Goal: Task Accomplishment & Management: Use online tool/utility

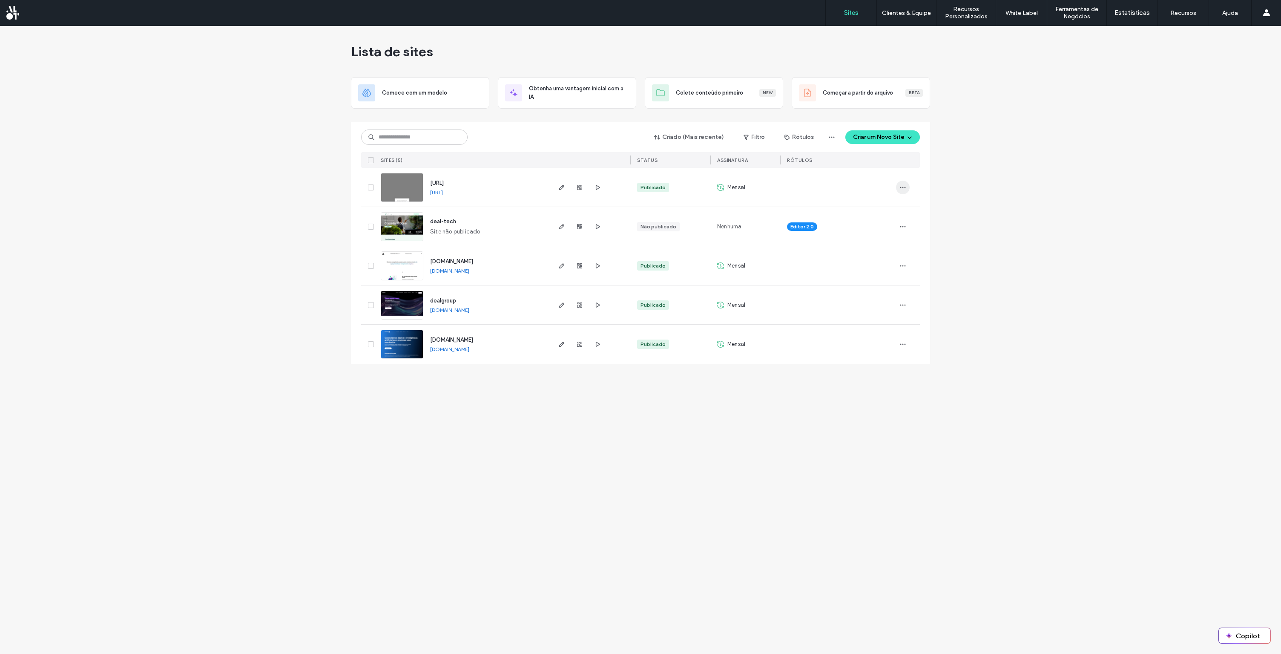
click at [899, 186] on span "button" at bounding box center [903, 188] width 14 height 14
click at [596, 187] on icon "button" at bounding box center [597, 187] width 7 height 7
click at [561, 188] on use "button" at bounding box center [561, 187] width 5 height 5
click at [365, 188] on div at bounding box center [369, 187] width 16 height 39
click at [368, 188] on span at bounding box center [371, 187] width 6 height 6
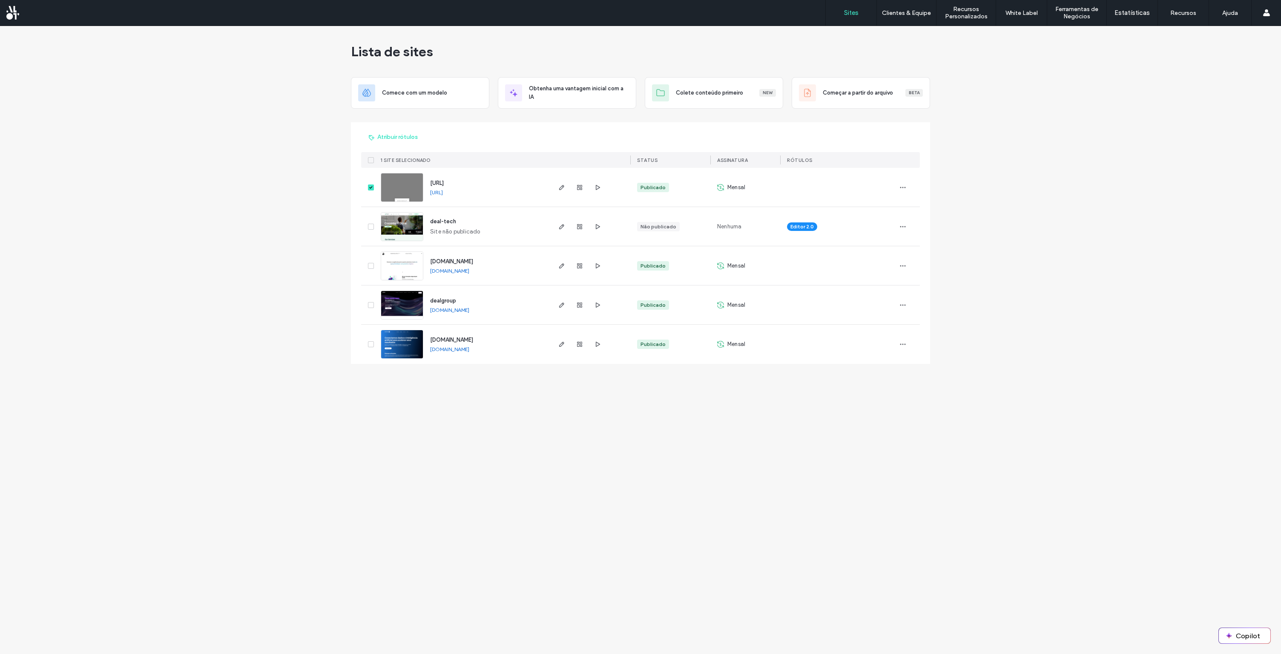
click at [370, 188] on icon at bounding box center [370, 187] width 3 height 3
click at [902, 188] on icon "button" at bounding box center [902, 187] width 7 height 7
click at [862, 279] on span "Painel de controle do site" at bounding box center [869, 279] width 66 height 9
click at [1240, 635] on button "Copilot" at bounding box center [1245, 635] width 52 height 15
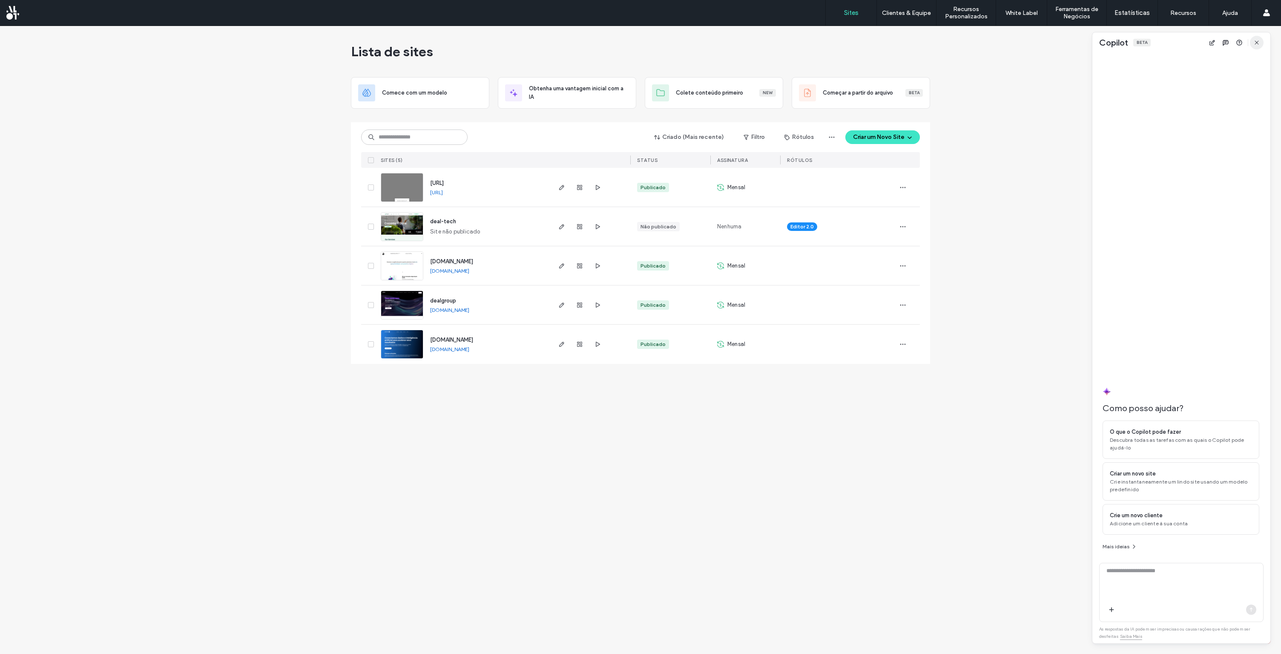
click at [1253, 46] on span "button" at bounding box center [1257, 43] width 14 height 14
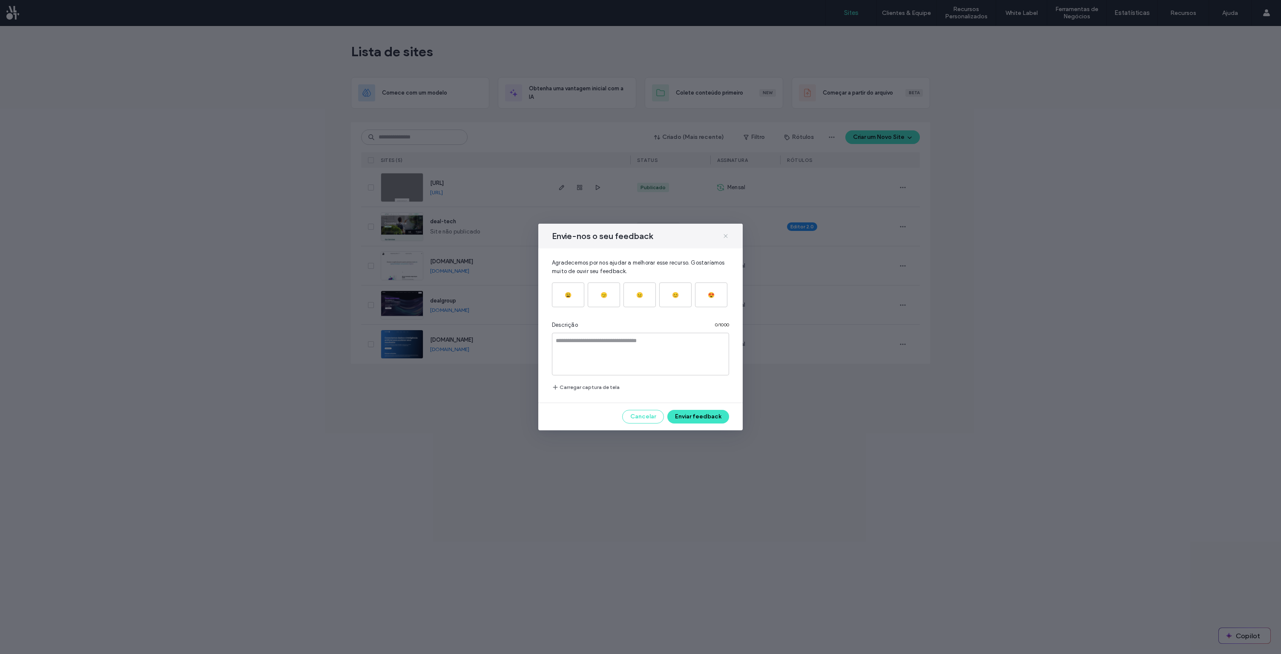
click at [724, 238] on icon at bounding box center [725, 236] width 7 height 7
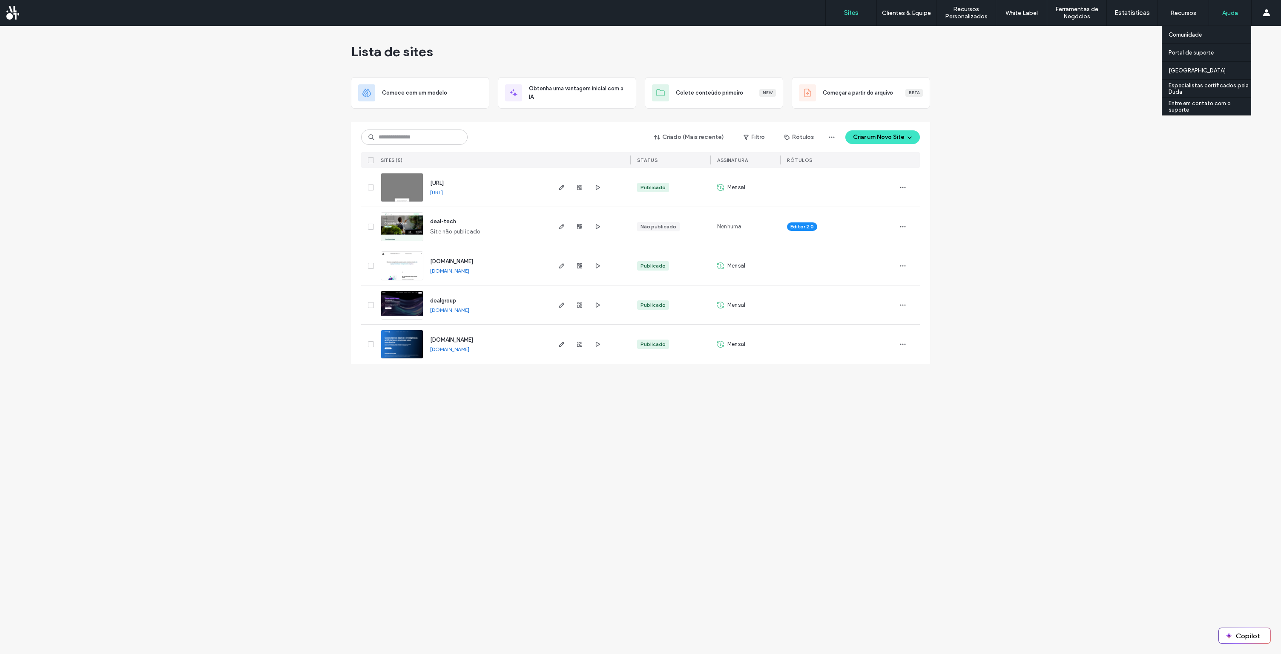
click at [1232, 13] on label "Ajuda" at bounding box center [1230, 12] width 16 height 7
click at [1196, 108] on label "Entre em contato com o suporte" at bounding box center [1210, 106] width 82 height 13
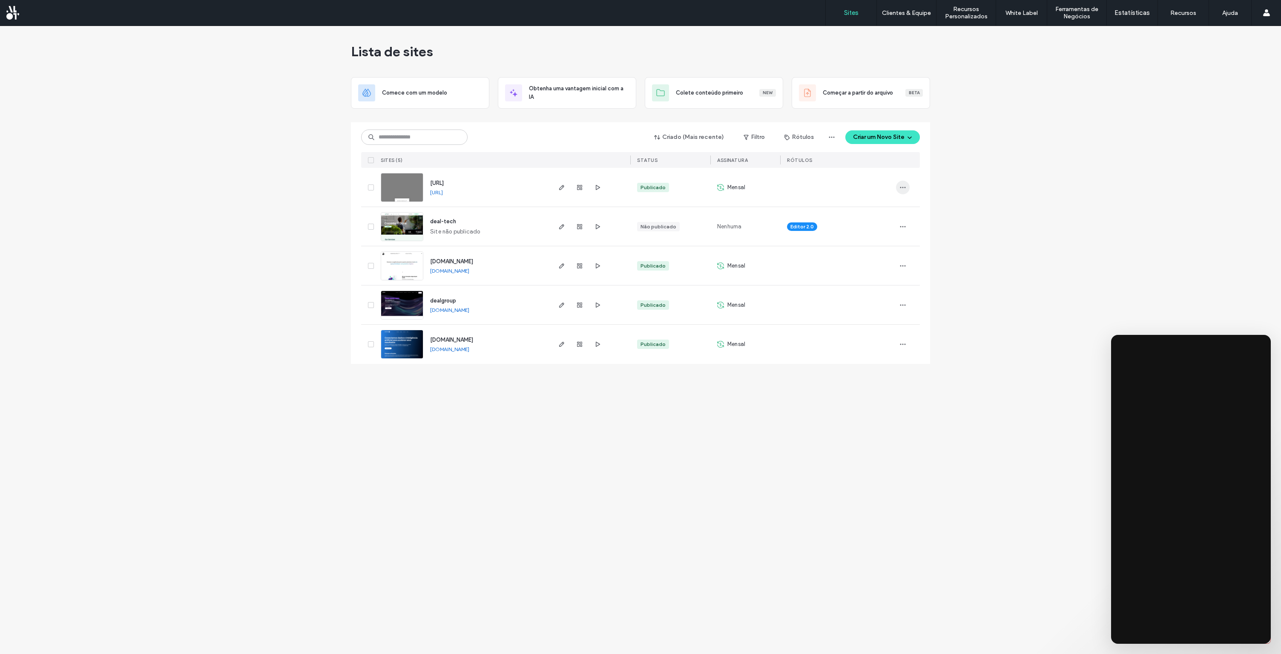
click at [899, 187] on span "button" at bounding box center [903, 188] width 14 height 14
click at [840, 207] on span "Duplicar Site" at bounding box center [853, 209] width 34 height 9
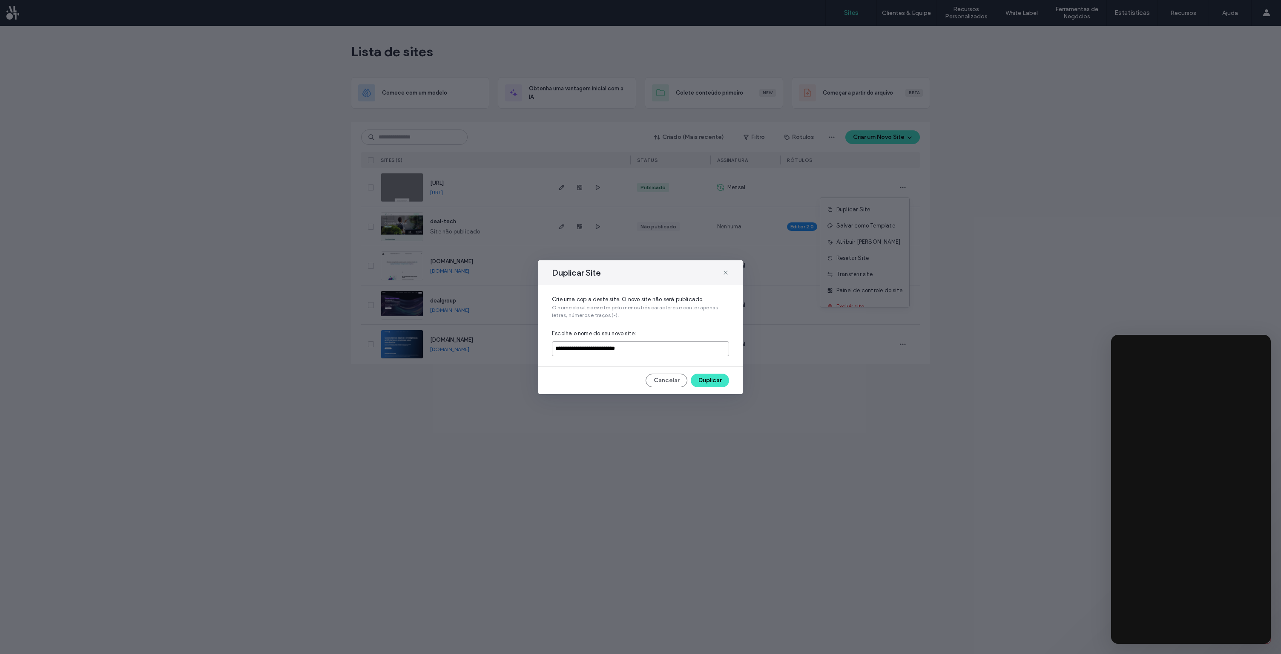
click at [676, 349] on input "**********" at bounding box center [640, 348] width 177 height 15
type input "********"
click at [722, 379] on button "Duplicar" at bounding box center [710, 380] width 38 height 14
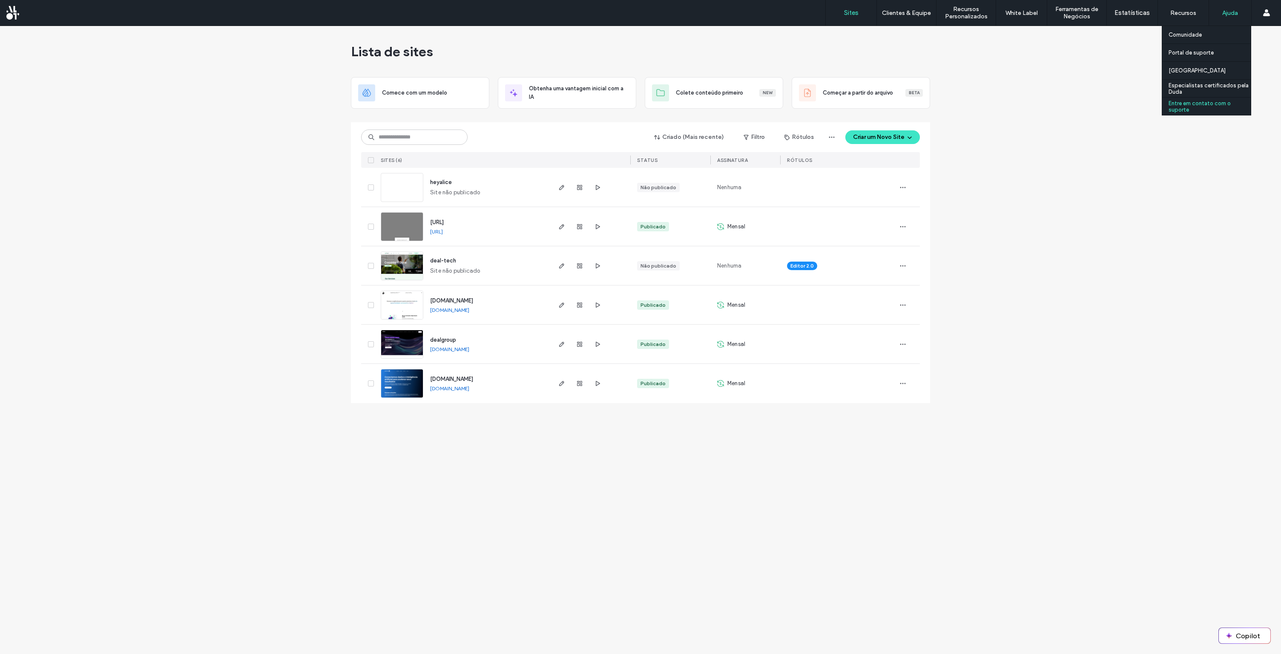
click at [1210, 106] on label "Entre em contato com o suporte" at bounding box center [1210, 106] width 82 height 13
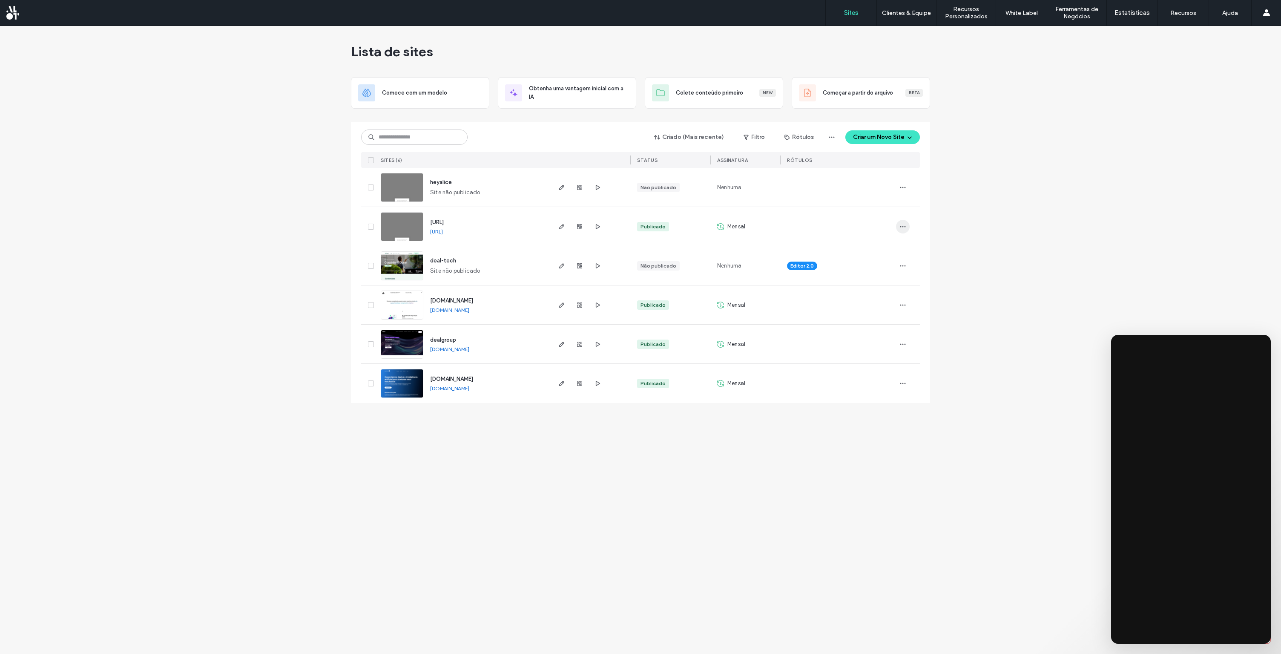
click at [907, 225] on span "button" at bounding box center [903, 227] width 14 height 14
click at [974, 269] on div "Lista de sites Comece com um modelo Obtenha uma vantagem inicial com a IA Colet…" at bounding box center [640, 340] width 1281 height 628
drag, startPoint x: 480, startPoint y: 232, endPoint x: 469, endPoint y: 230, distance: 10.3
click at [469, 230] on div "[URL] [URL]" at bounding box center [486, 226] width 126 height 39
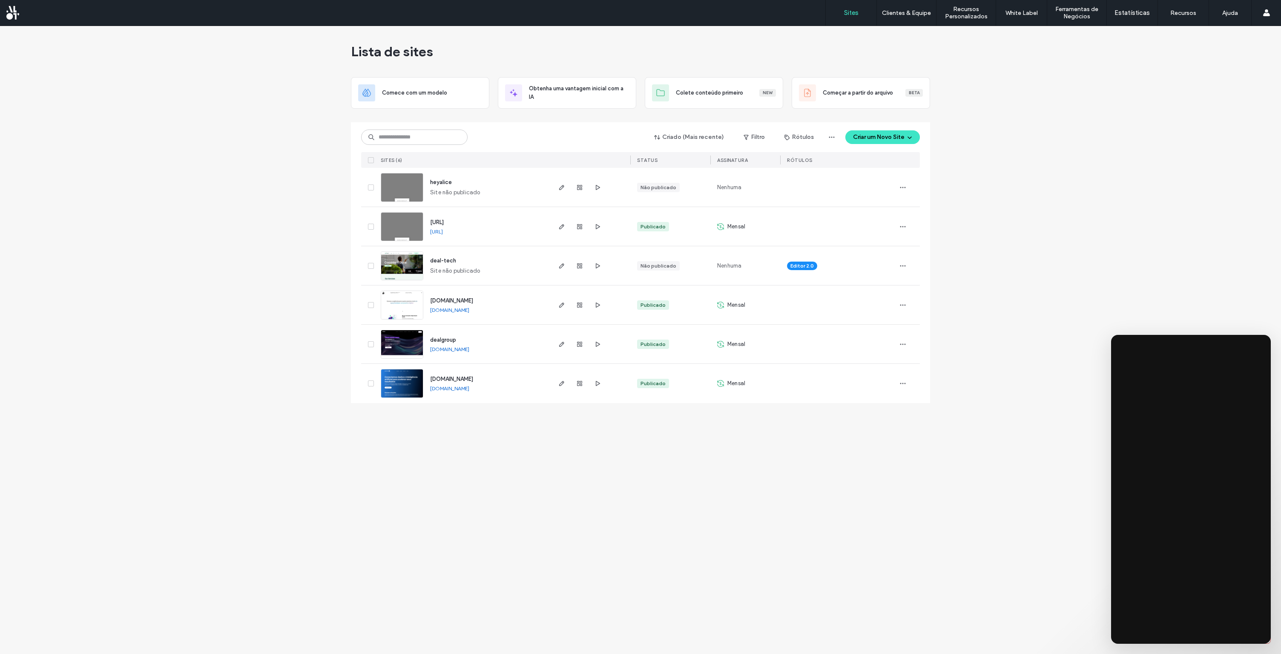
copy div "[URL]"
click at [897, 223] on span "button" at bounding box center [903, 227] width 14 height 14
click at [955, 301] on div "Lista de sites Comece com um modelo Obtenha uma vantagem inicial com a IA Colet…" at bounding box center [640, 340] width 1281 height 628
click at [902, 186] on icon "button" at bounding box center [902, 187] width 7 height 7
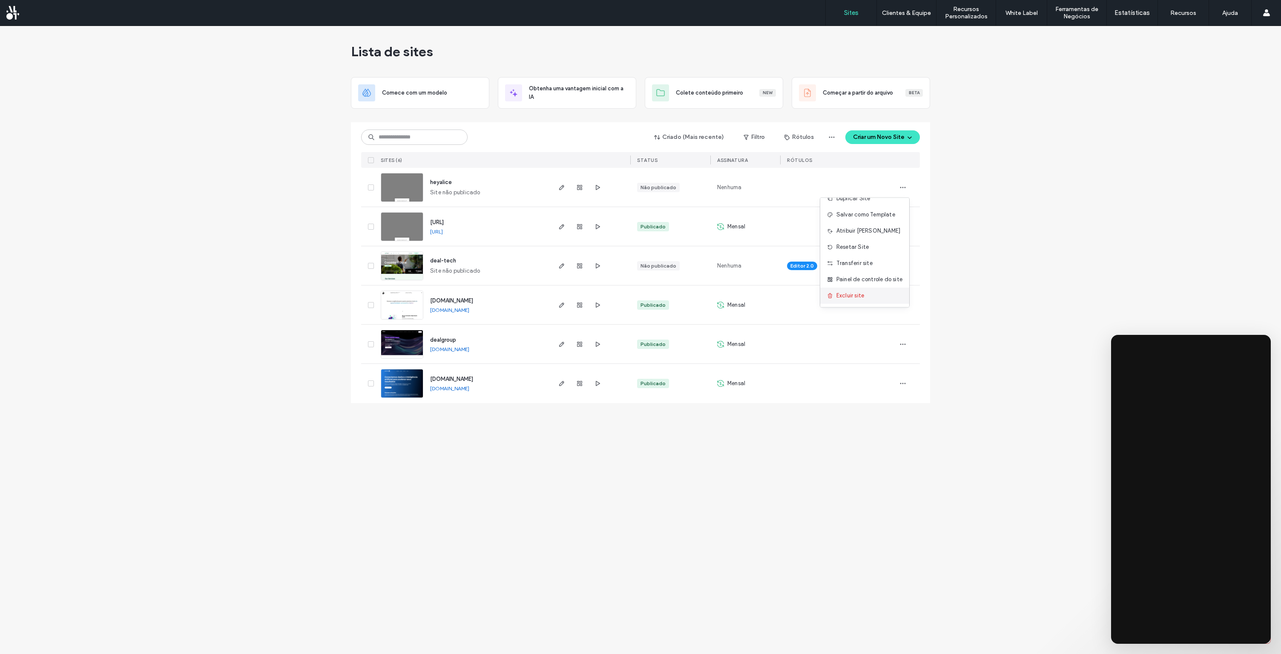
click at [865, 296] on div "Excluir site" at bounding box center [864, 295] width 89 height 16
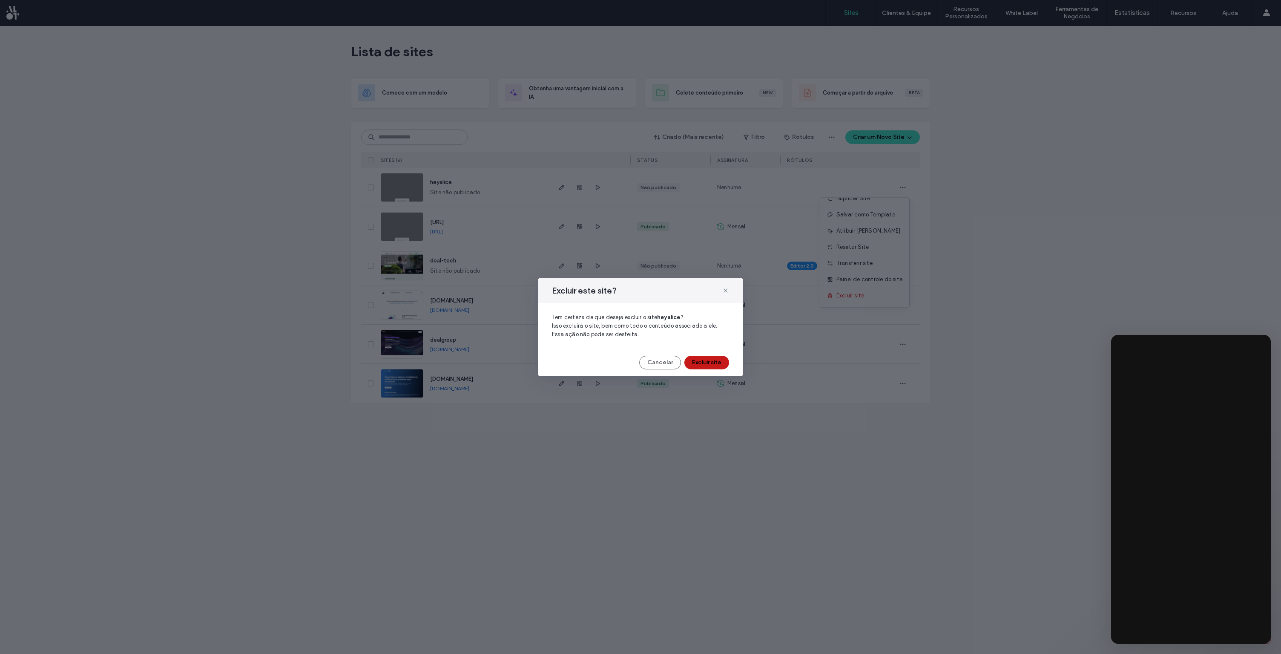
click at [703, 360] on button "Excluir site" at bounding box center [706, 363] width 45 height 14
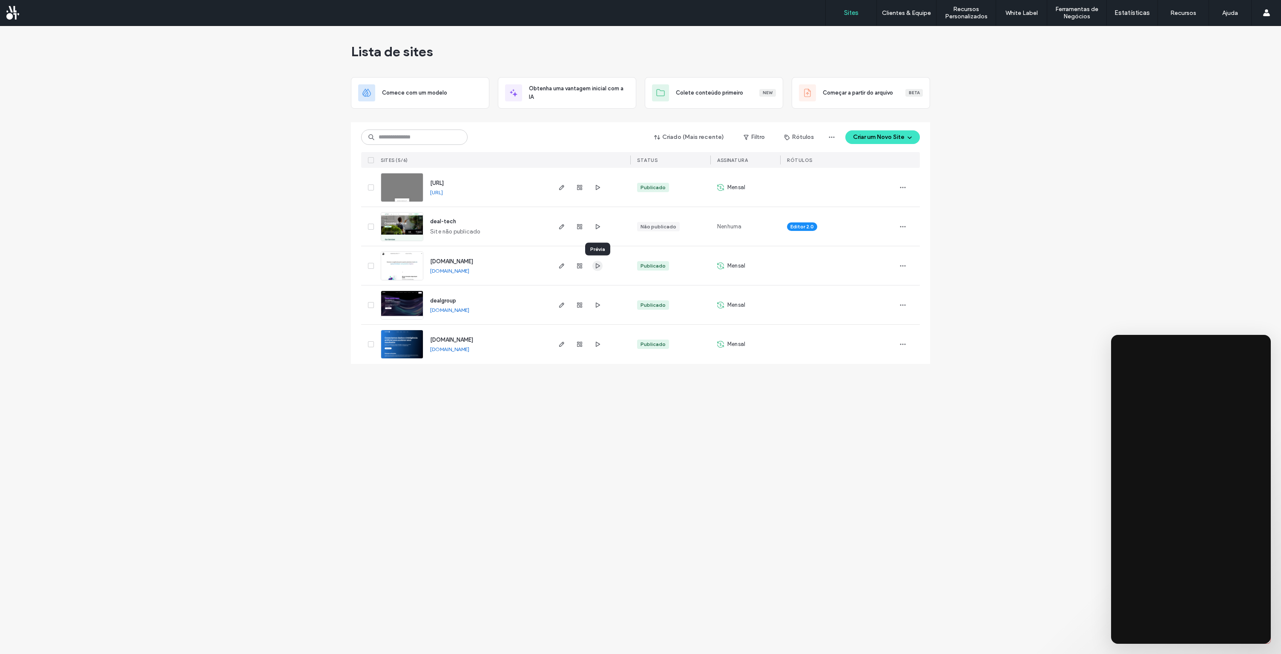
click at [600, 265] on icon "button" at bounding box center [597, 265] width 7 height 7
click at [561, 188] on icon "button" at bounding box center [561, 187] width 7 height 7
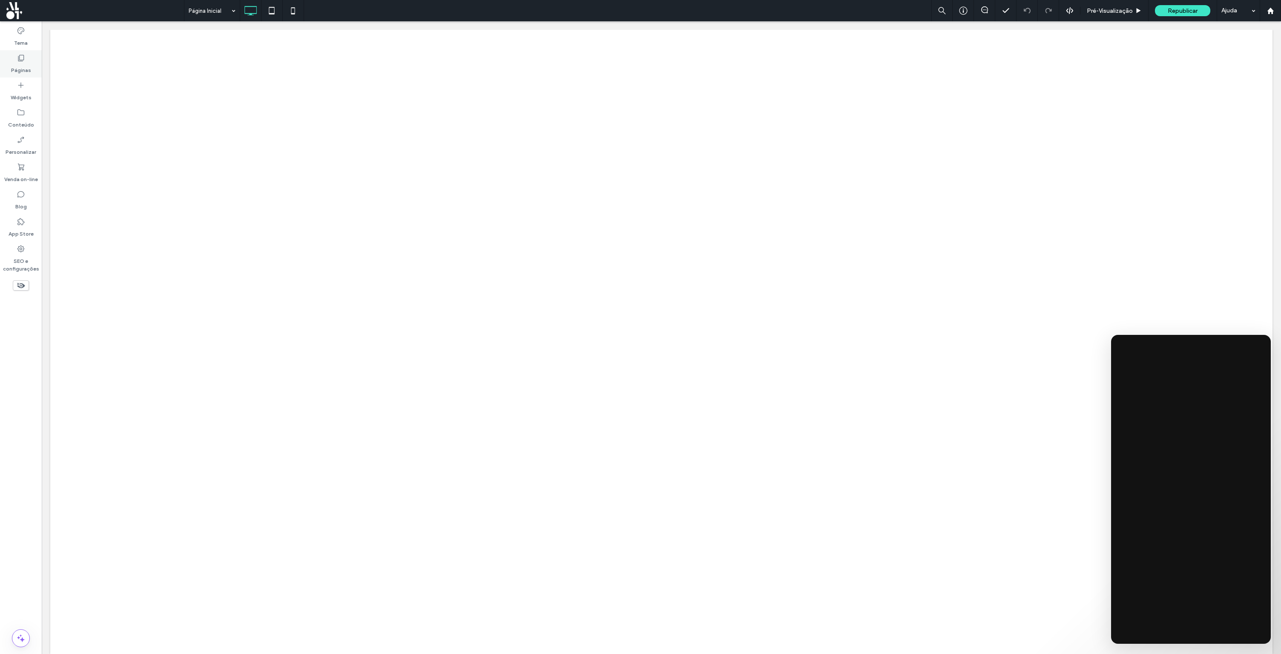
click at [21, 57] on icon at bounding box center [21, 58] width 9 height 9
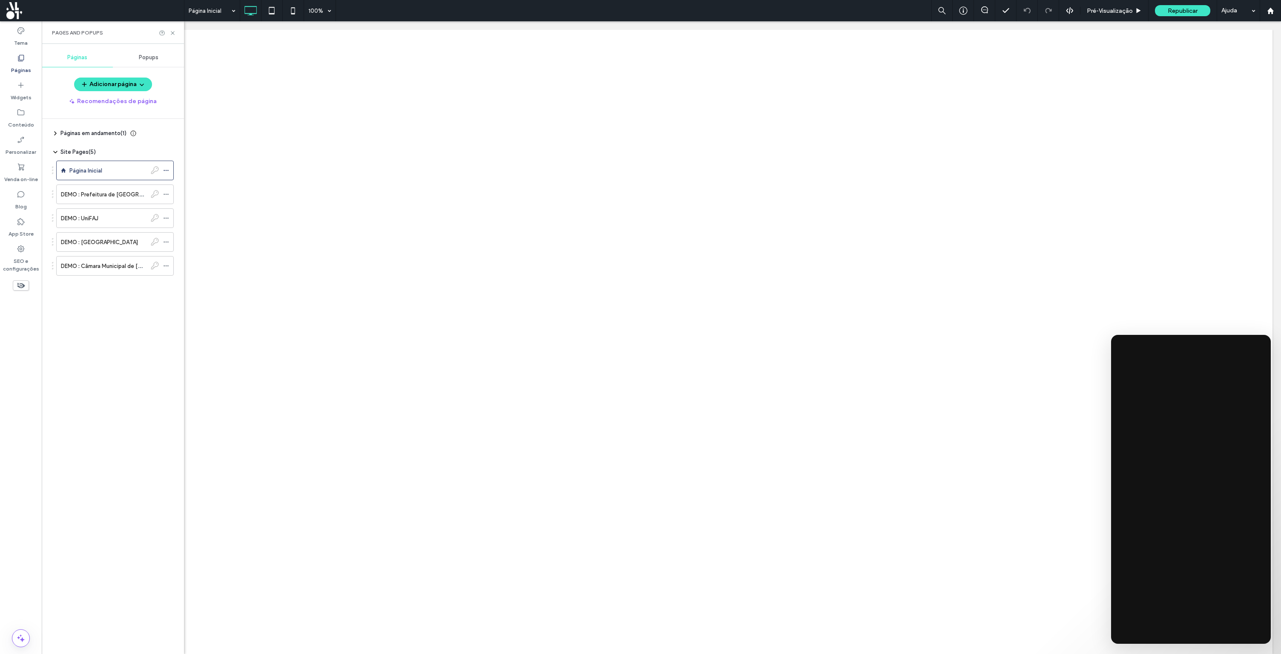
click at [21, 58] on icon at bounding box center [21, 58] width 9 height 9
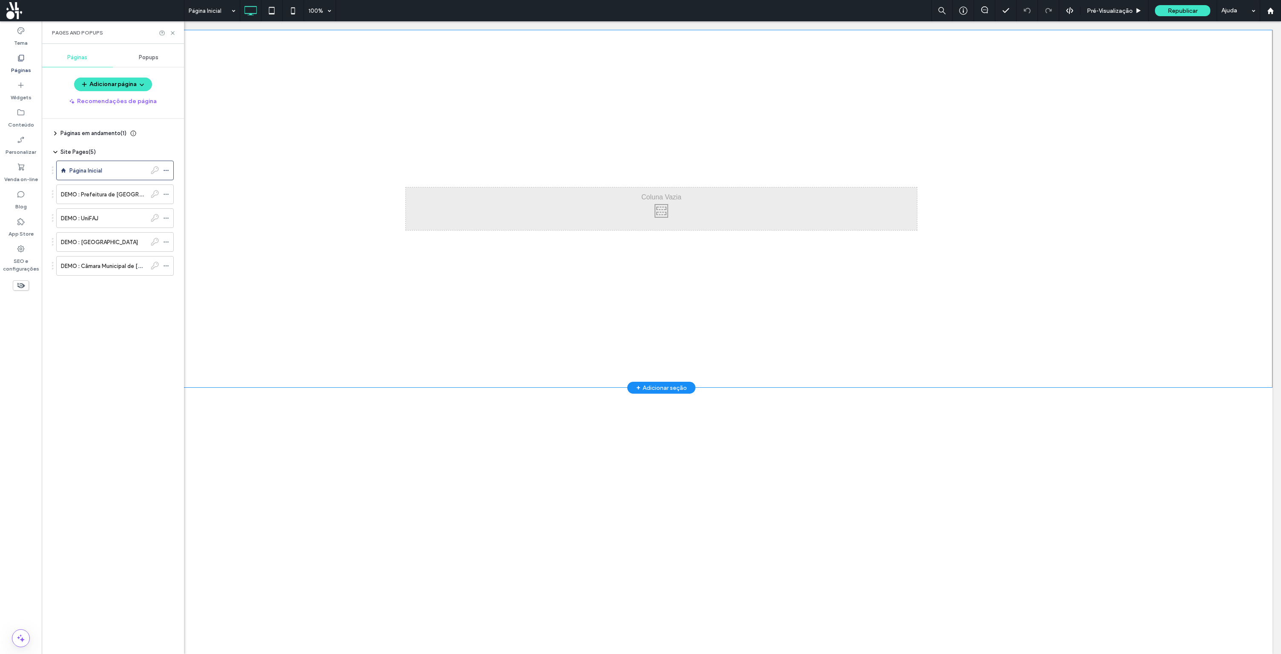
click at [986, 337] on div "Click To Paste Linha + Adicionar seção" at bounding box center [661, 209] width 1222 height 358
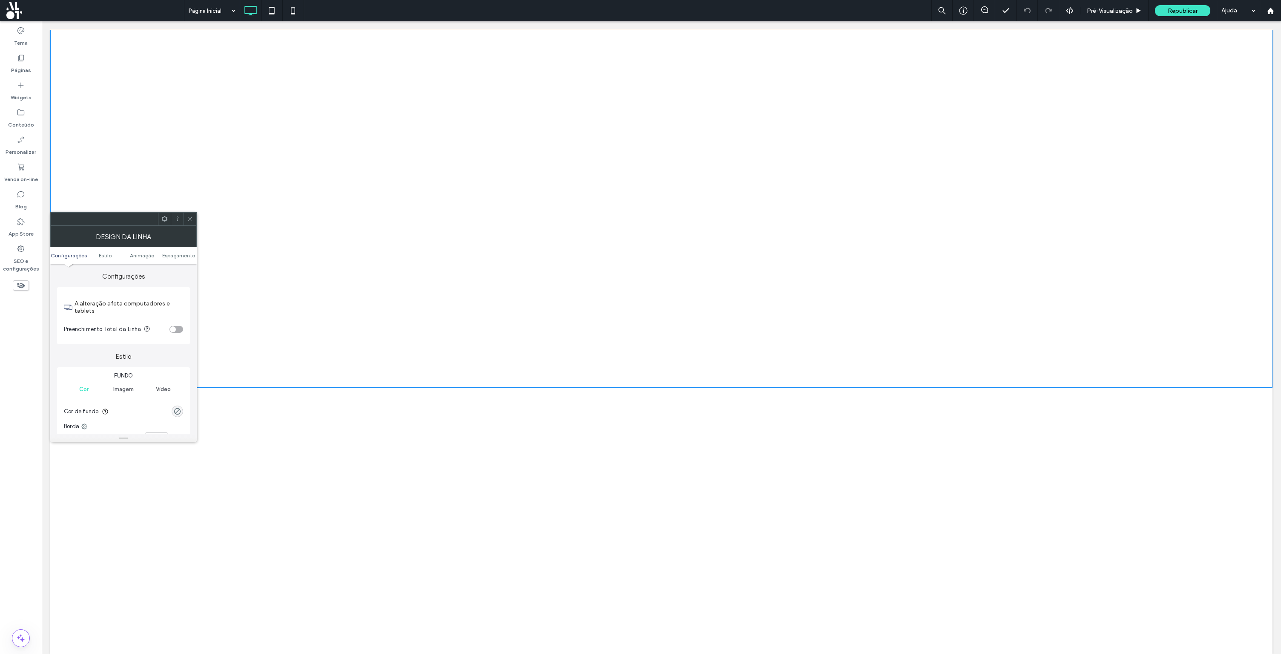
click at [362, 203] on div "Click To Paste Linha + Adicionar seção" at bounding box center [661, 209] width 1222 height 358
click at [194, 216] on div at bounding box center [190, 219] width 13 height 13
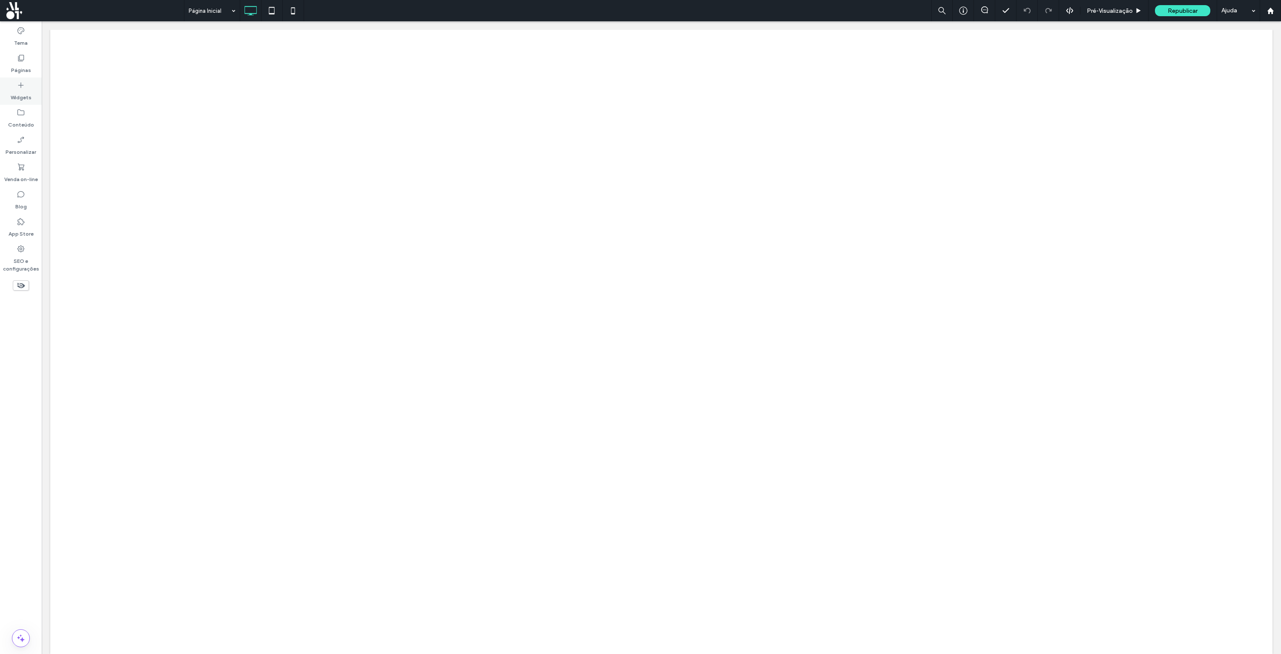
click at [33, 86] on div "Widgets" at bounding box center [21, 91] width 42 height 27
click at [505, 210] on div at bounding box center [640, 327] width 1281 height 654
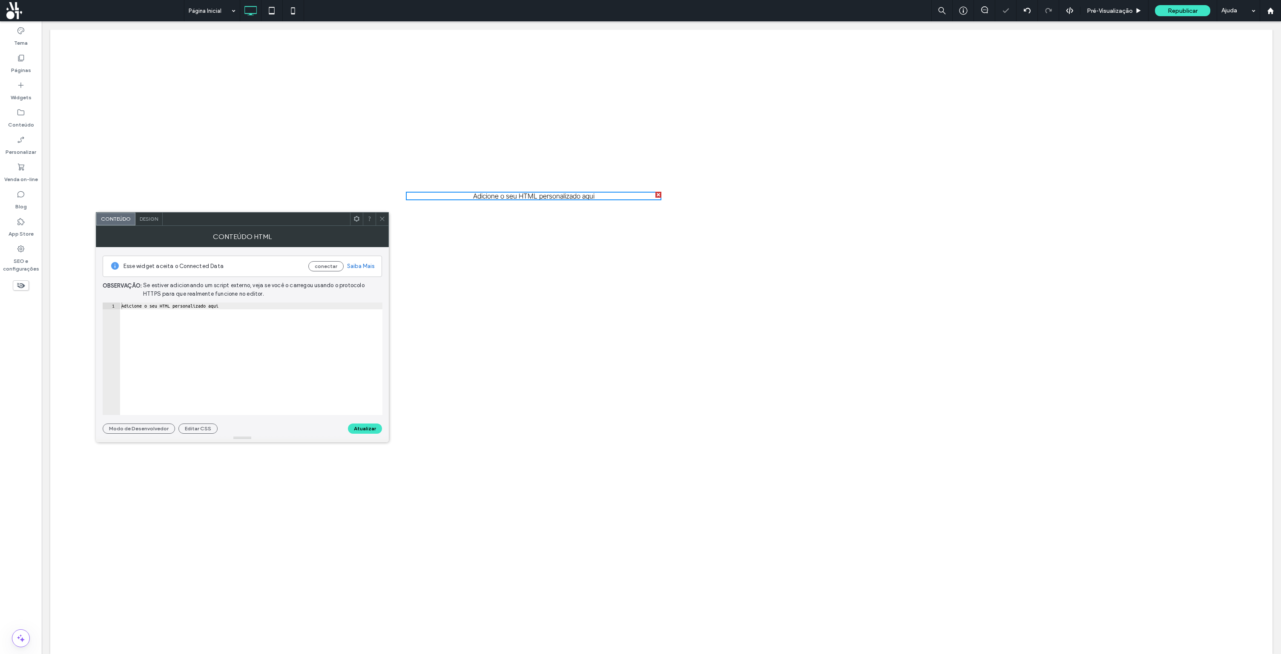
click at [385, 218] on icon at bounding box center [382, 218] width 6 height 6
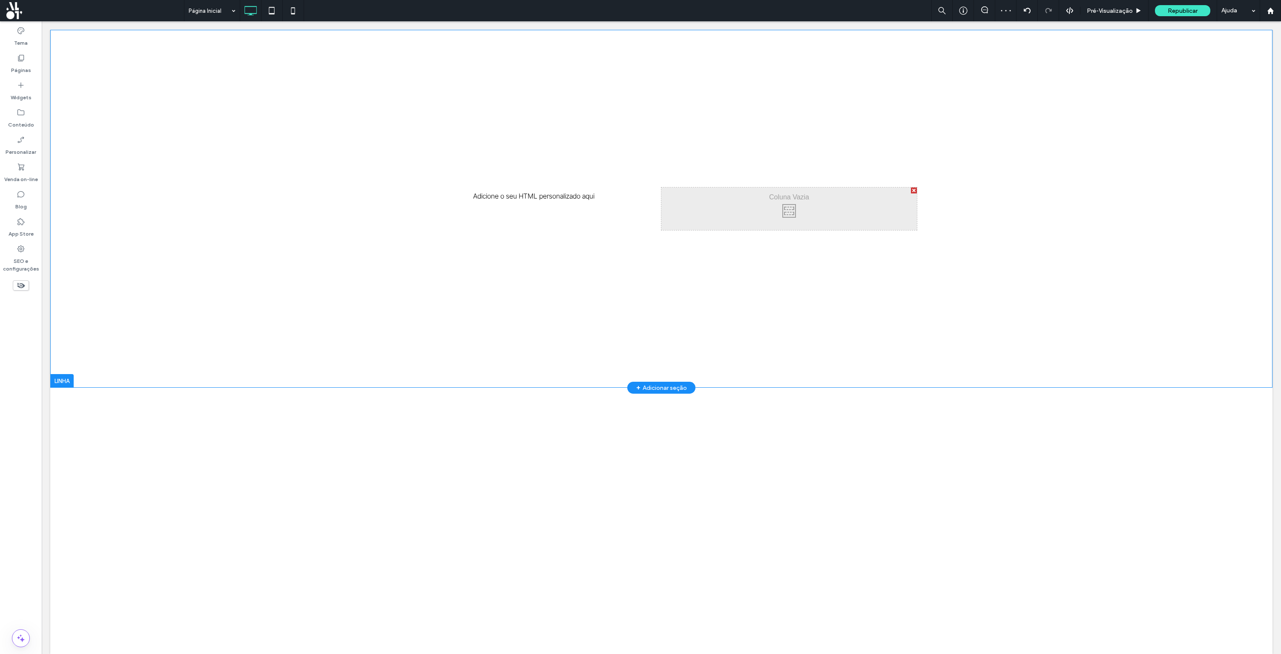
click at [914, 189] on div at bounding box center [914, 190] width 6 height 6
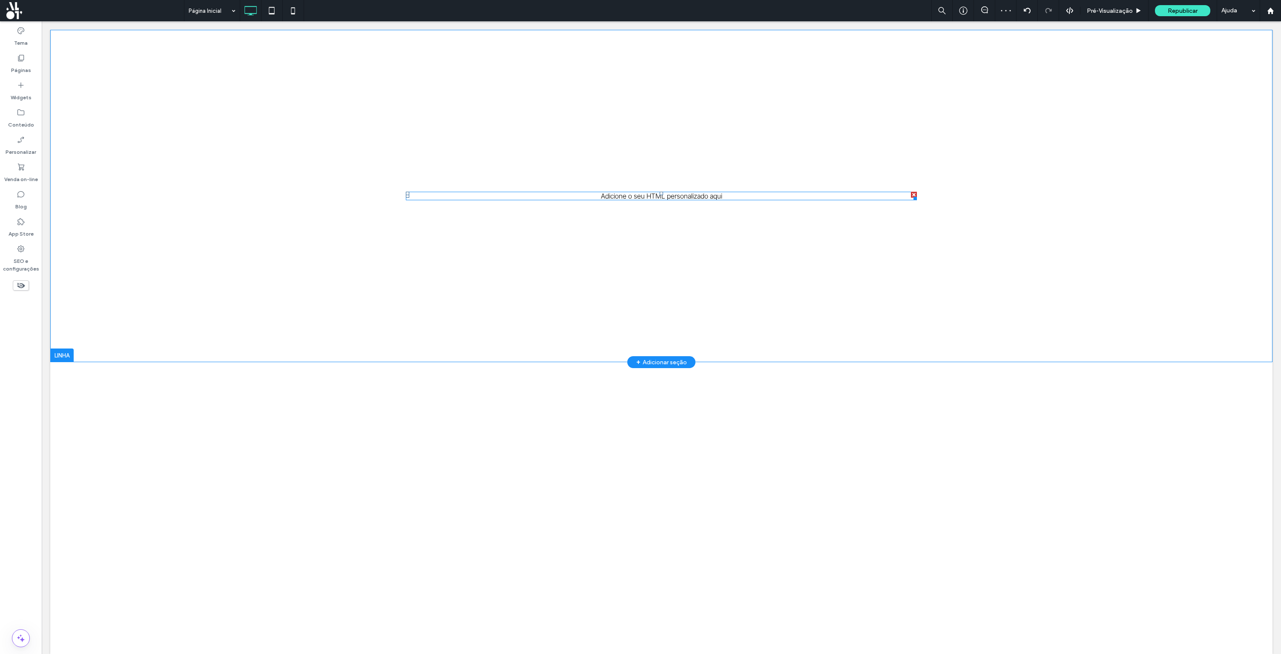
click at [714, 195] on span at bounding box center [661, 196] width 511 height 9
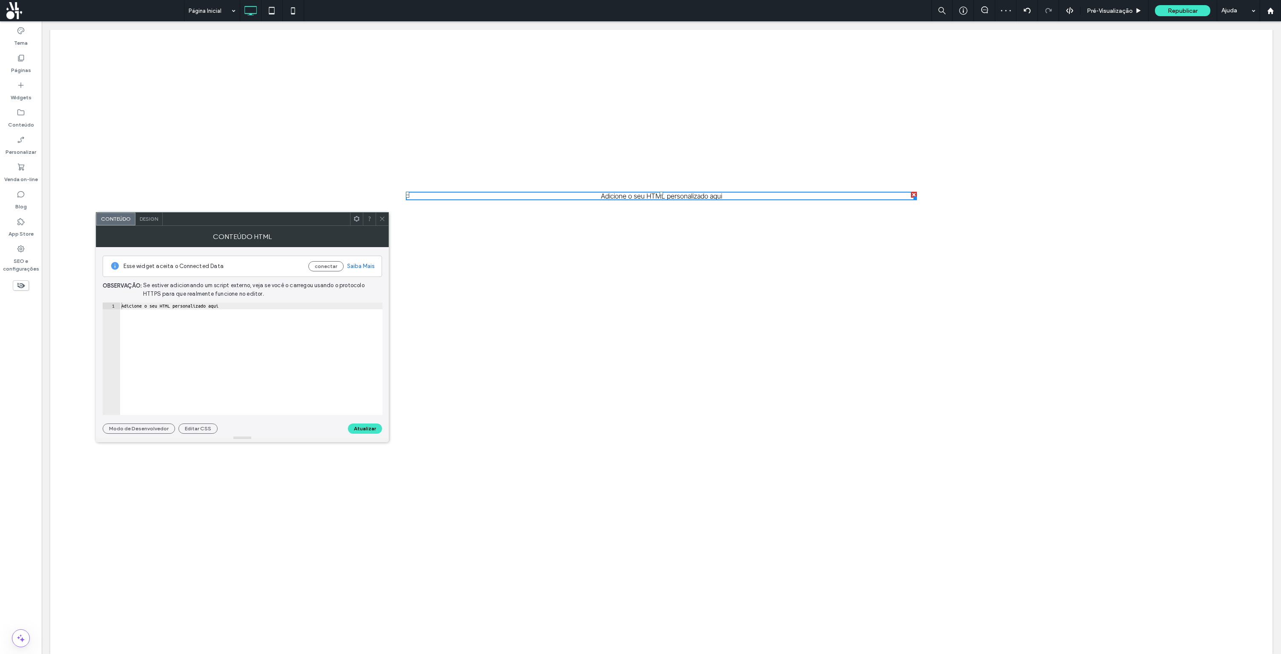
click at [211, 310] on div "Adicione o seu HTML personalizado aqui" at bounding box center [251, 365] width 263 height 126
paste textarea "Cursor at row 1"
type textarea "*"
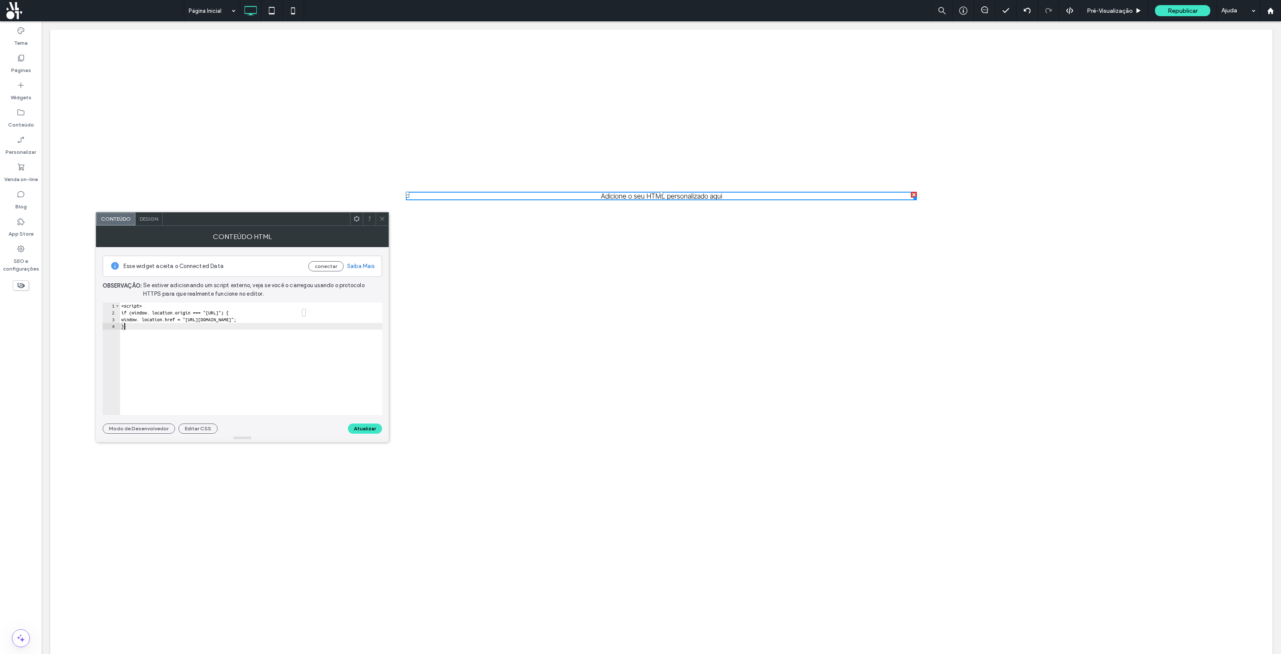
click at [184, 331] on div "< script> if (window. location.origin === "https://www.heyalice.ai") { window. …" at bounding box center [251, 365] width 263 height 126
click at [215, 341] on div "< script > if ( window . location . origin === "https://www.heyalice.ai" ) { wi…" at bounding box center [251, 365] width 263 height 126
drag, startPoint x: 211, startPoint y: 319, endPoint x: 283, endPoint y: 321, distance: 71.6
click at [283, 321] on div "< script > if ( window . location . origin === "https://www.heyalice.ai" ) { wi…" at bounding box center [251, 365] width 263 height 126
paste textarea "*******"
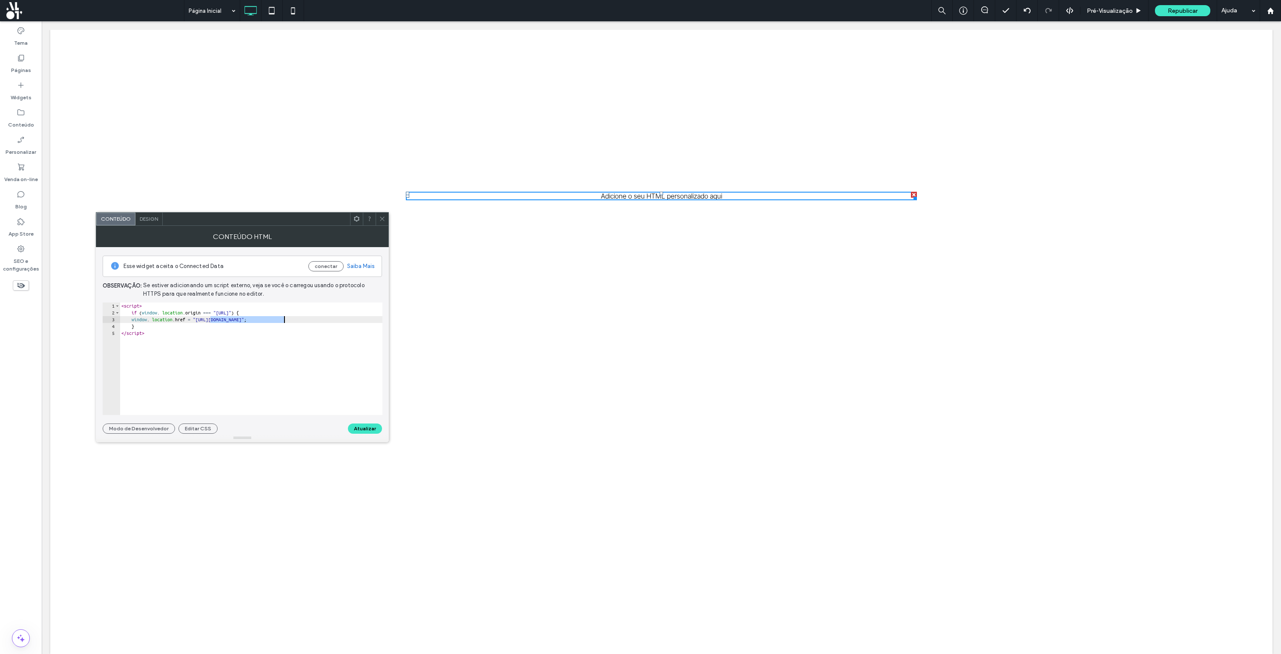
type textarea "**********"
click at [356, 428] on button "Atualizar" at bounding box center [365, 428] width 34 height 10
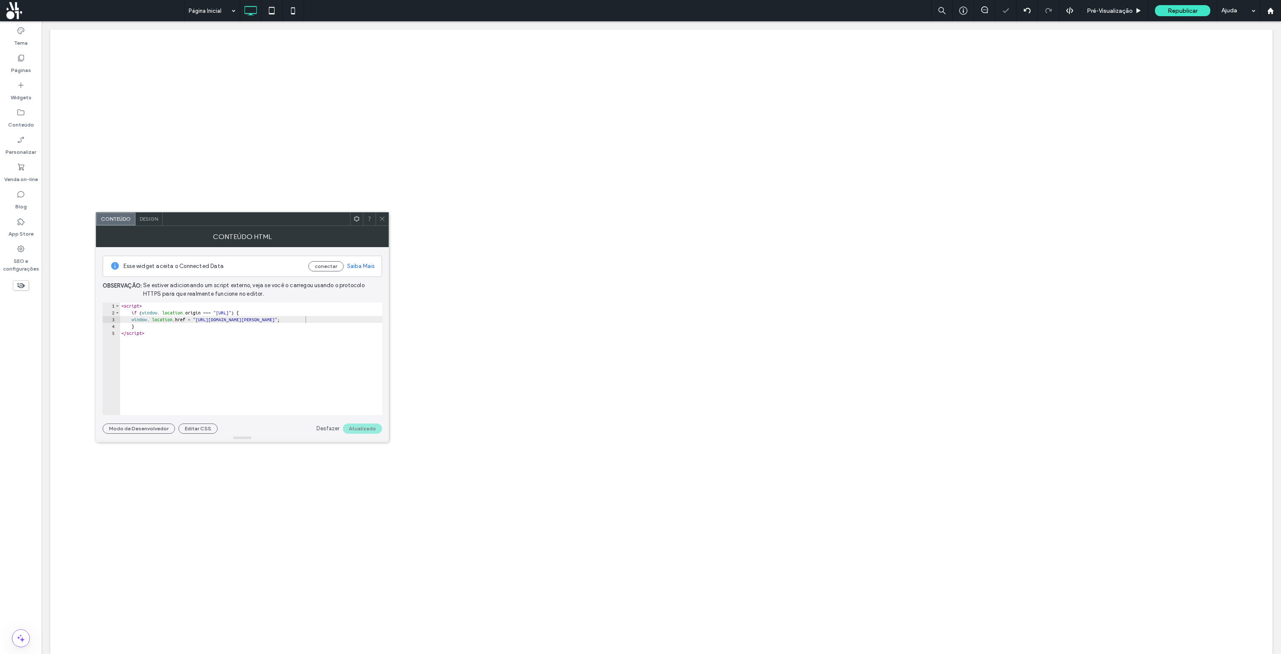
click at [383, 218] on icon at bounding box center [382, 218] width 6 height 6
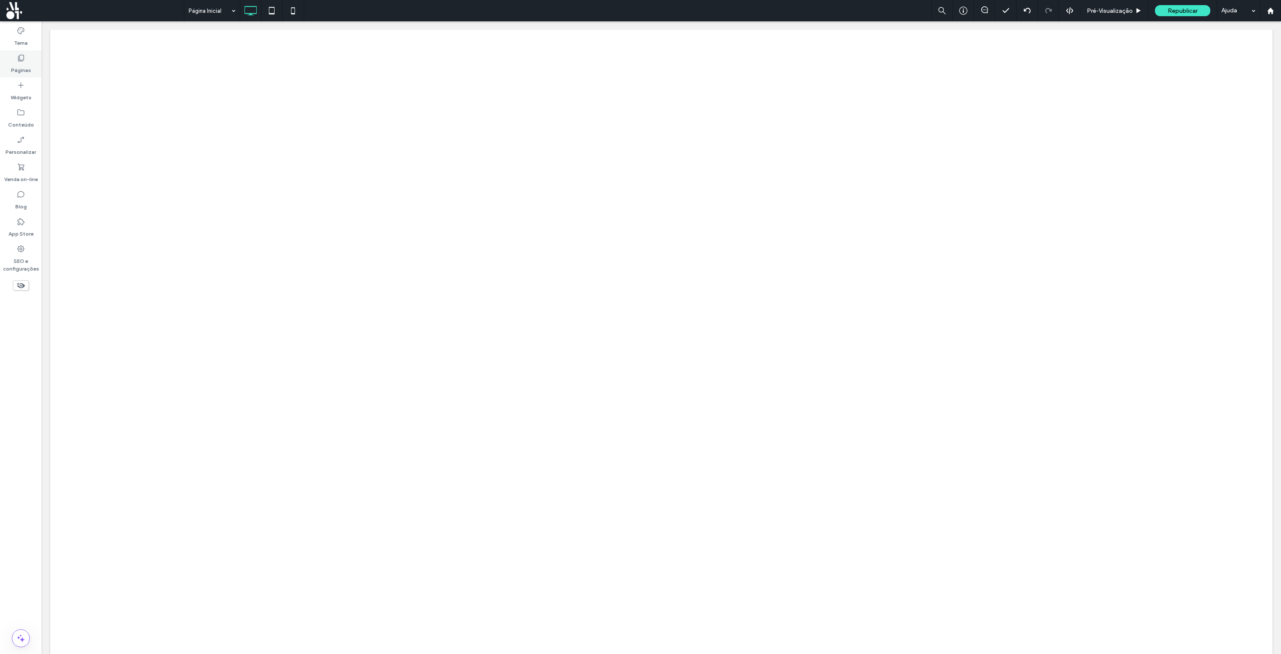
click at [17, 66] on label "Páginas" at bounding box center [21, 68] width 20 height 12
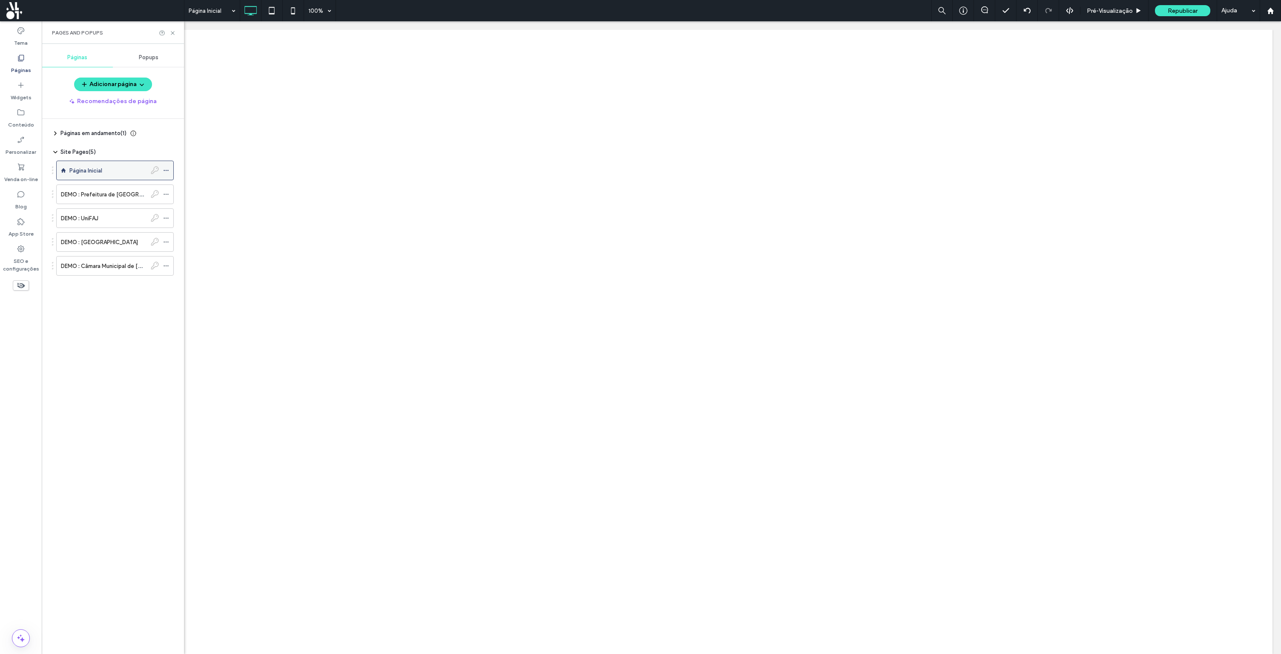
click at [167, 168] on icon at bounding box center [166, 170] width 6 height 6
click at [203, 271] on span "Definir acesso" at bounding box center [206, 269] width 39 height 7
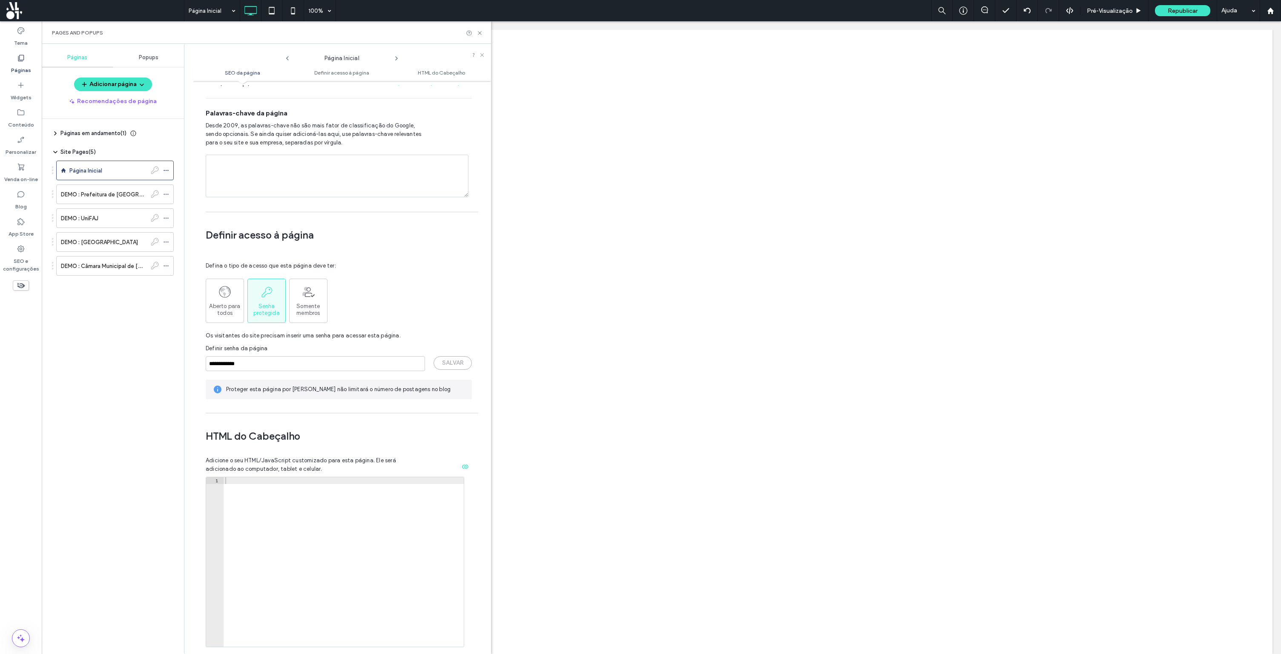
scroll to position [604, 0]
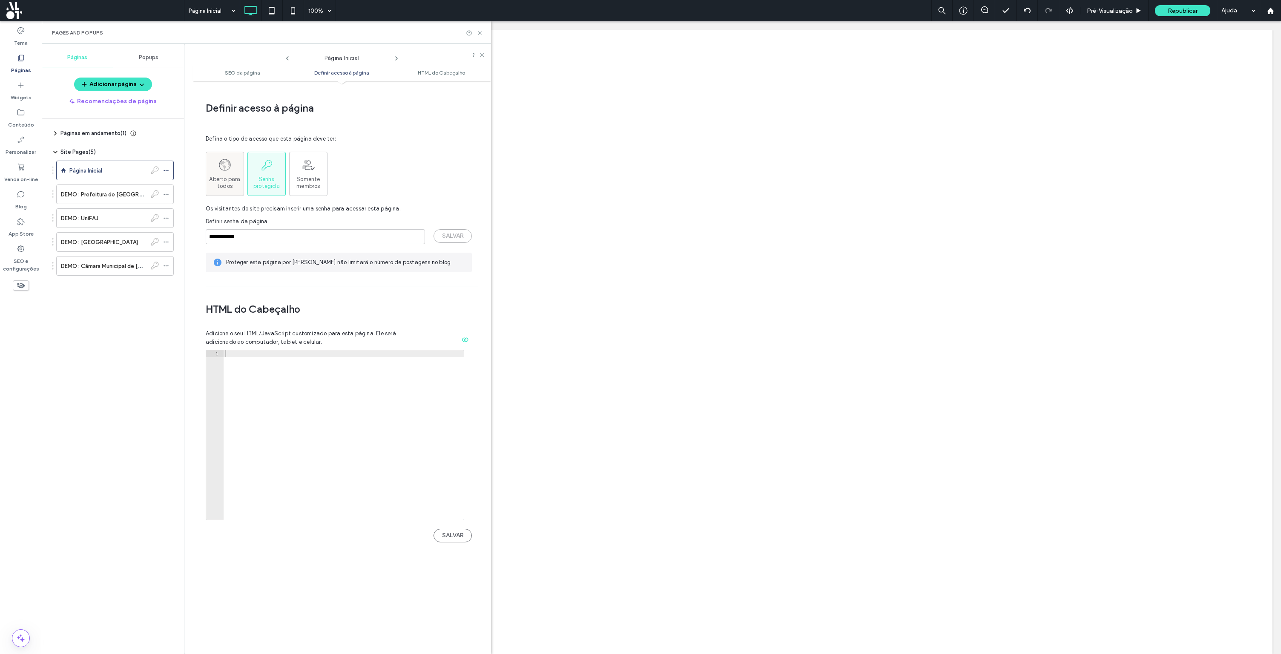
click at [234, 179] on span "Aberto para todos" at bounding box center [224, 183] width 37 height 14
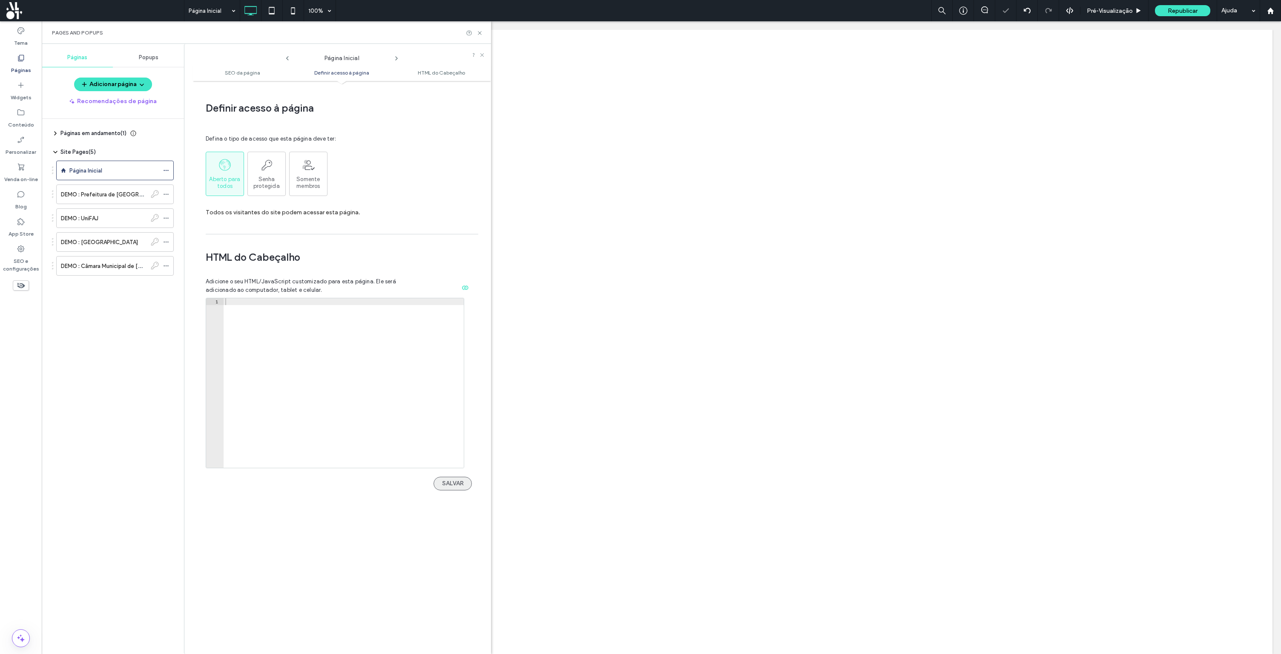
click at [443, 478] on button "SALVAR" at bounding box center [453, 484] width 38 height 14
drag, startPoint x: 480, startPoint y: 31, endPoint x: 438, endPoint y: 10, distance: 46.7
click at [480, 31] on icon at bounding box center [480, 33] width 6 height 6
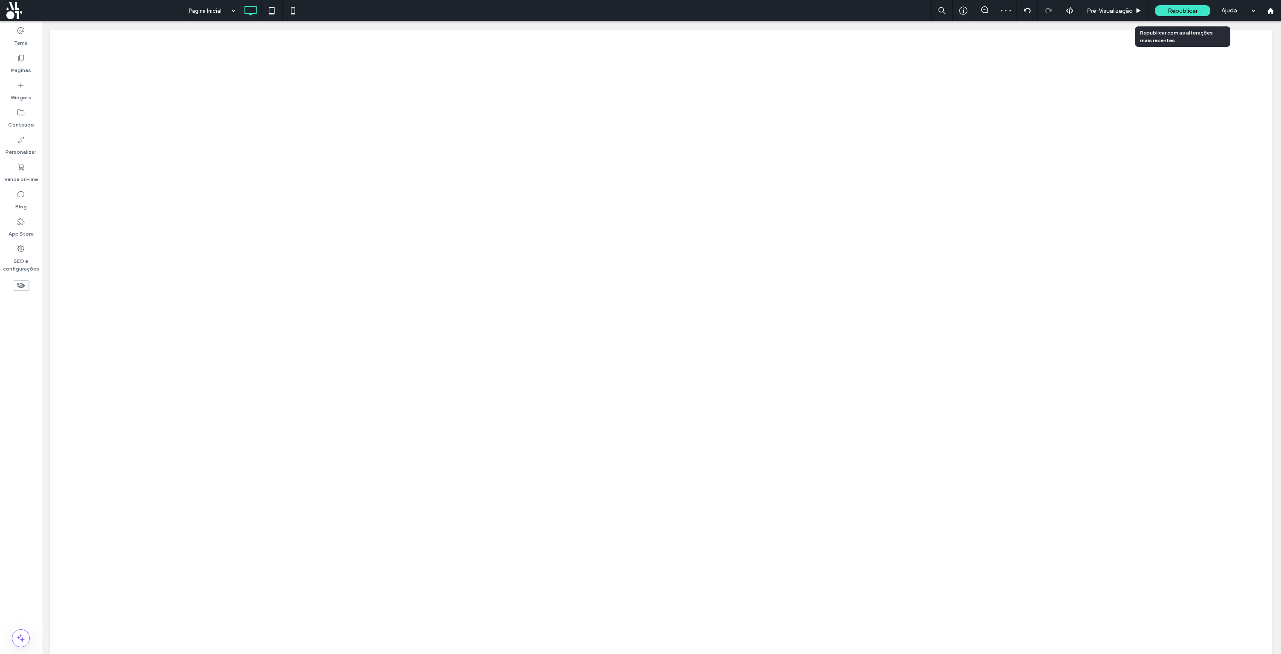
click at [1167, 14] on div "Republicar" at bounding box center [1182, 10] width 55 height 11
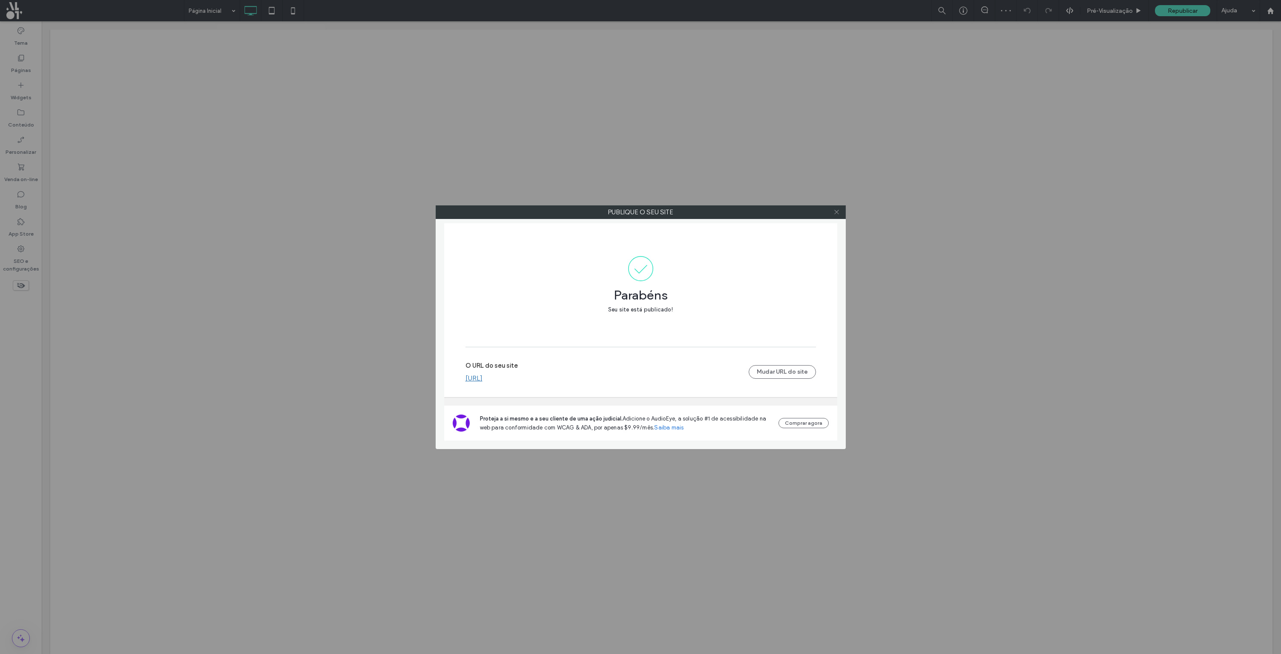
click at [835, 213] on icon at bounding box center [836, 212] width 6 height 6
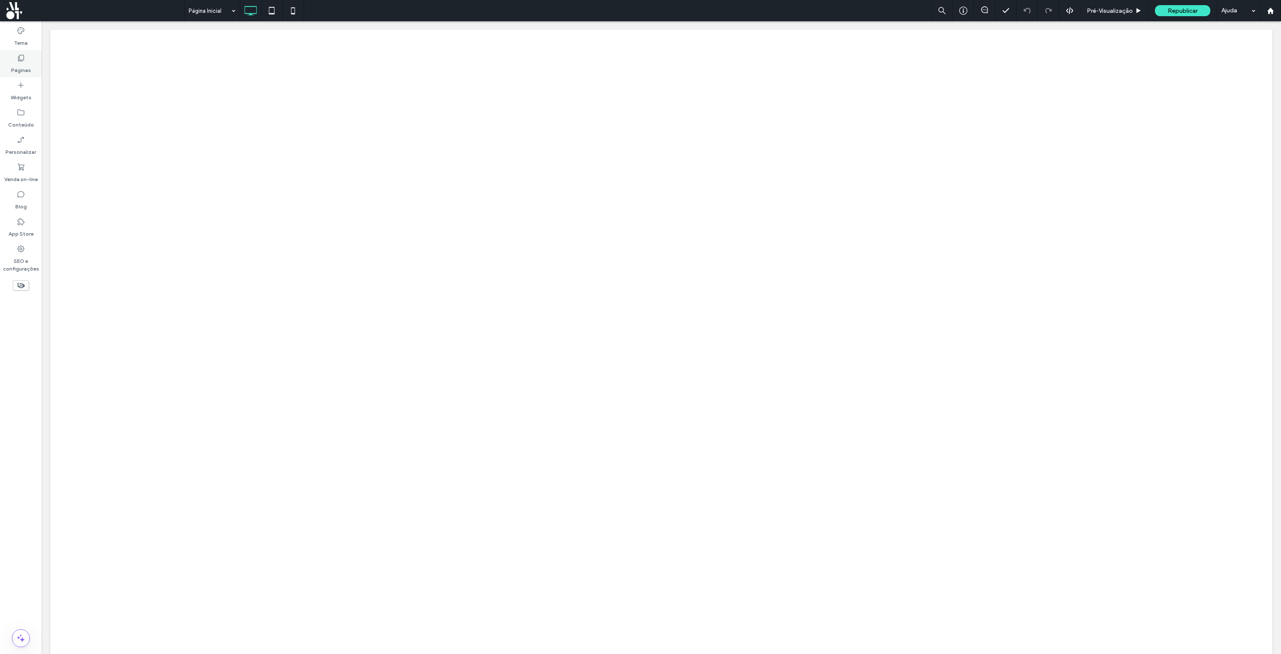
click at [28, 62] on label "Páginas" at bounding box center [21, 68] width 20 height 12
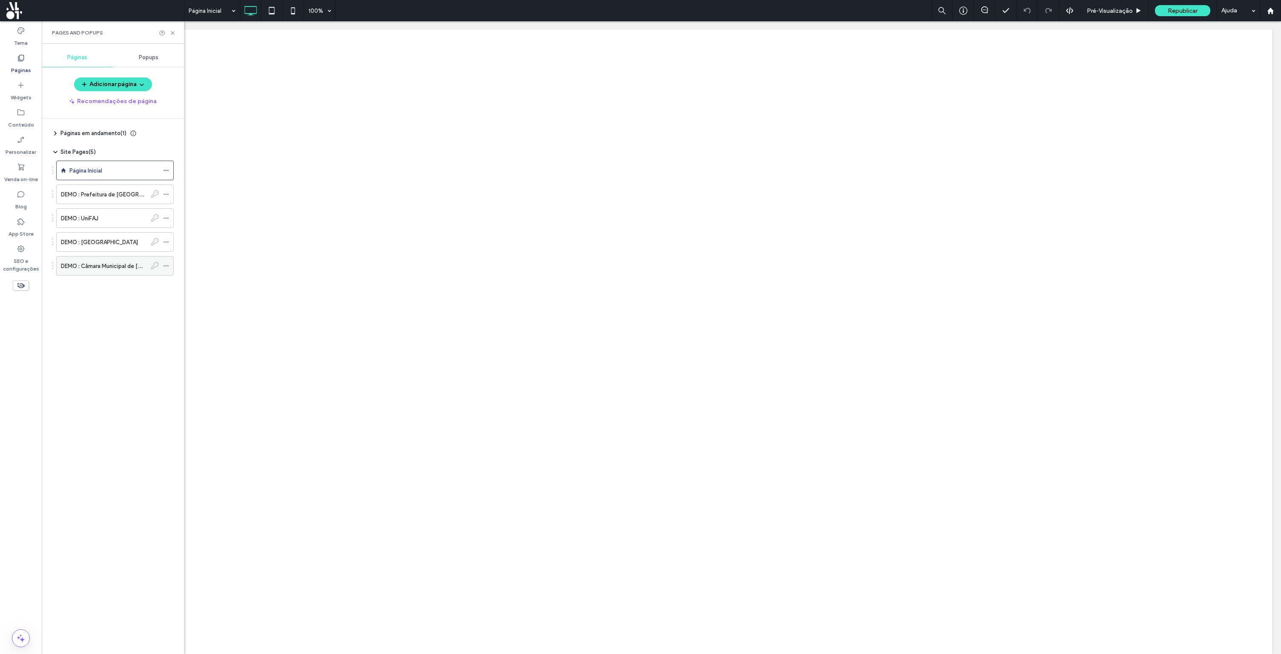
click at [90, 261] on label "DEMO : Câmara Municipal de Cascais" at bounding box center [127, 266] width 132 height 15
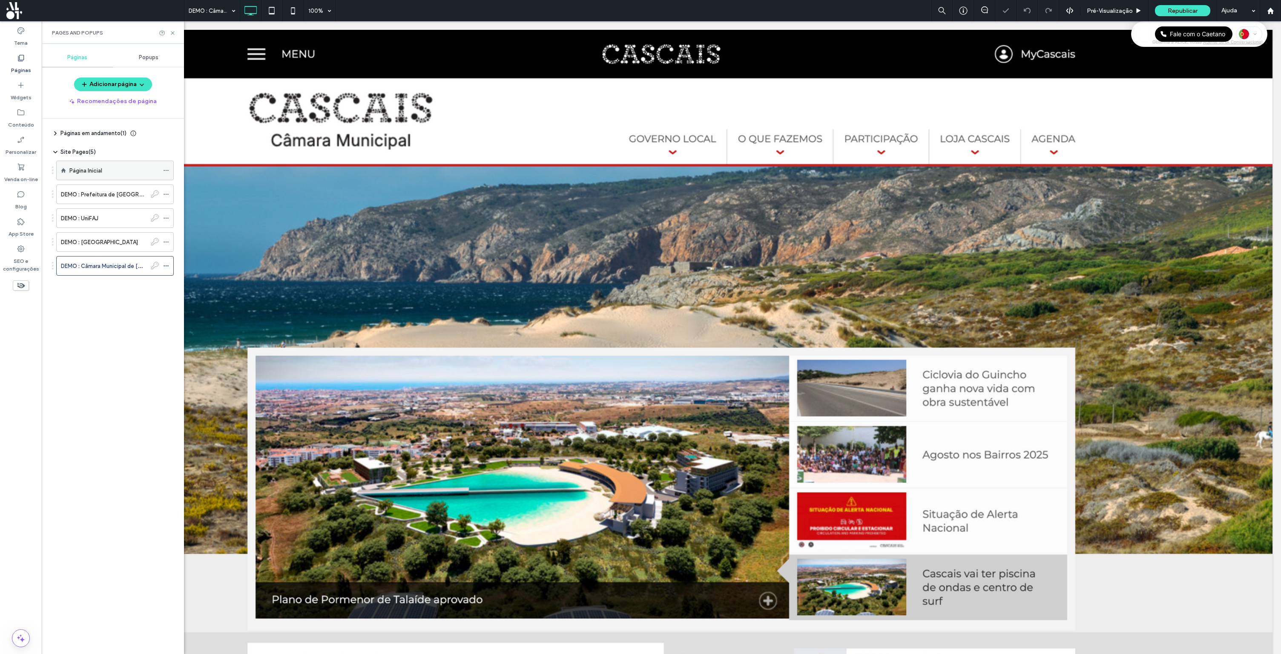
click at [112, 166] on div "Página Inicial" at bounding box center [113, 170] width 89 height 9
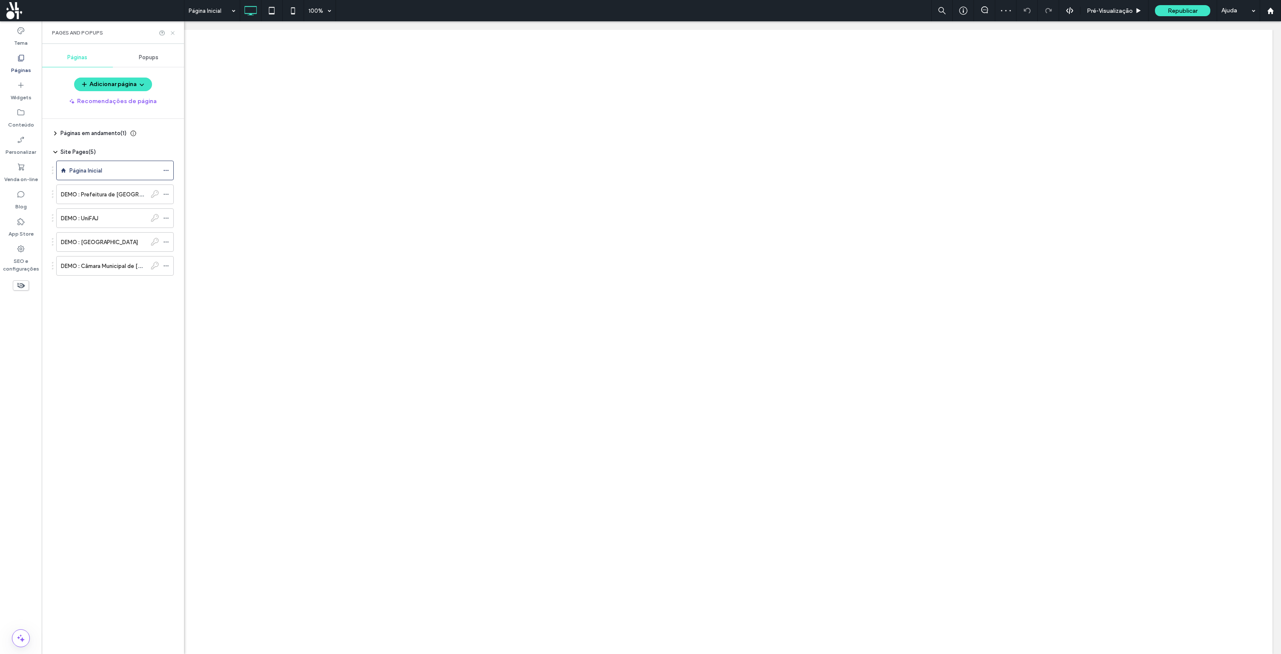
click at [173, 31] on icon at bounding box center [172, 33] width 6 height 6
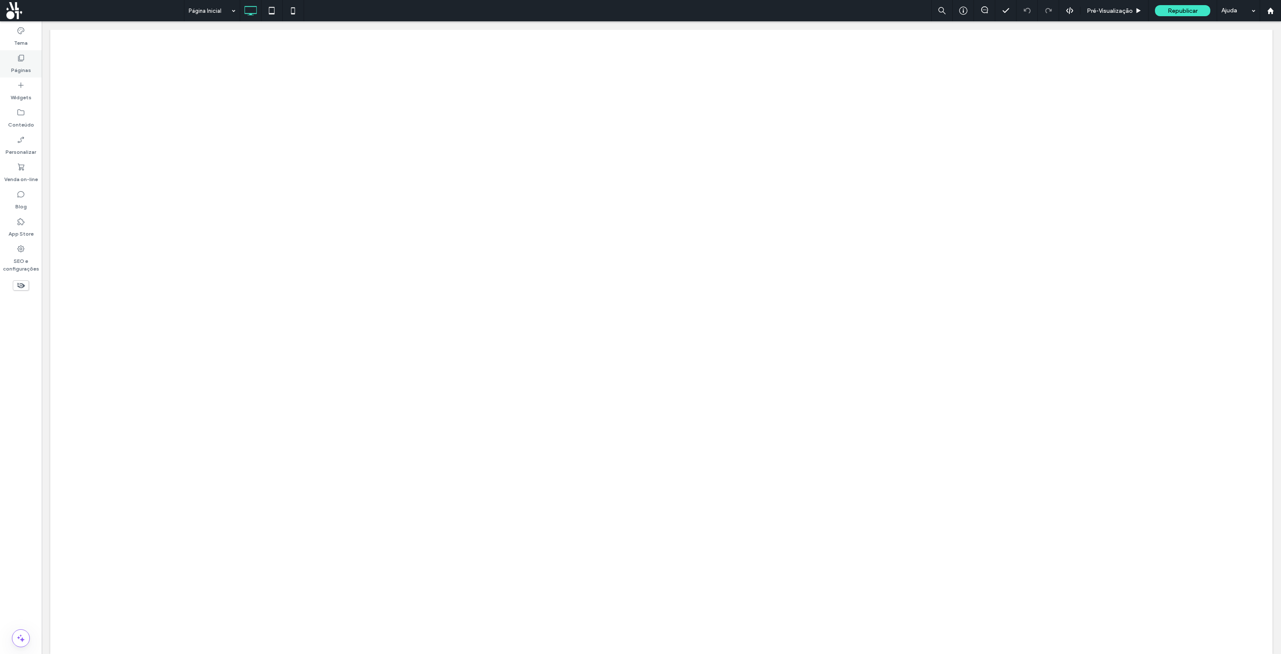
click at [23, 54] on icon at bounding box center [21, 58] width 9 height 9
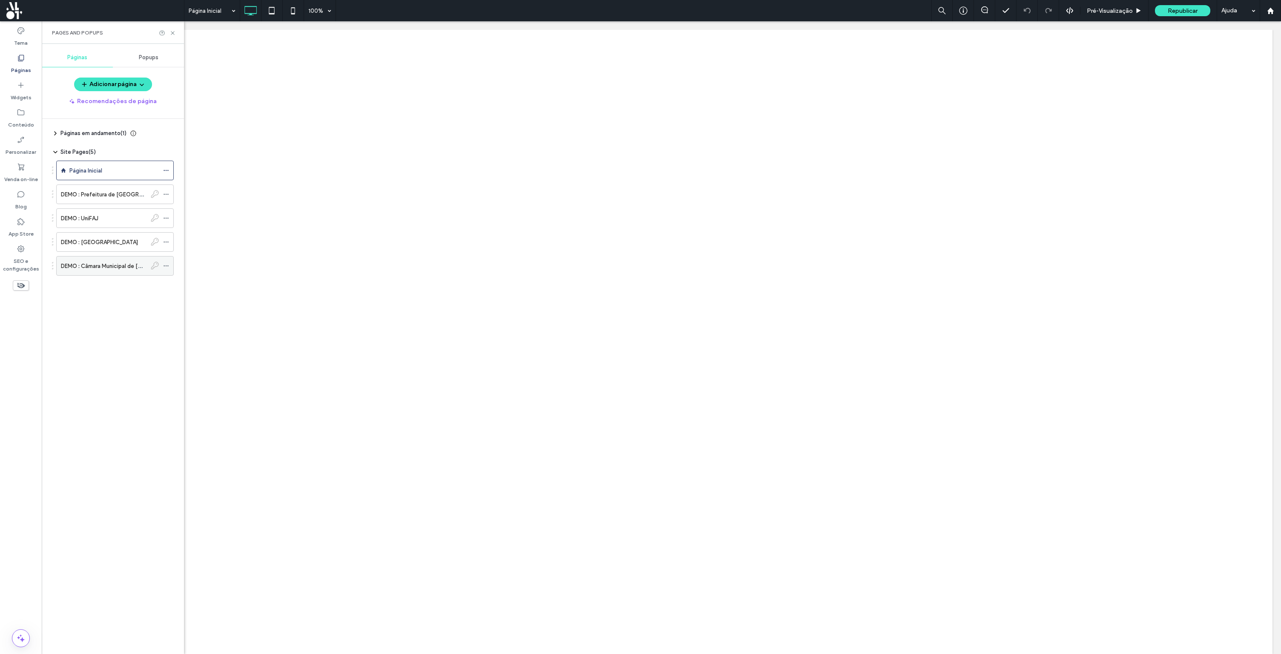
click at [165, 266] on icon at bounding box center [166, 266] width 6 height 6
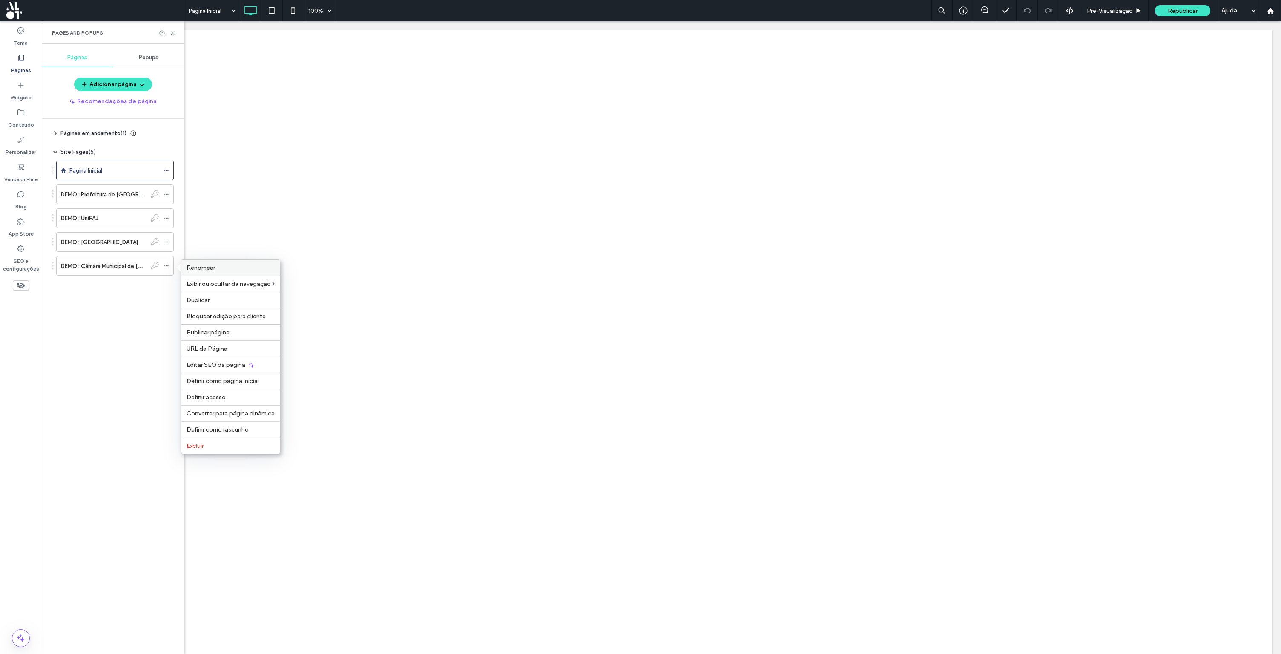
click at [221, 267] on label "Renomear" at bounding box center [231, 267] width 88 height 7
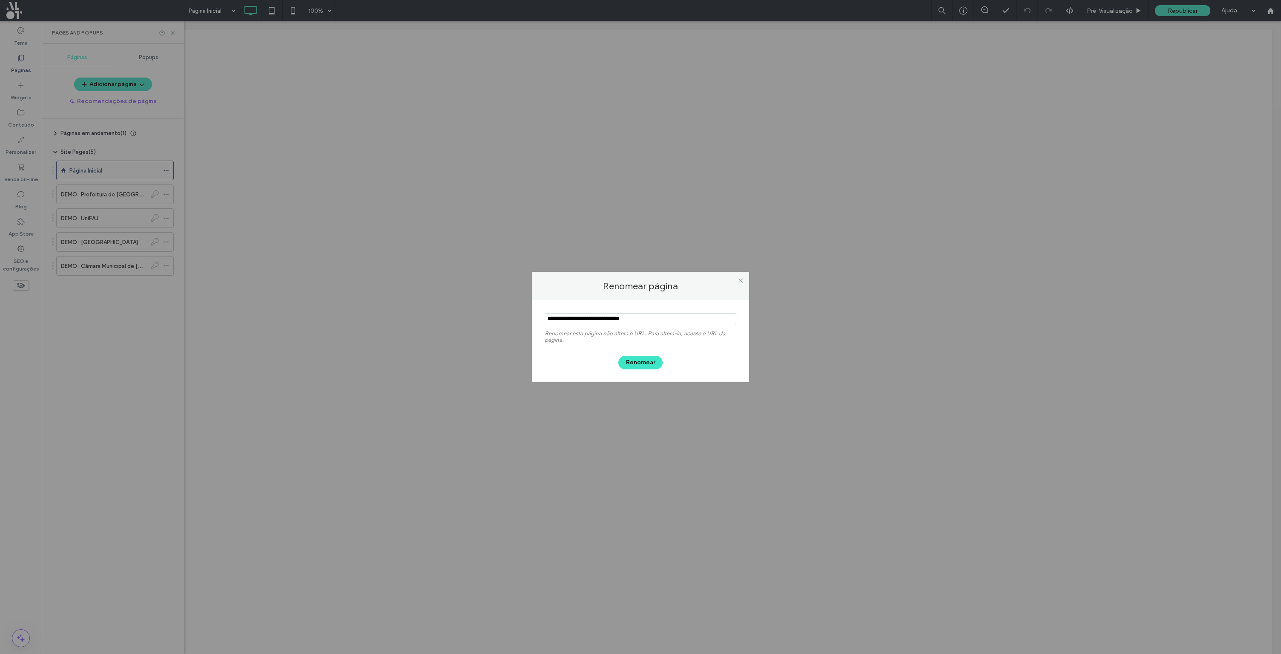
drag, startPoint x: 568, startPoint y: 318, endPoint x: 716, endPoint y: 338, distance: 149.6
click at [716, 338] on div "Renomear esta página não altera o URL. Para alterá-la, acesse o URL da página." at bounding box center [641, 328] width 192 height 38
click at [587, 320] on input "notEmpty" at bounding box center [641, 318] width 192 height 11
type input "**********"
click at [628, 360] on button "Renomear" at bounding box center [640, 363] width 44 height 14
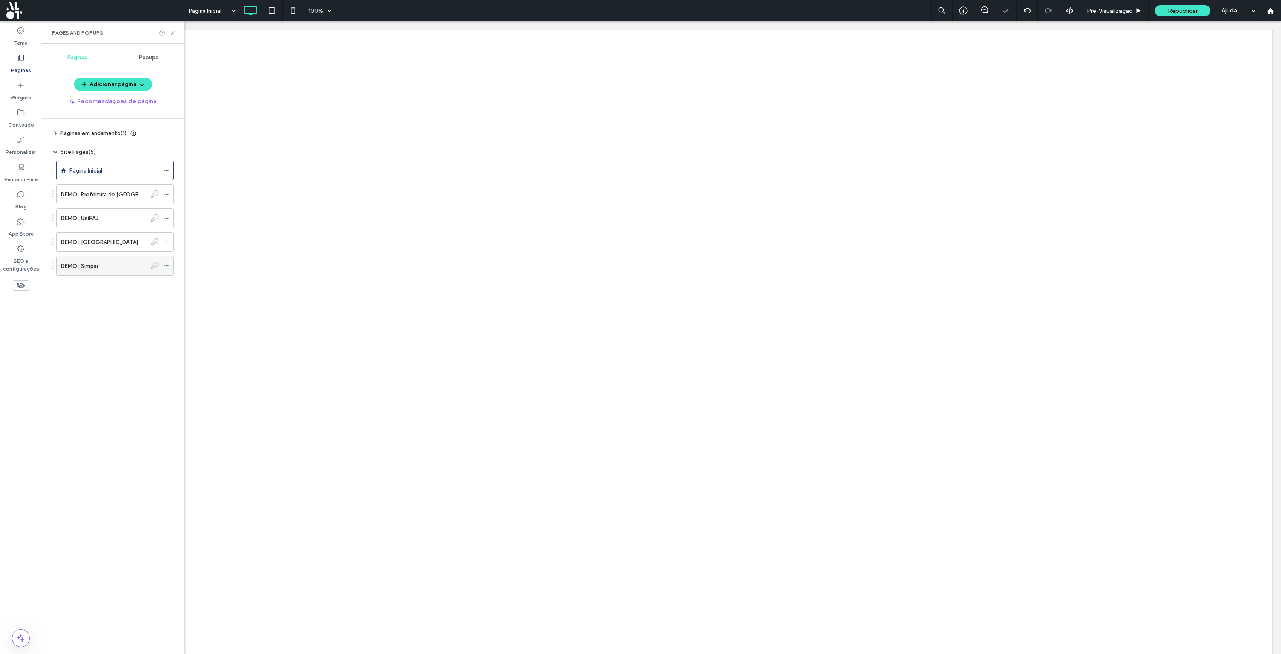
click at [154, 266] on icon at bounding box center [155, 265] width 8 height 8
click at [165, 267] on icon at bounding box center [166, 266] width 6 height 6
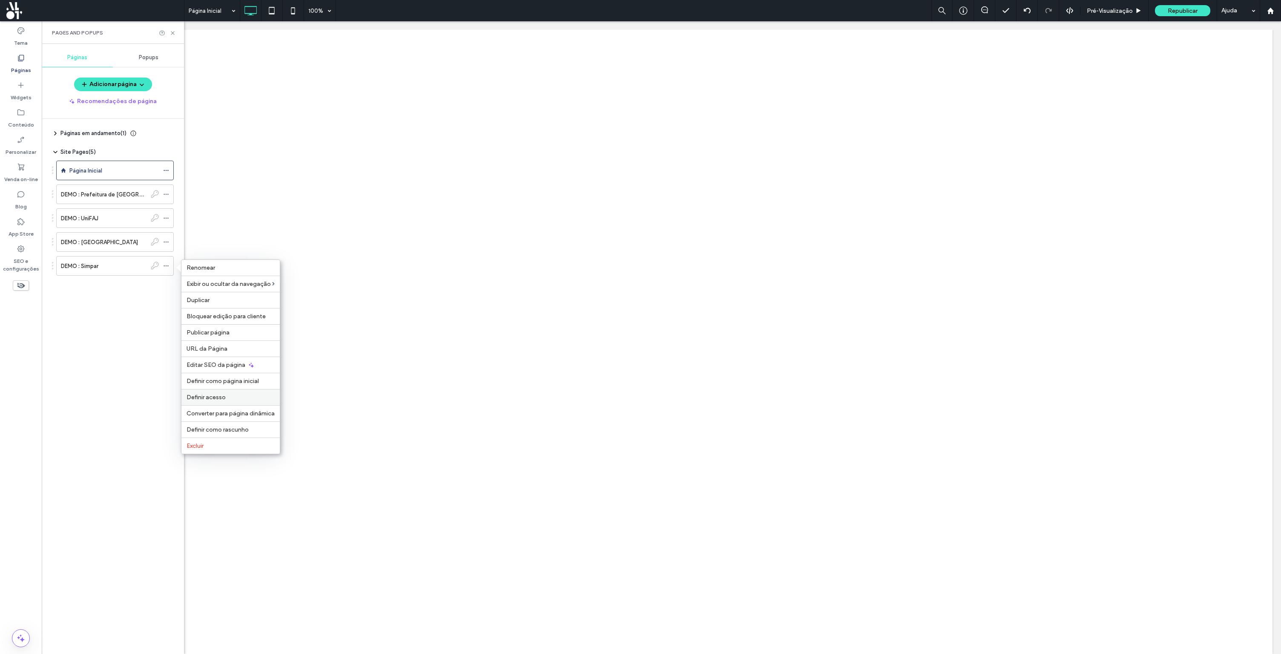
click at [218, 399] on span "Definir acesso" at bounding box center [206, 397] width 39 height 7
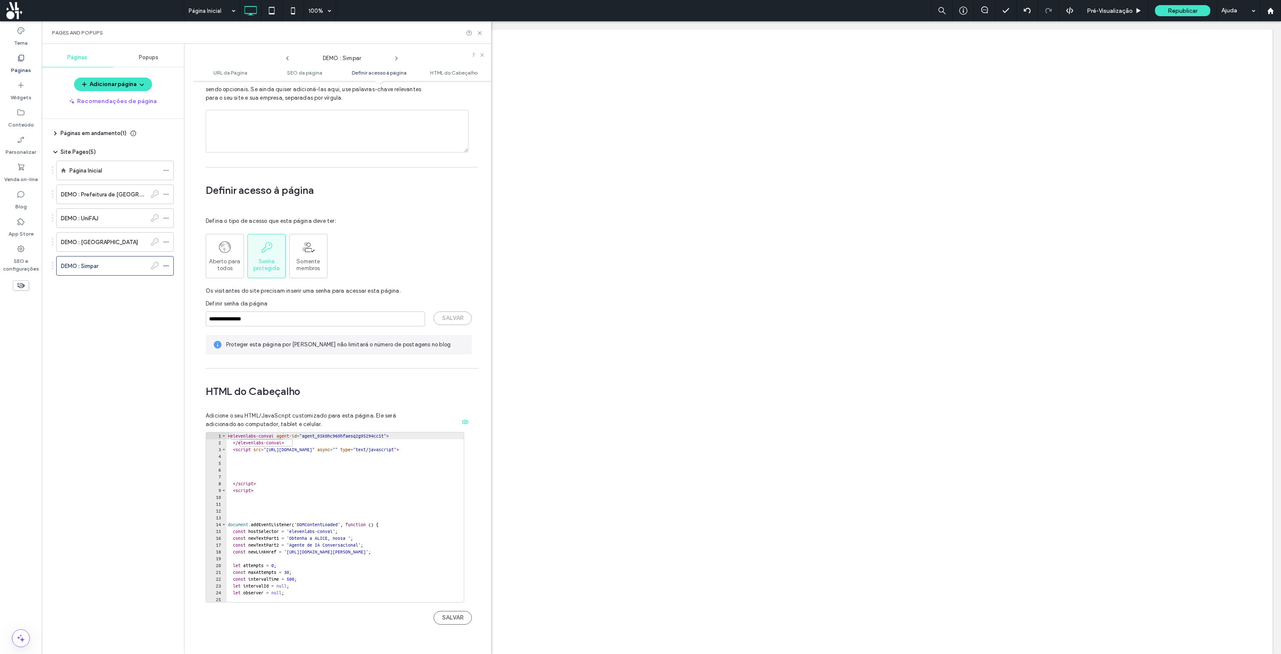
scroll to position [658, 0]
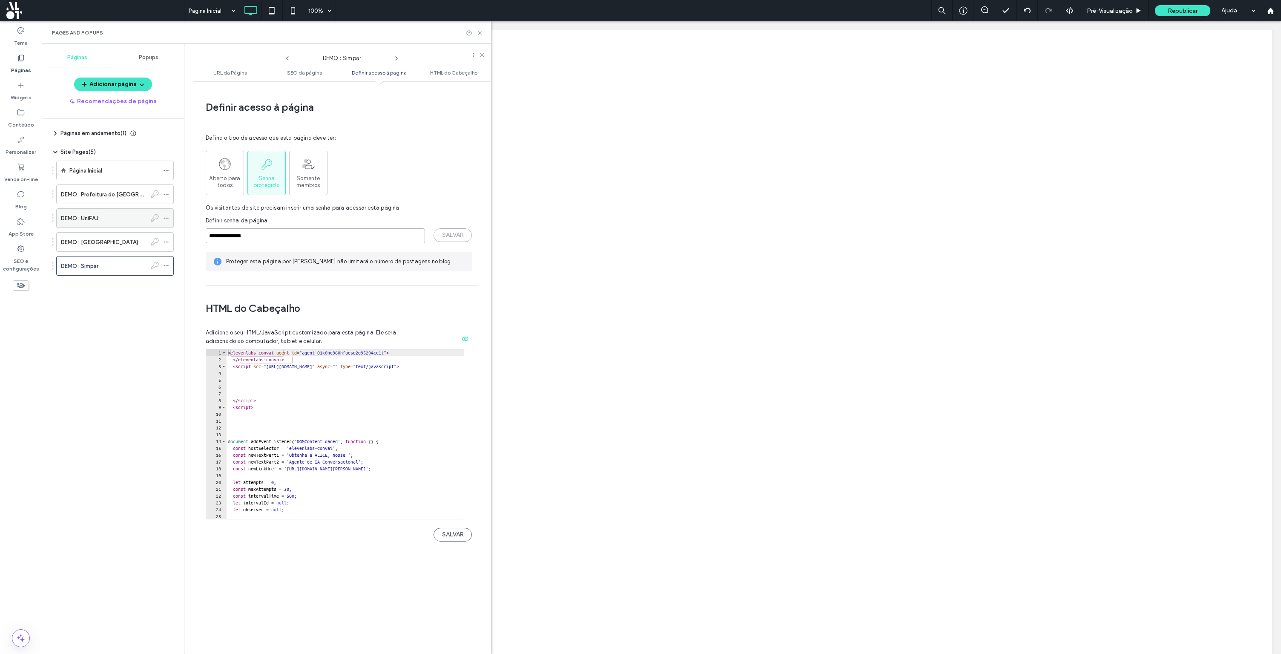
drag, startPoint x: 231, startPoint y: 228, endPoint x: 149, endPoint y: 227, distance: 82.2
click at [149, 227] on div "Páginas Popups Adicionar página Recomendações de página Páginas em andamento ( …" at bounding box center [266, 349] width 449 height 610
type input "**********"
click at [450, 229] on button "SALVAR" at bounding box center [453, 235] width 38 height 14
drag, startPoint x: 228, startPoint y: 345, endPoint x: 349, endPoint y: 352, distance: 120.7
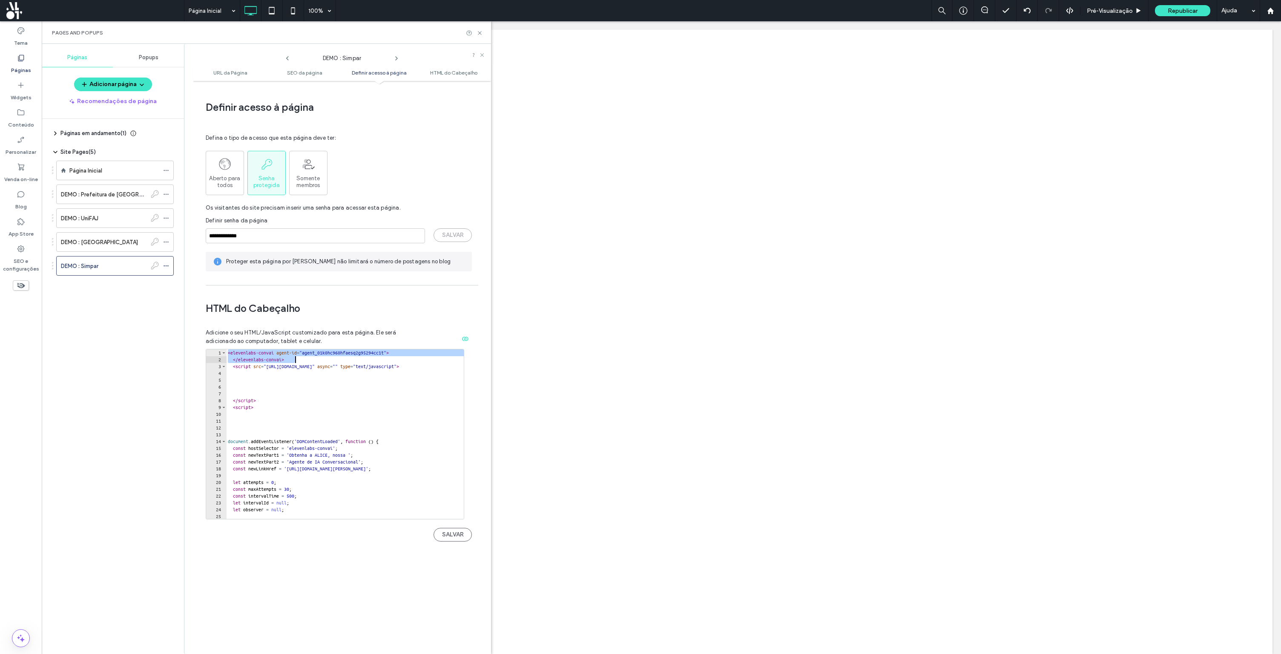
click at [349, 352] on div "< elevenlabs-convai agent-id = "agent_01k0hc960hfaesq2g95294cc1t" > </ elevenla…" at bounding box center [378, 440] width 304 height 183
type textarea "**********"
click at [326, 367] on div "< elevenlabs-convai agent-id = "agent_01k0hc960hfaesq2g95294cc1t" > </ elevenla…" at bounding box center [378, 440] width 304 height 183
paste textarea "**********"
type textarea "**********"
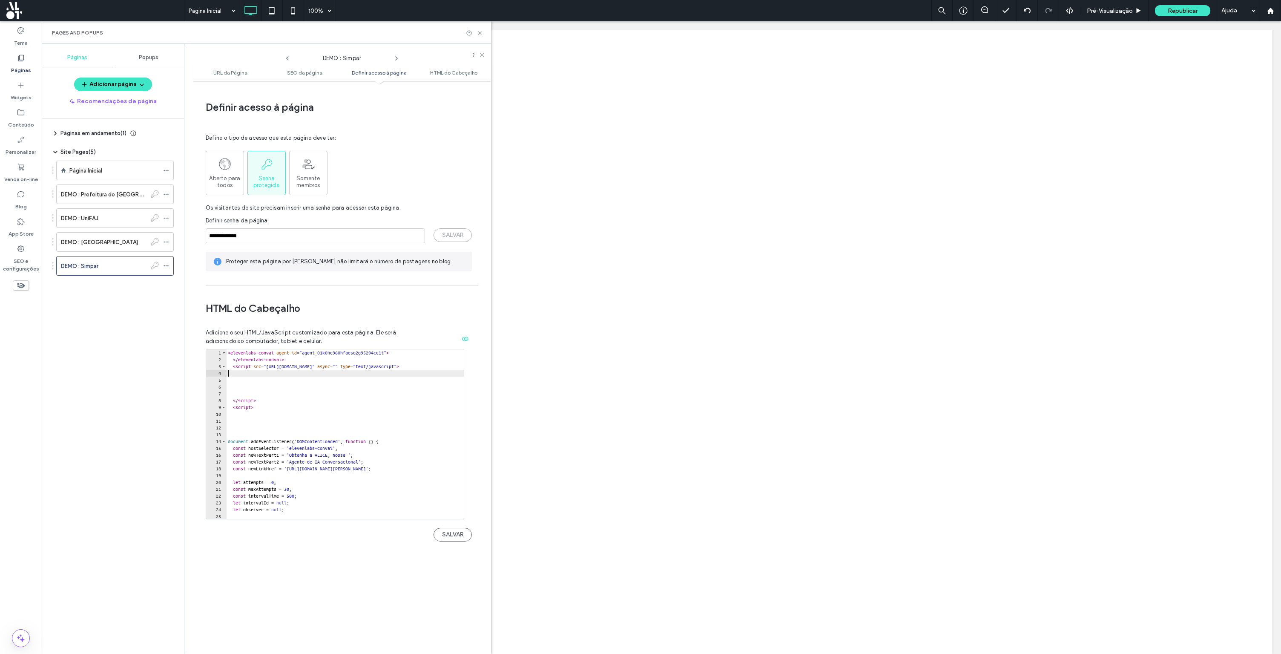
scroll to position [0, 0]
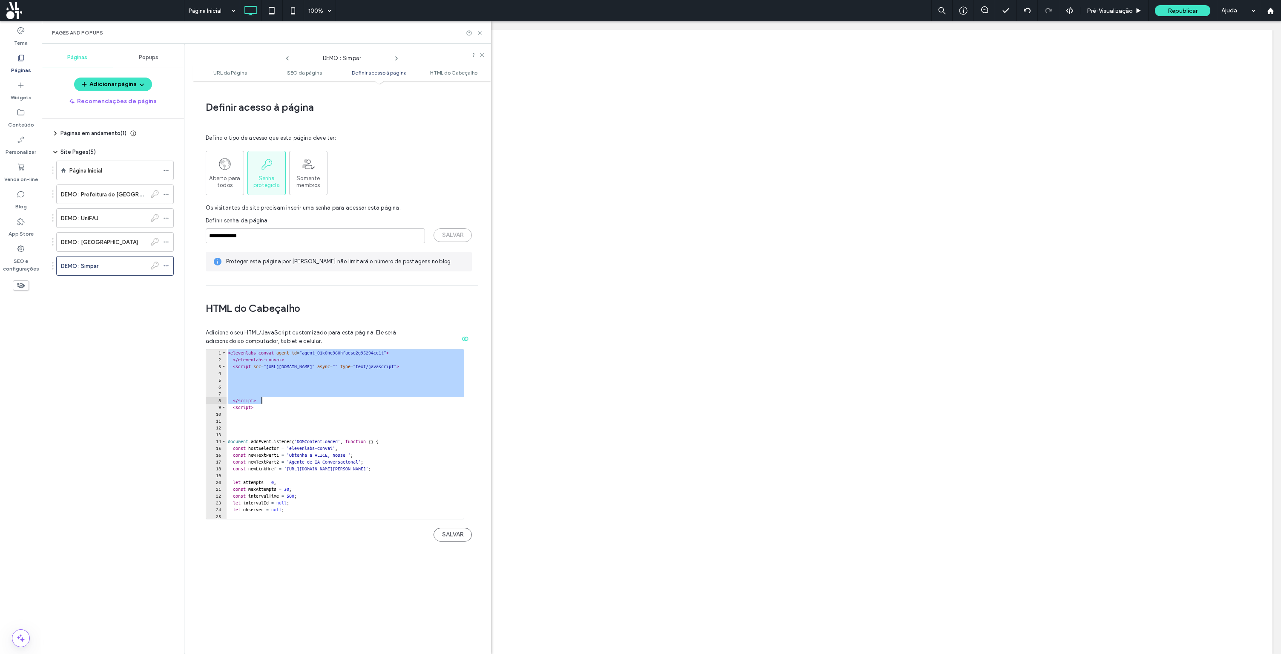
drag, startPoint x: 229, startPoint y: 345, endPoint x: 328, endPoint y: 391, distance: 109.2
click at [328, 391] on div "< elevenlabs-convai agent-id = "agent_01k0hc960hfaesq2g95294cc1t" > </ elevenla…" at bounding box center [378, 440] width 304 height 183
paste textarea "**********"
type textarea "**********"
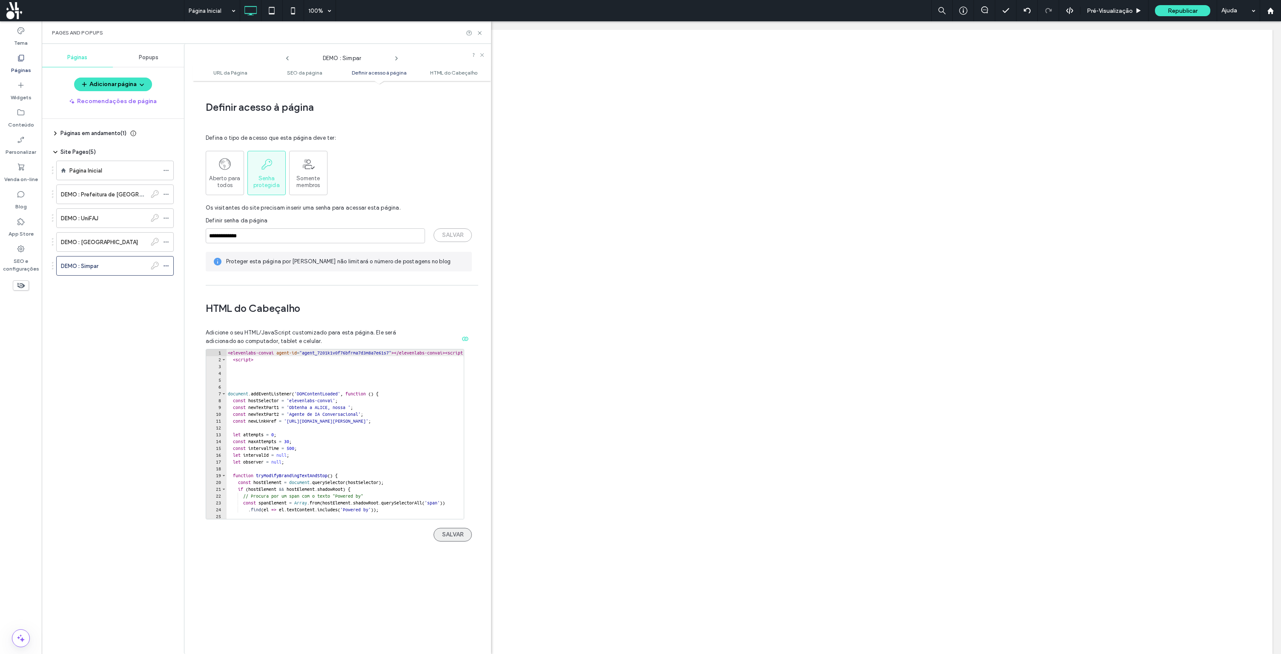
click at [442, 528] on button "SALVAR" at bounding box center [453, 535] width 38 height 14
click at [101, 266] on div "DEMO : Simpar" at bounding box center [104, 265] width 86 height 9
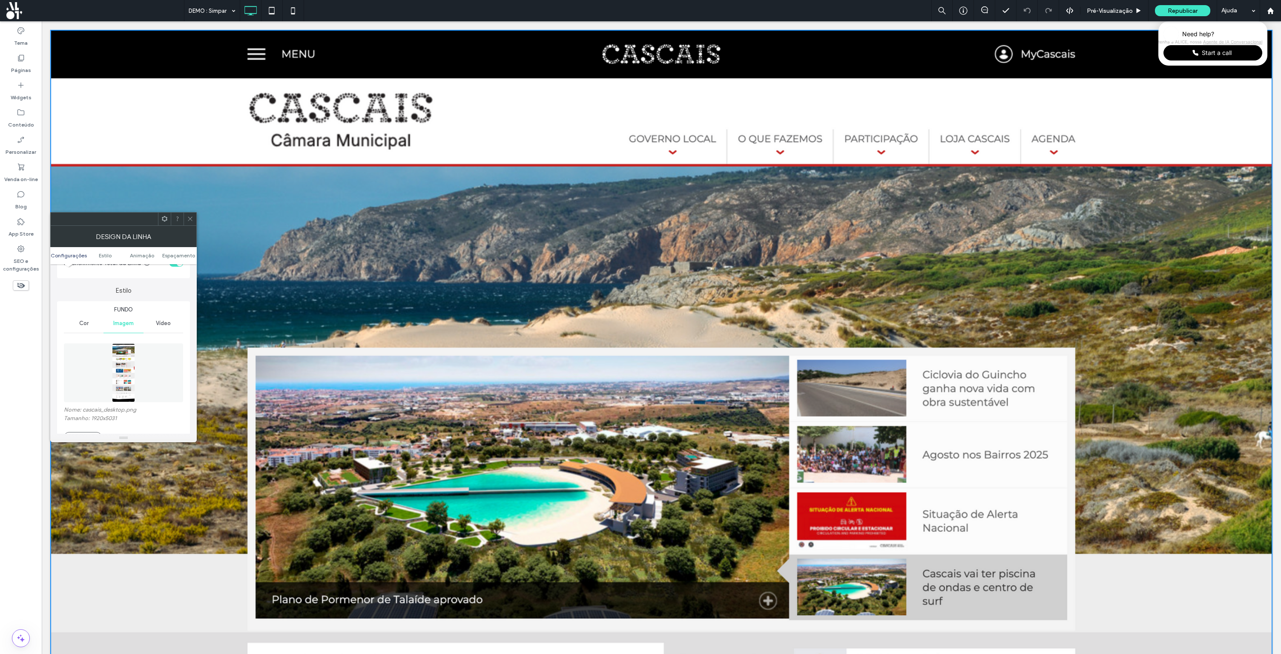
scroll to position [75, 0]
click at [87, 429] on button "Substituir" at bounding box center [83, 428] width 38 height 10
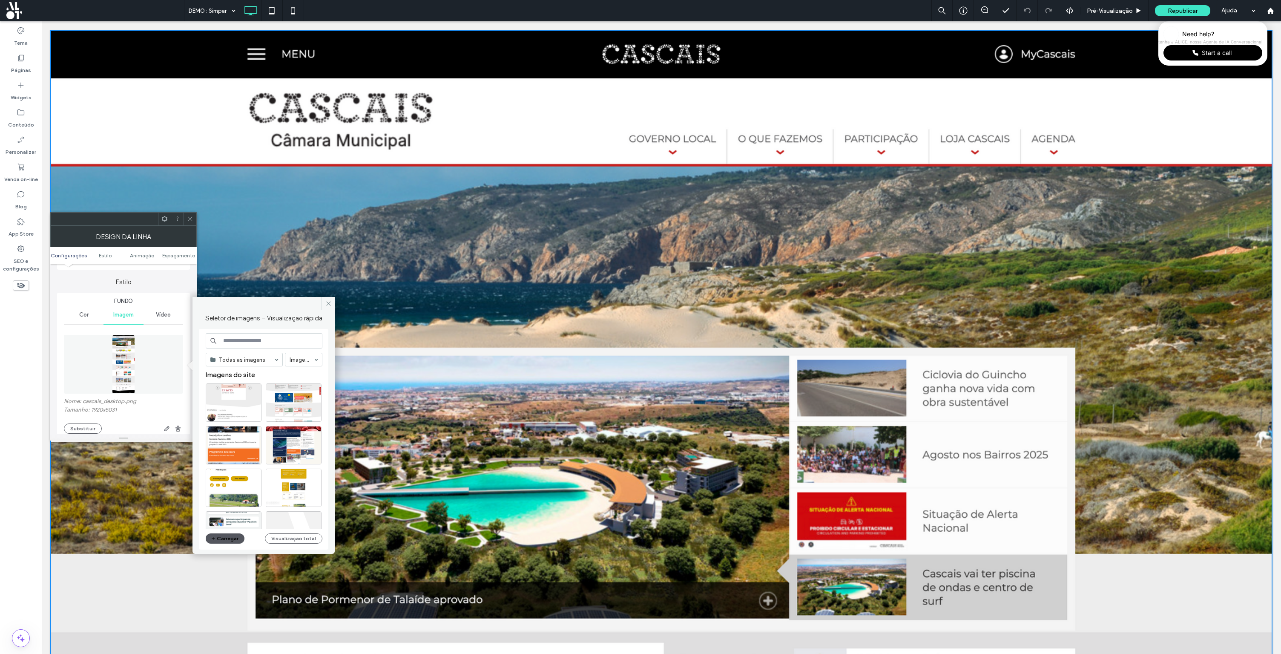
click at [230, 538] on button "Carregar" at bounding box center [225, 538] width 39 height 10
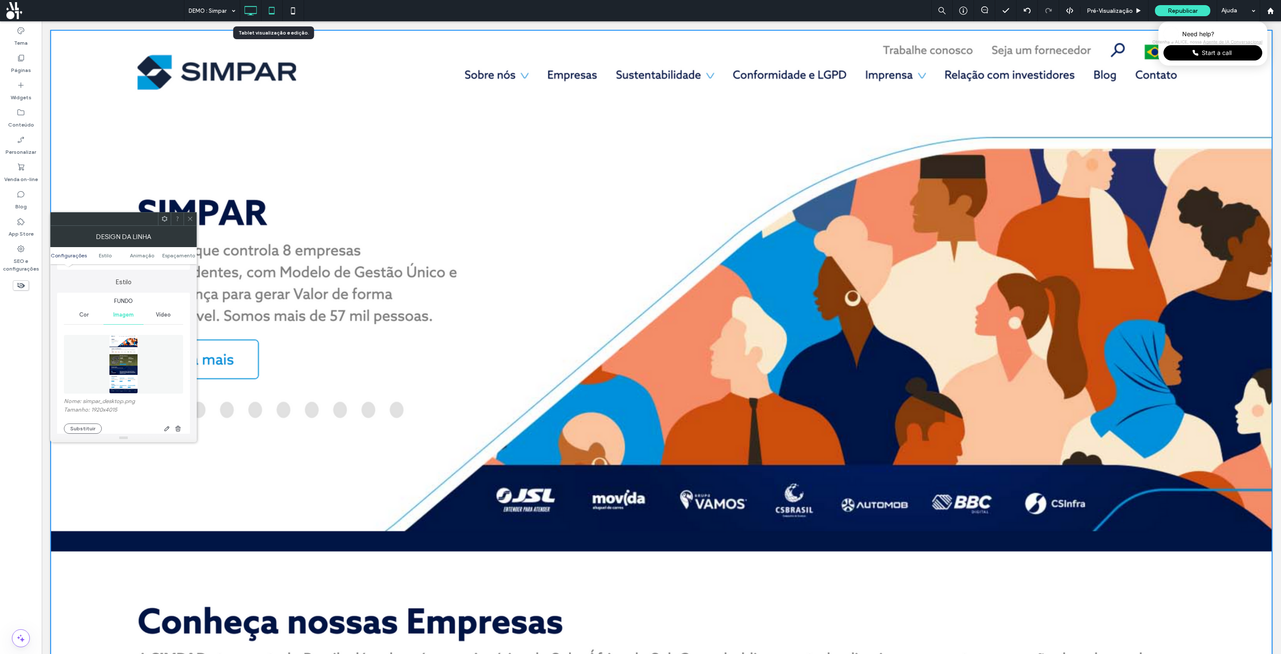
click at [267, 13] on icon at bounding box center [271, 10] width 17 height 17
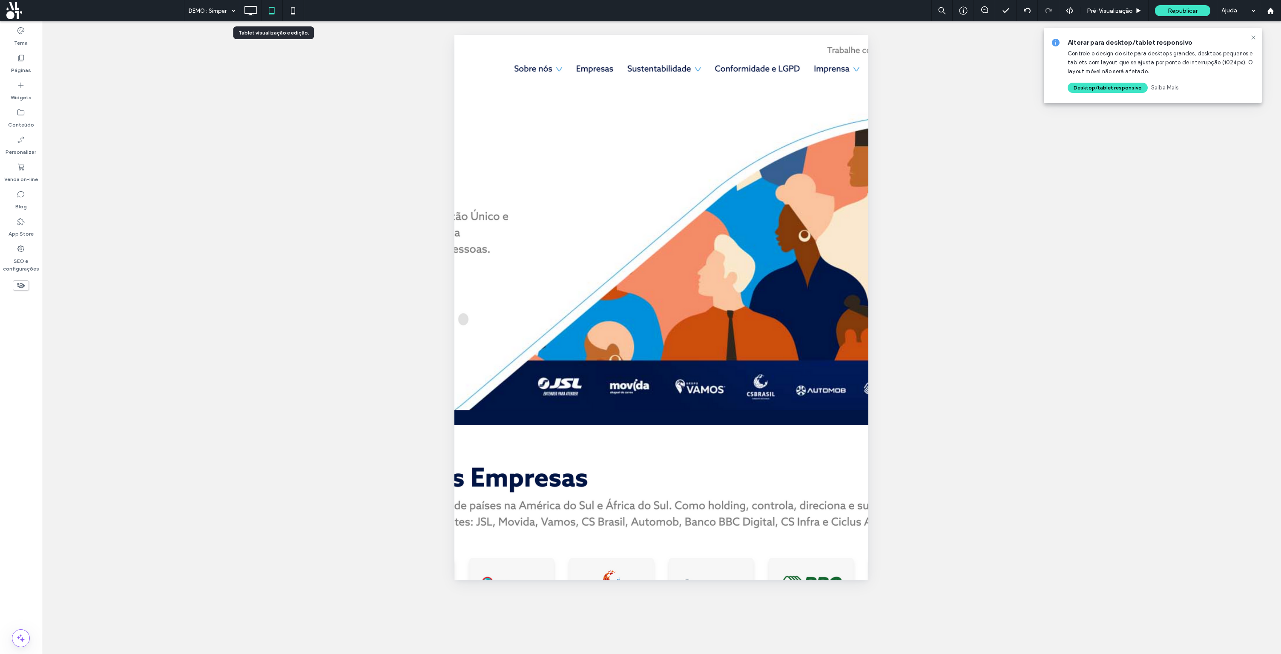
scroll to position [0, 0]
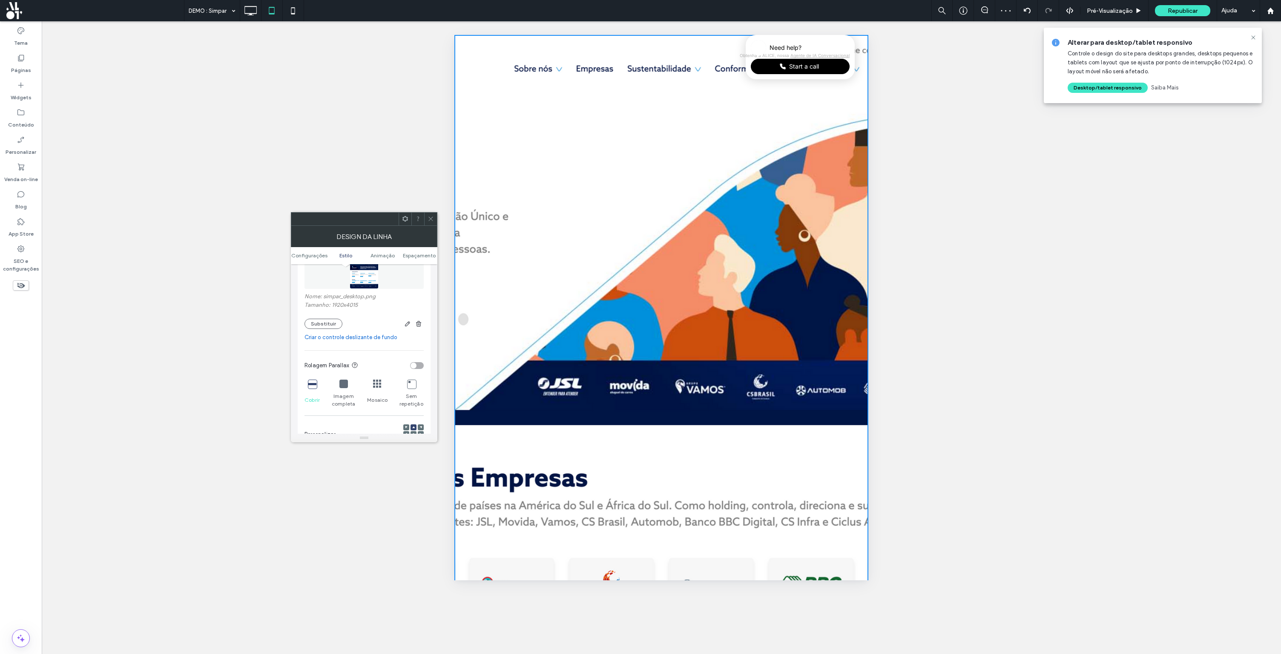
scroll to position [215, 0]
click at [343, 350] on icon at bounding box center [343, 348] width 9 height 9
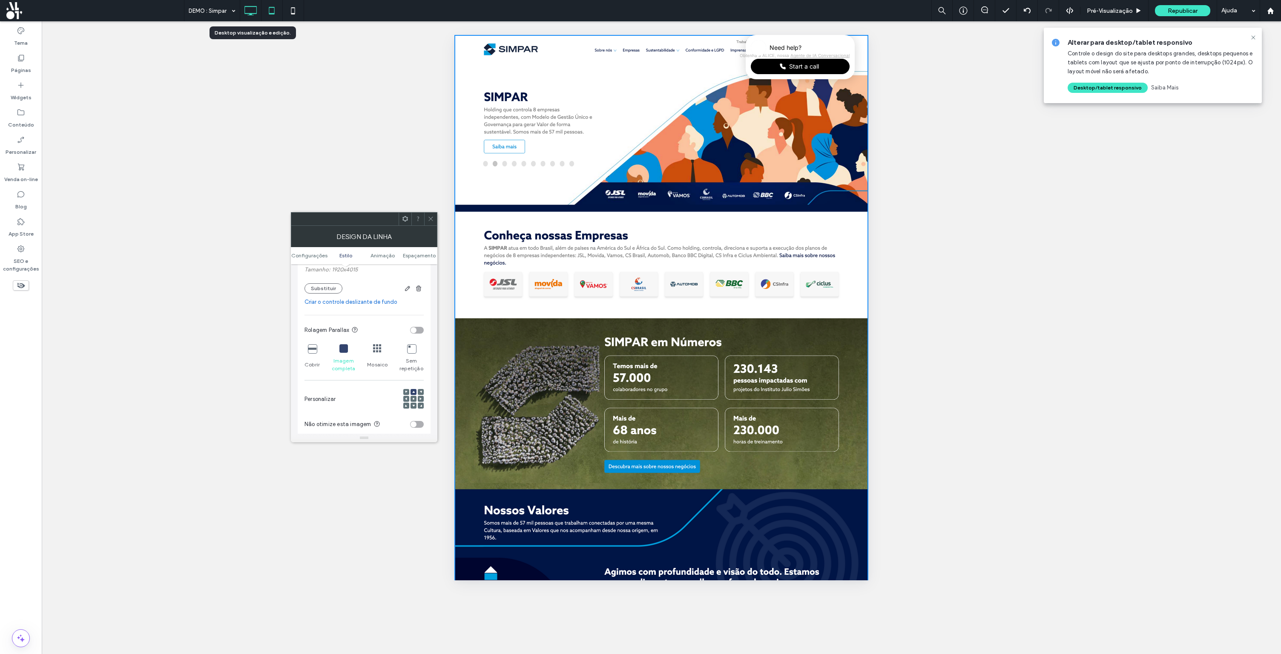
click at [257, 12] on icon at bounding box center [250, 10] width 17 height 17
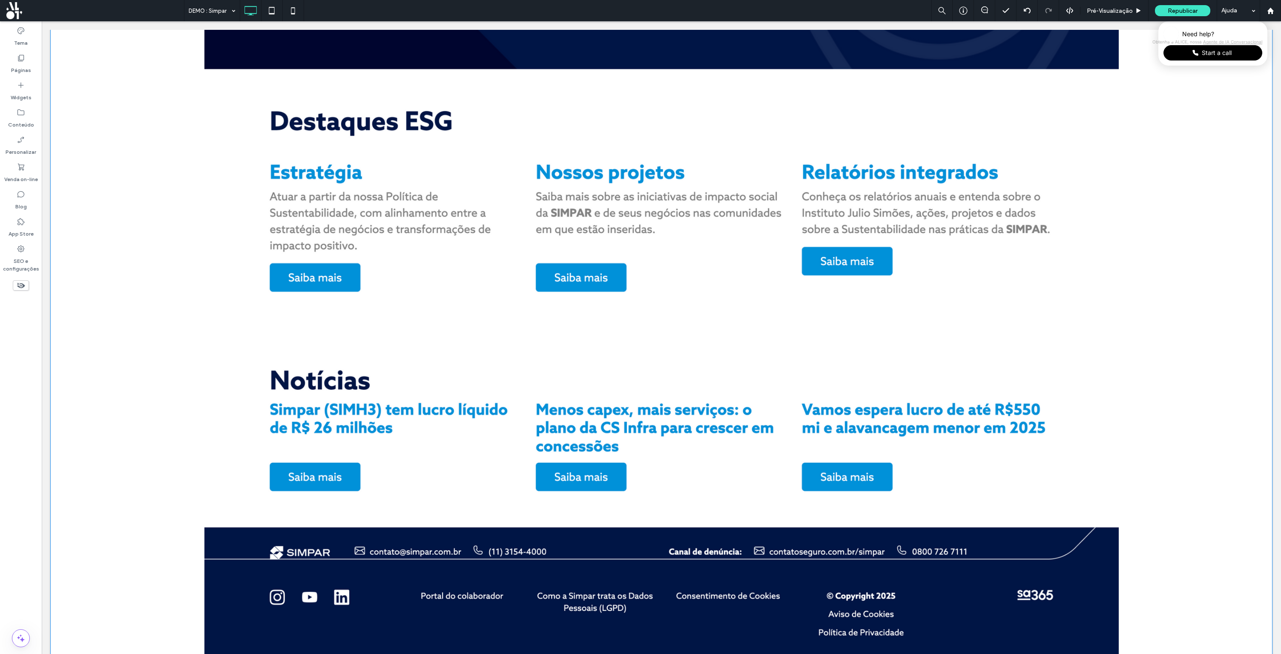
scroll to position [1297, 0]
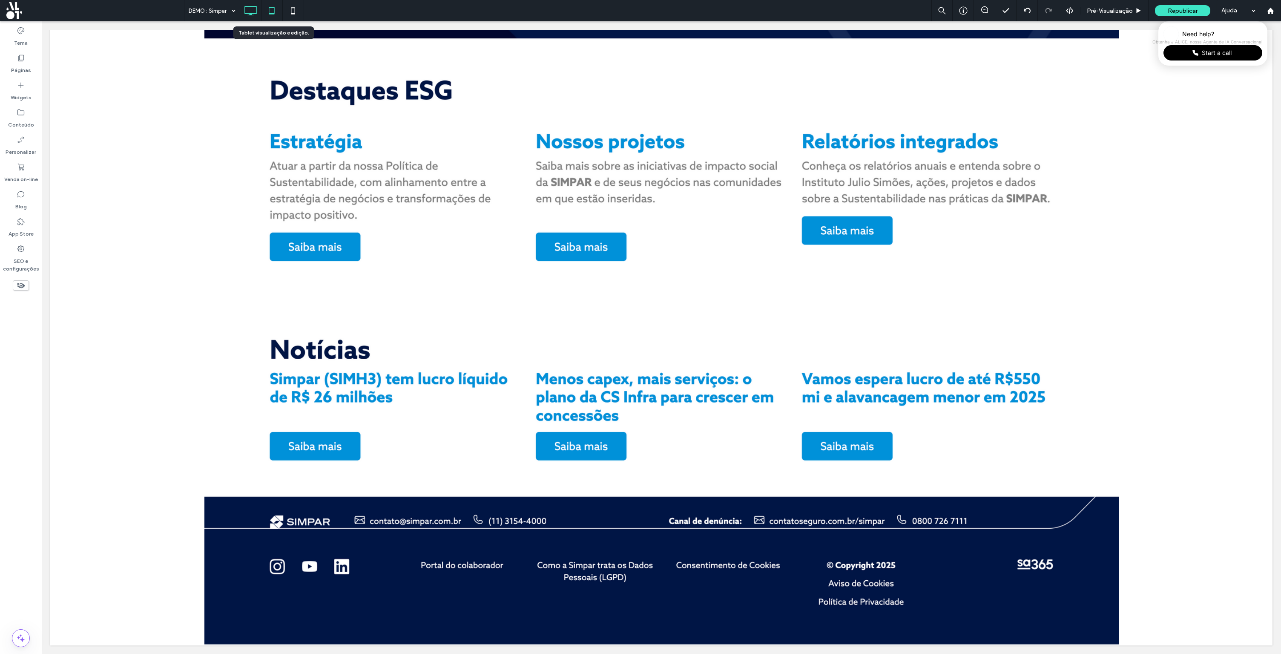
click at [274, 8] on icon at bounding box center [271, 10] width 17 height 17
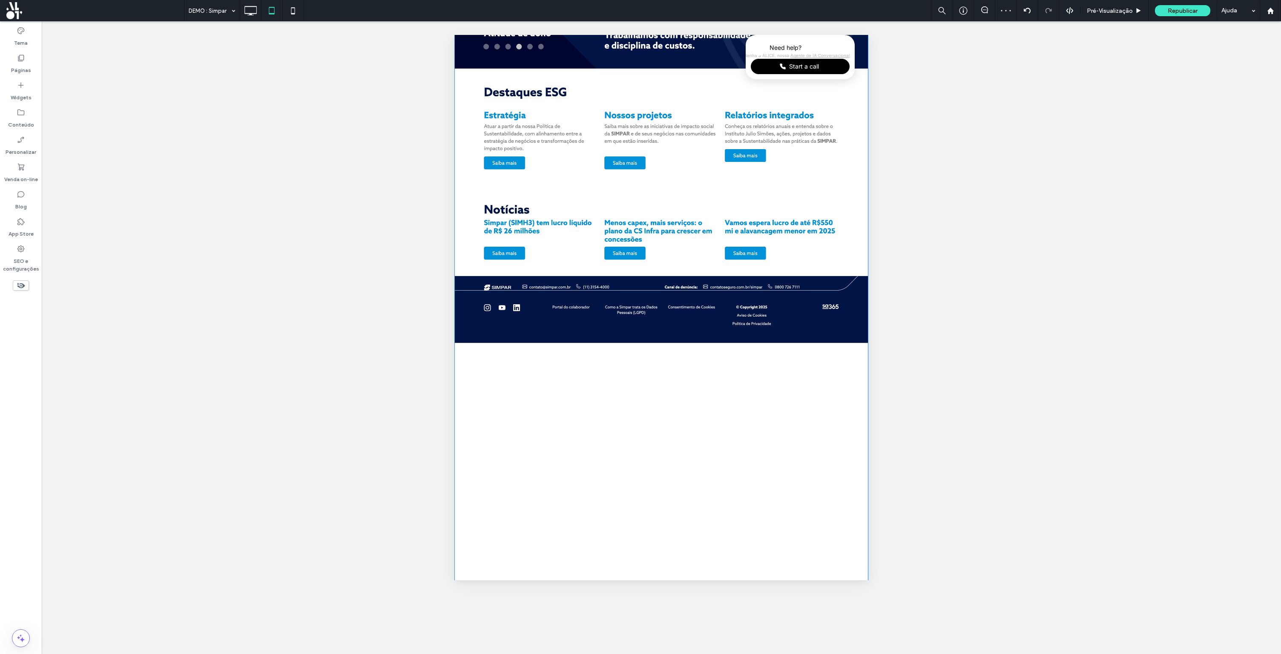
scroll to position [620, 0]
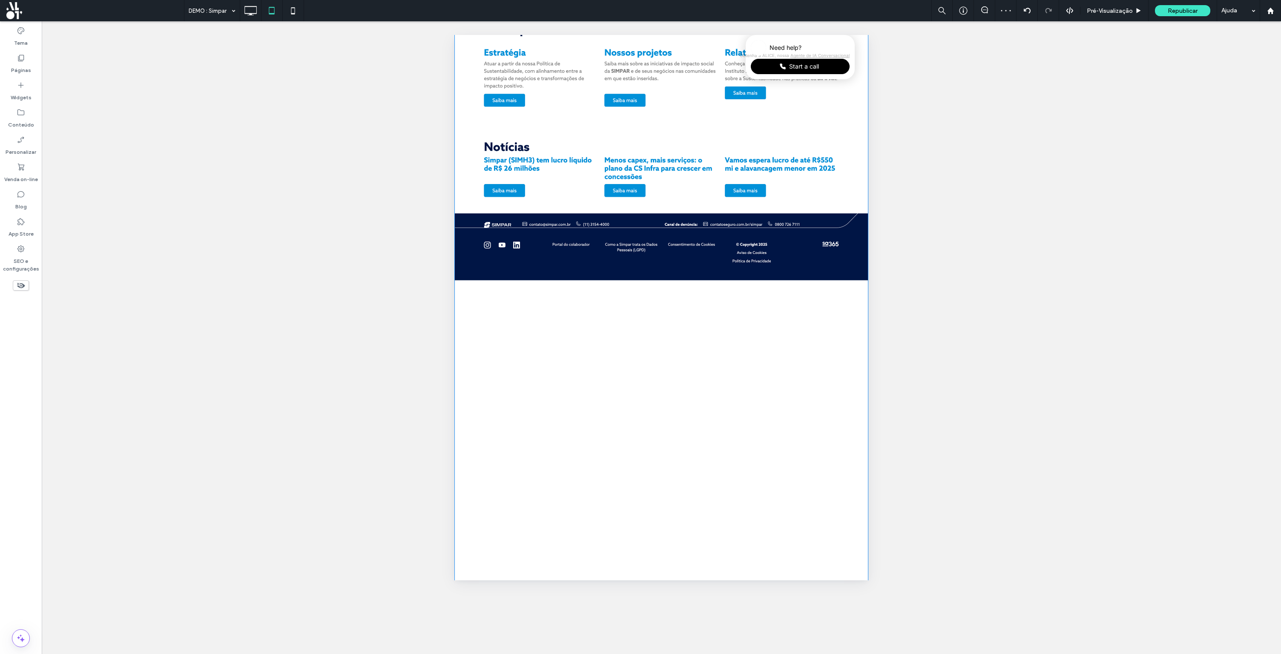
click at [550, 306] on div "Click To Paste Linha" at bounding box center [661, 371] width 414 height 1912
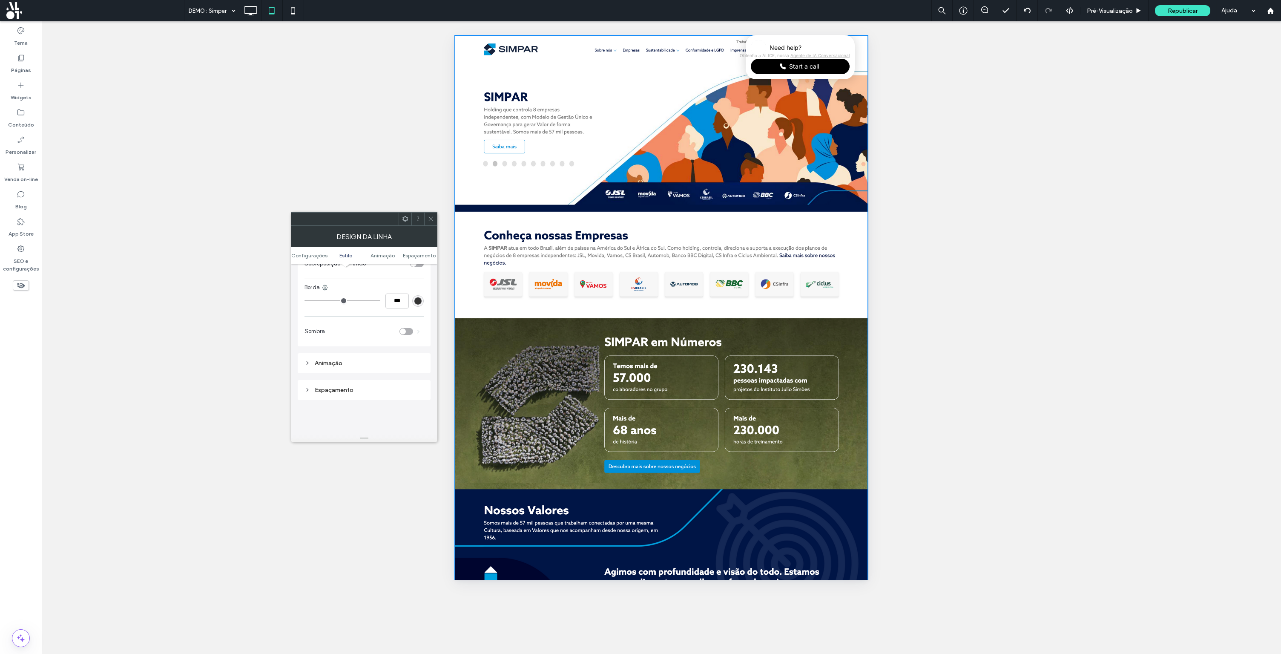
scroll to position [426, 0]
click at [358, 371] on div "Espaçamento" at bounding box center [364, 369] width 119 height 7
click at [364, 331] on label "4490px" at bounding box center [364, 328] width 18 height 6
type input "***"
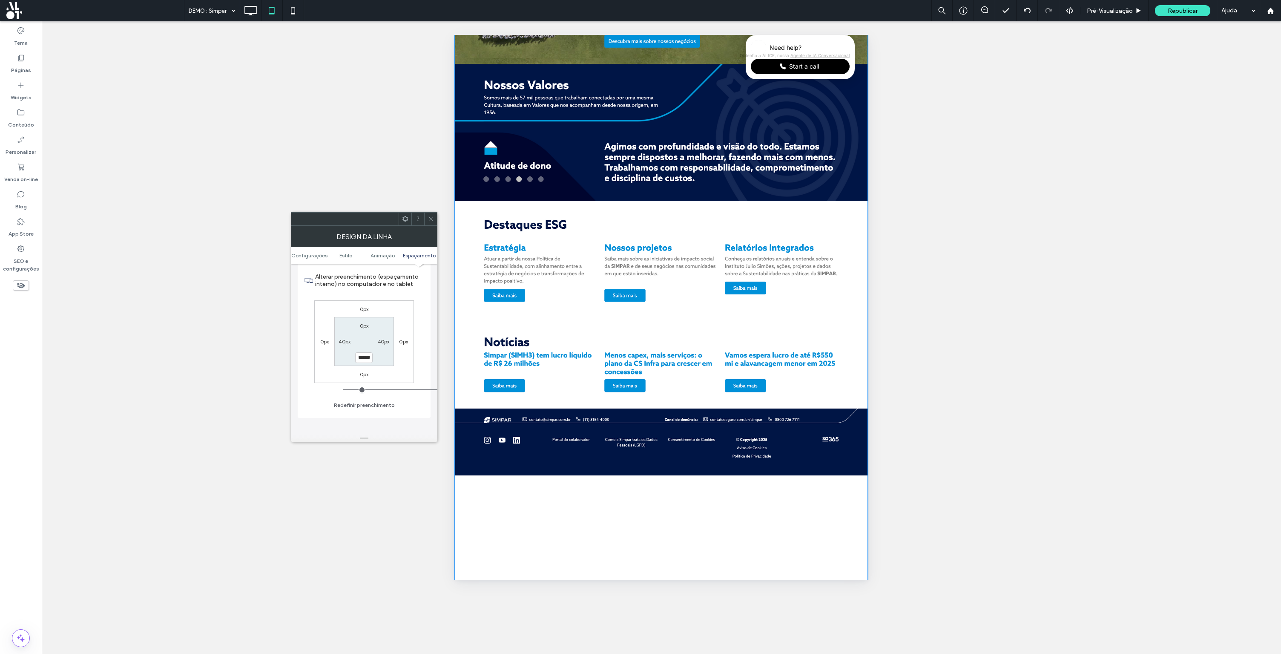
scroll to position [540, 0]
type input "****"
type input "***"
type input "******"
click at [367, 323] on label "0px" at bounding box center [364, 322] width 9 height 6
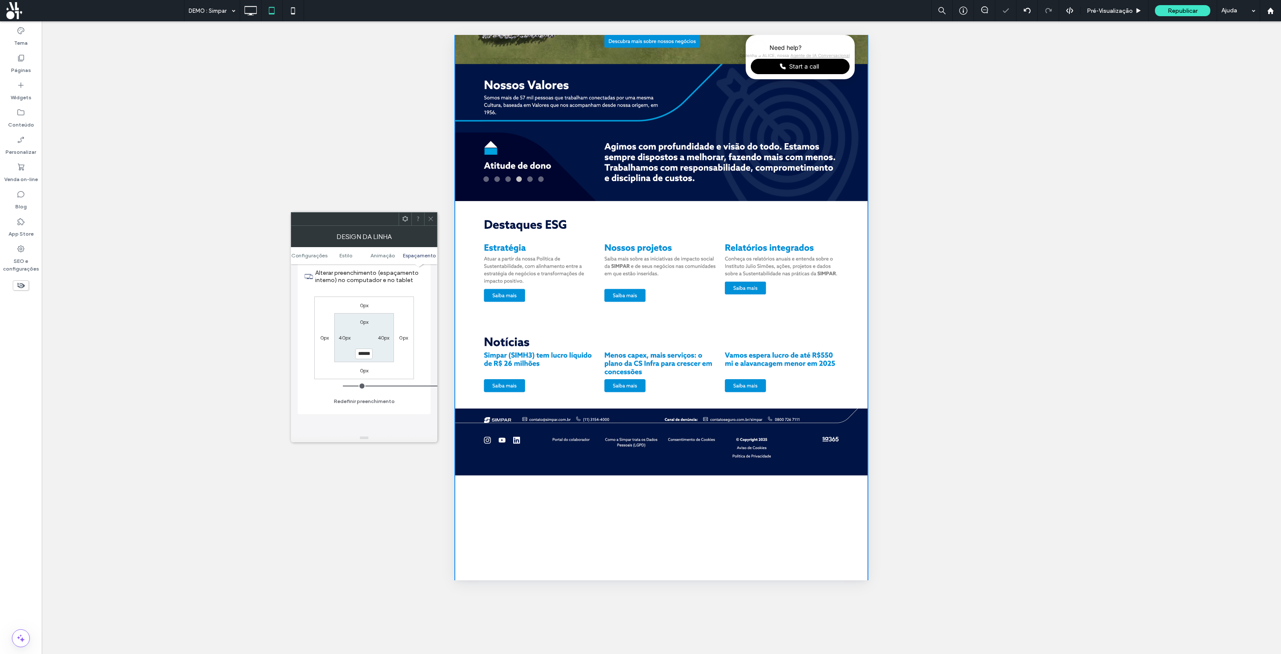
type input "*"
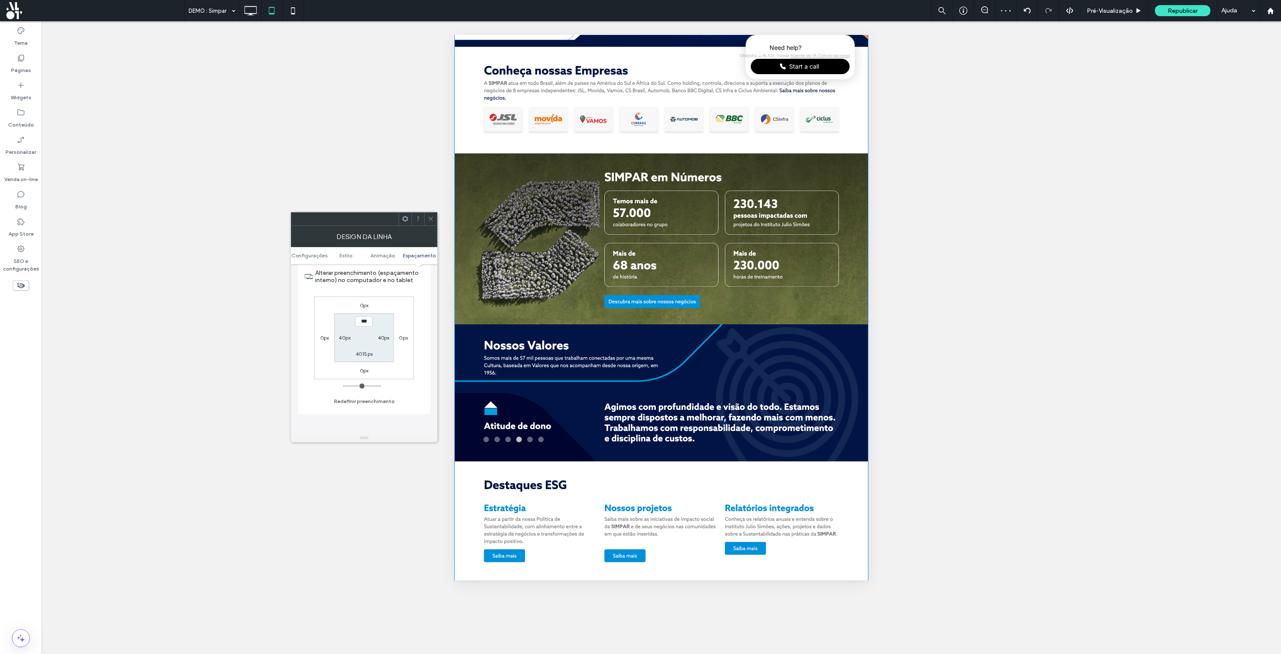
scroll to position [150, 0]
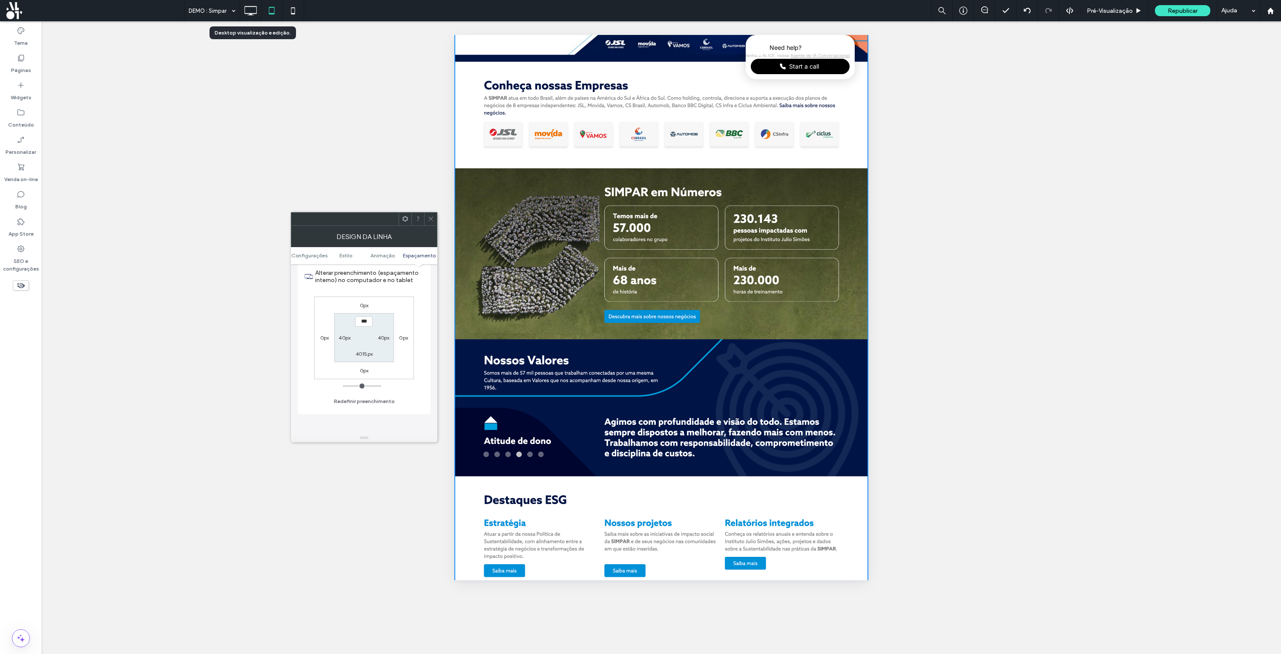
click at [247, 11] on icon at bounding box center [250, 10] width 17 height 17
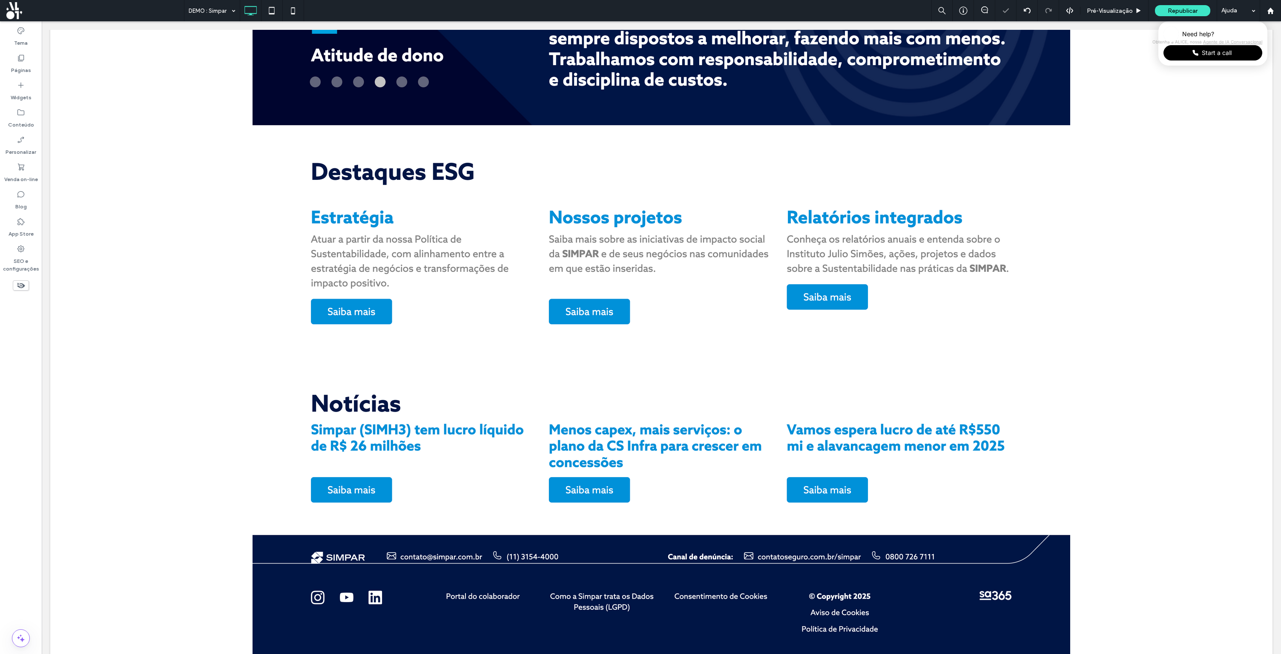
scroll to position [1094, 0]
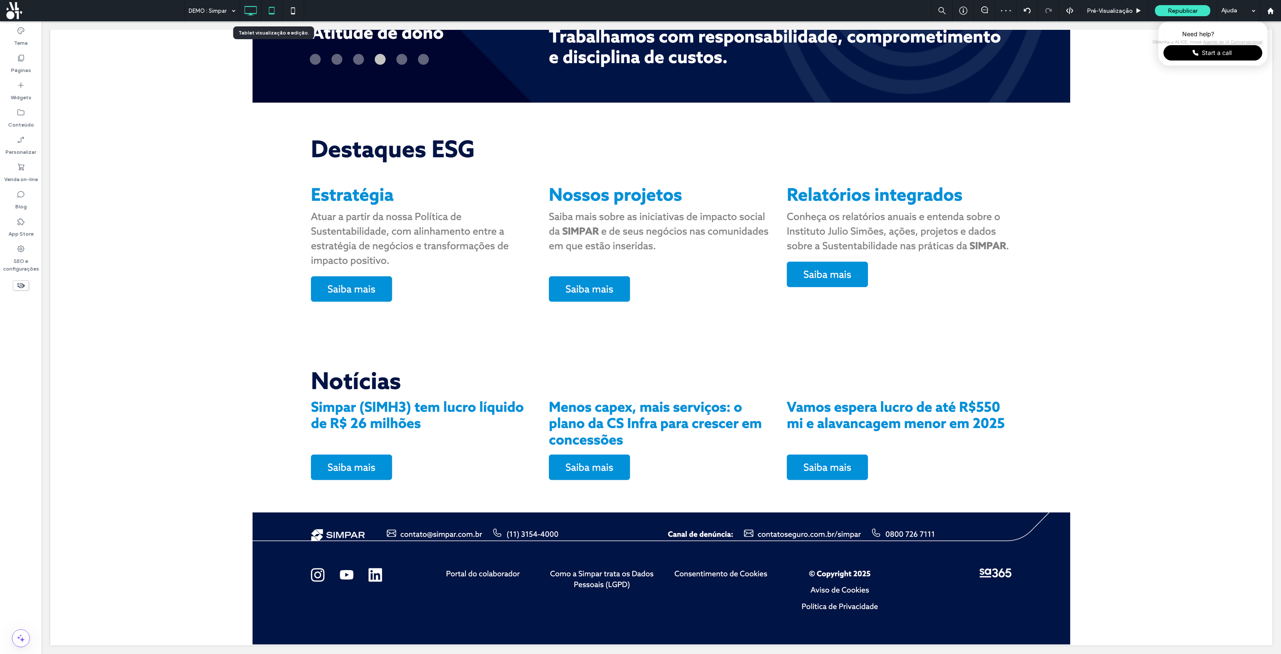
click at [275, 14] on icon at bounding box center [271, 10] width 17 height 17
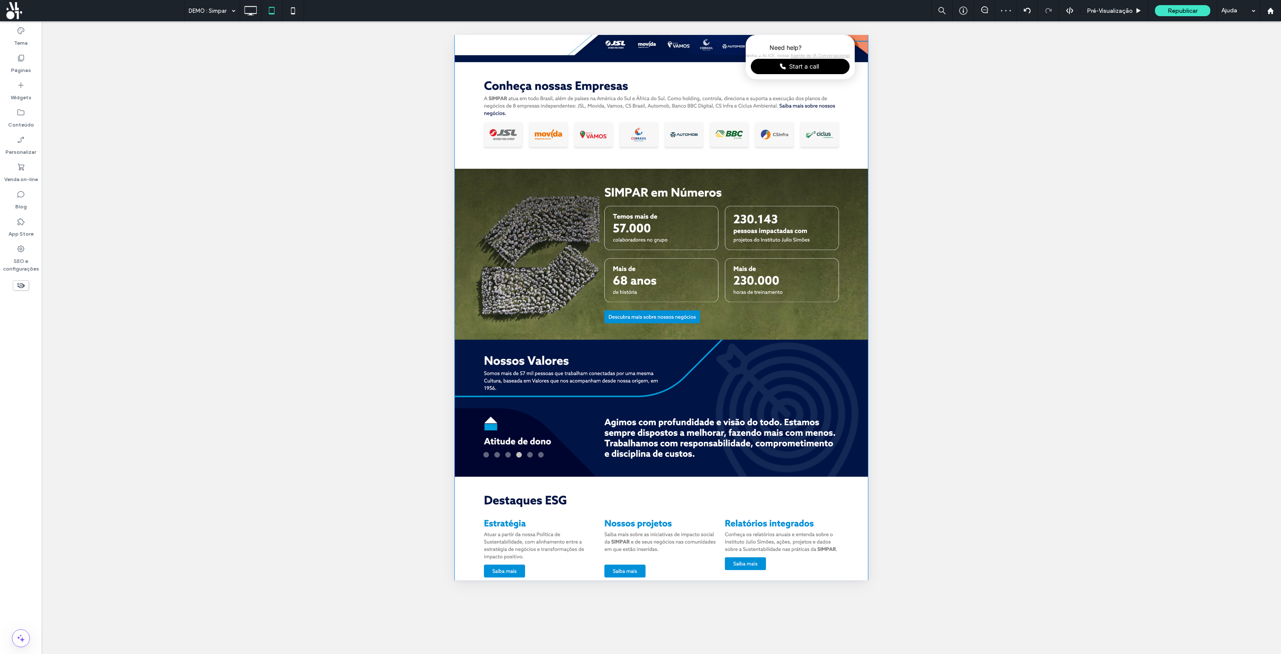
scroll to position [0, 0]
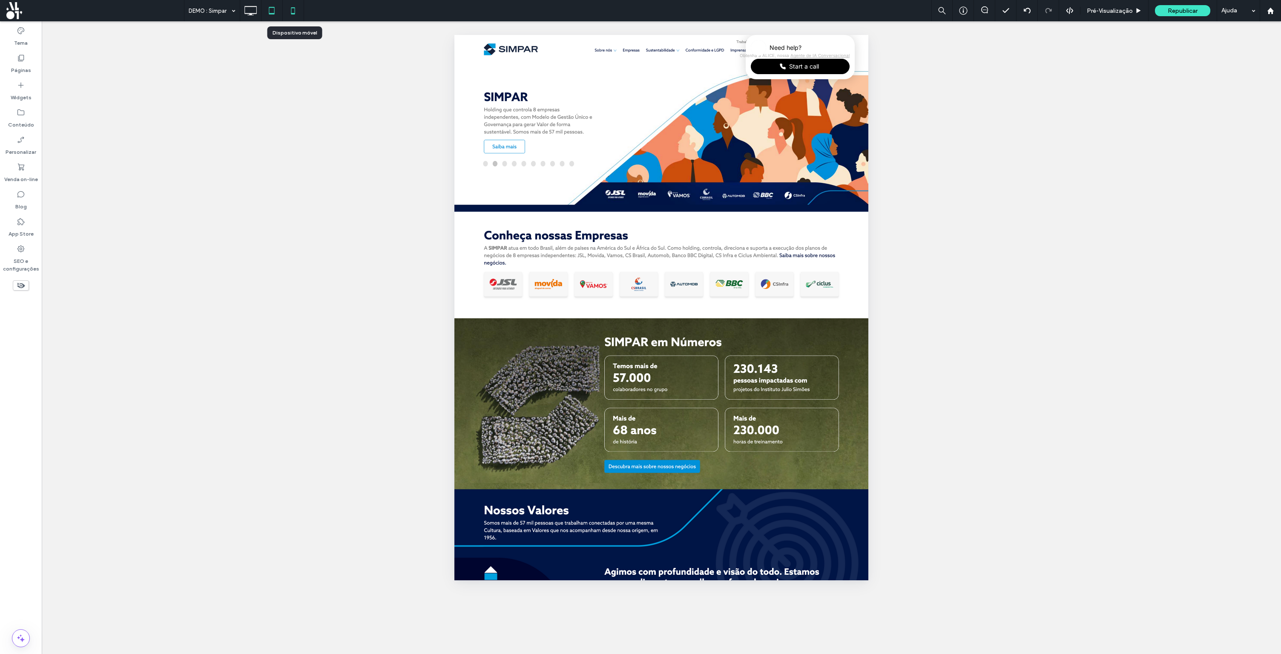
click at [291, 11] on icon at bounding box center [292, 10] width 17 height 17
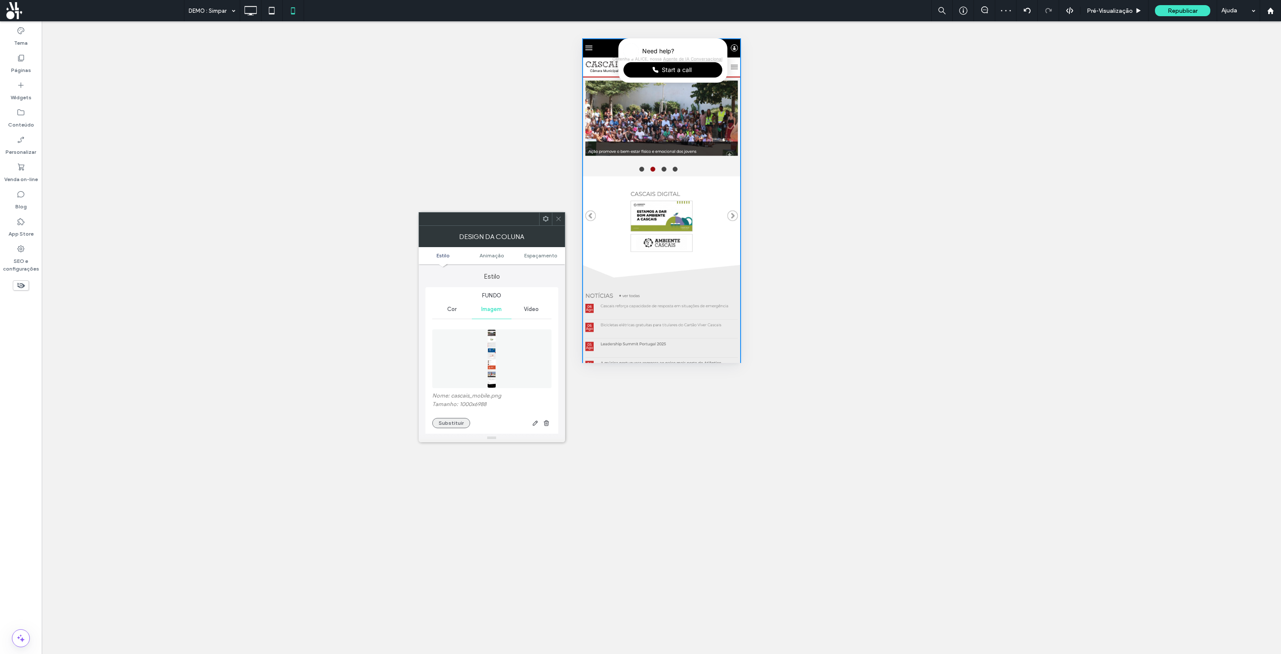
click at [456, 423] on button "Substituir" at bounding box center [451, 423] width 38 height 10
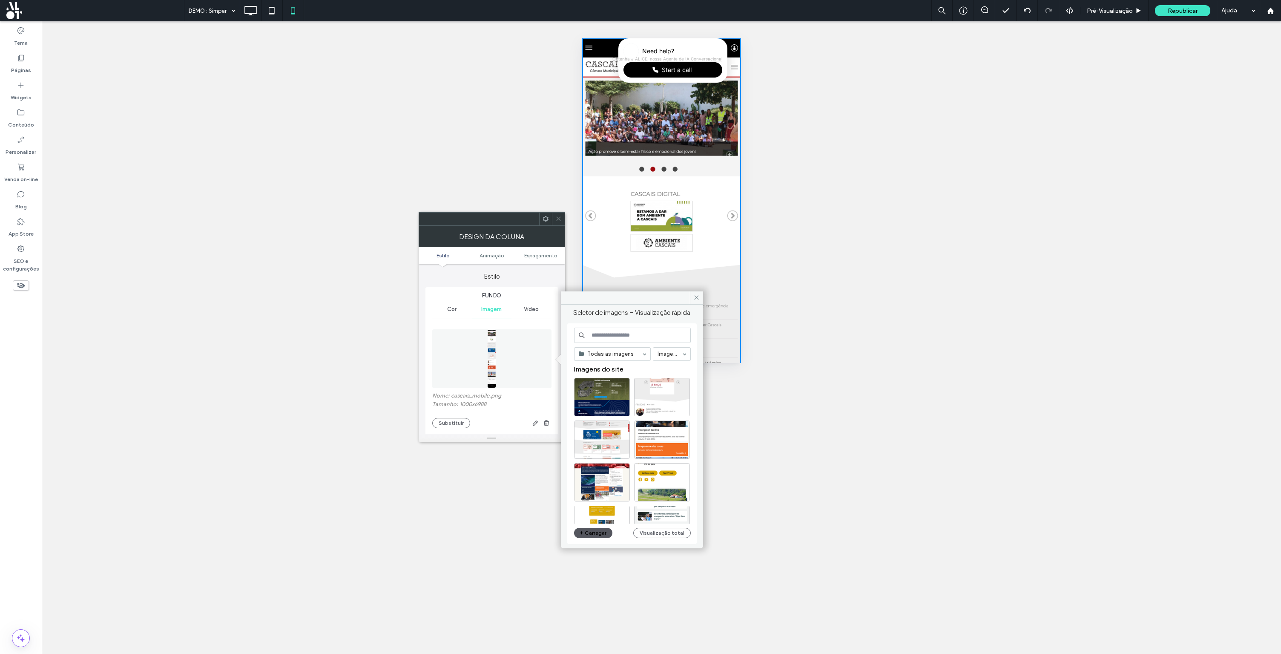
click at [600, 536] on button "Carregar" at bounding box center [593, 533] width 39 height 10
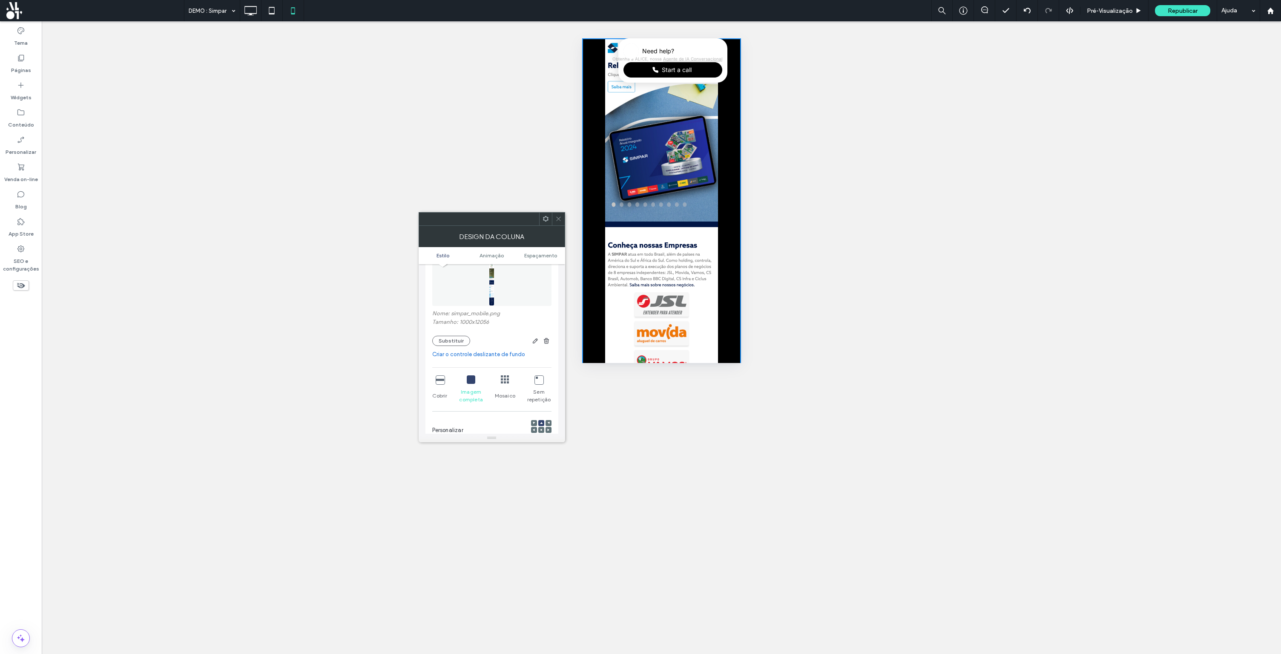
scroll to position [102, 0]
click at [439, 358] on icon at bounding box center [440, 359] width 9 height 9
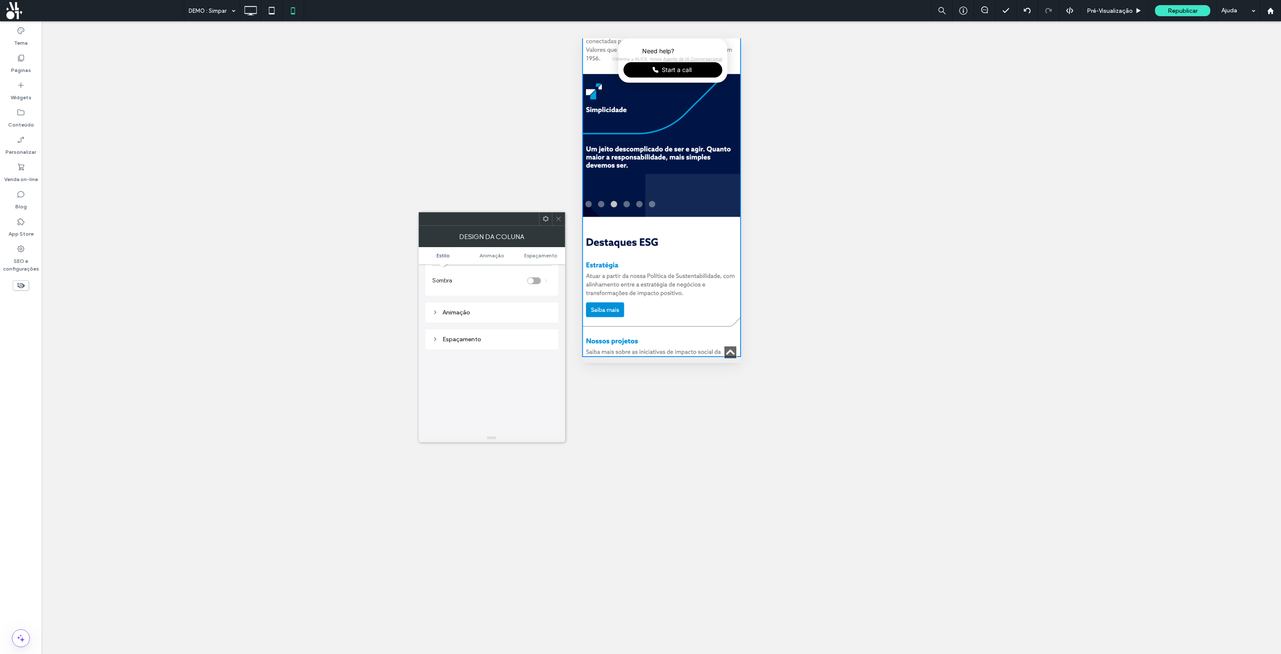
scroll to position [446, 0]
click at [494, 283] on div "Espaçamento" at bounding box center [491, 280] width 119 height 7
click at [488, 379] on label "3200px" at bounding box center [492, 379] width 18 height 6
type input "***"
type input "****"
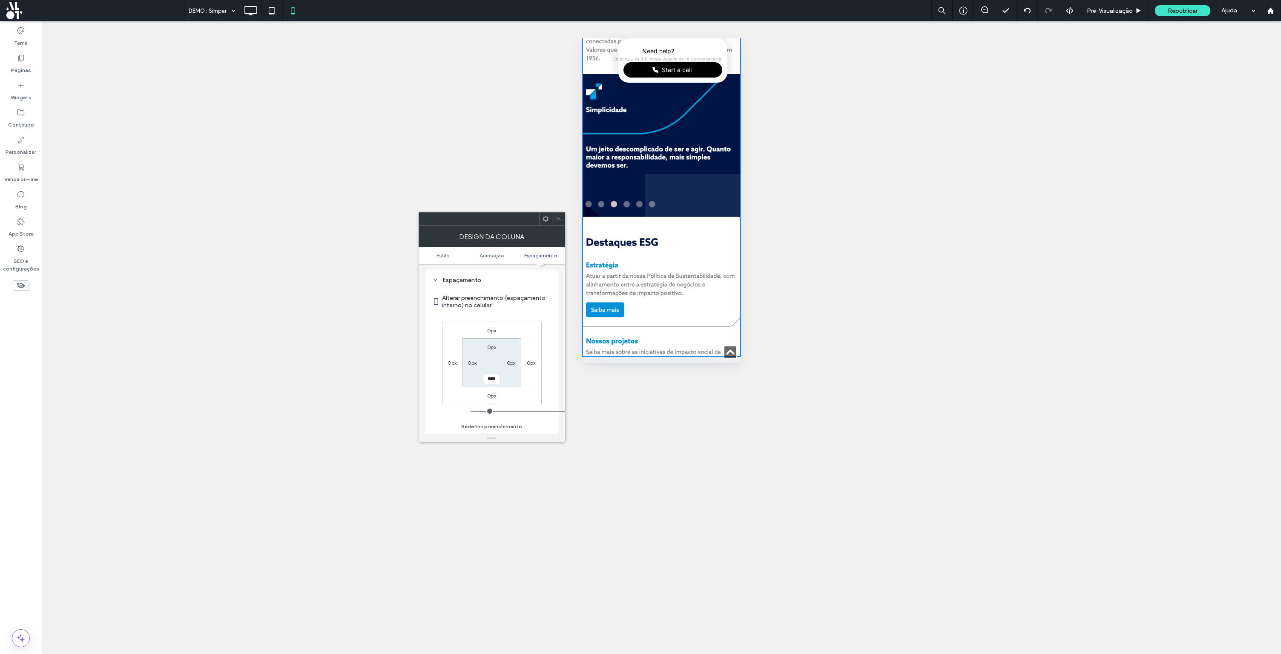
type input "***"
type input "******"
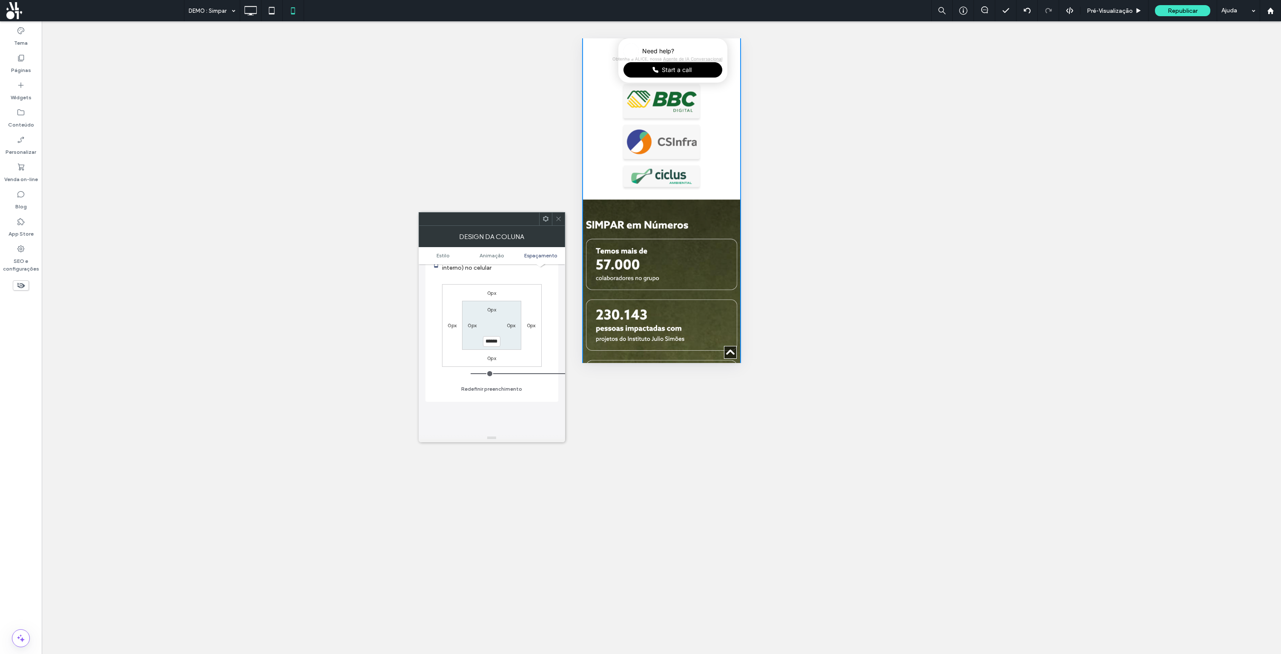
scroll to position [0, 0]
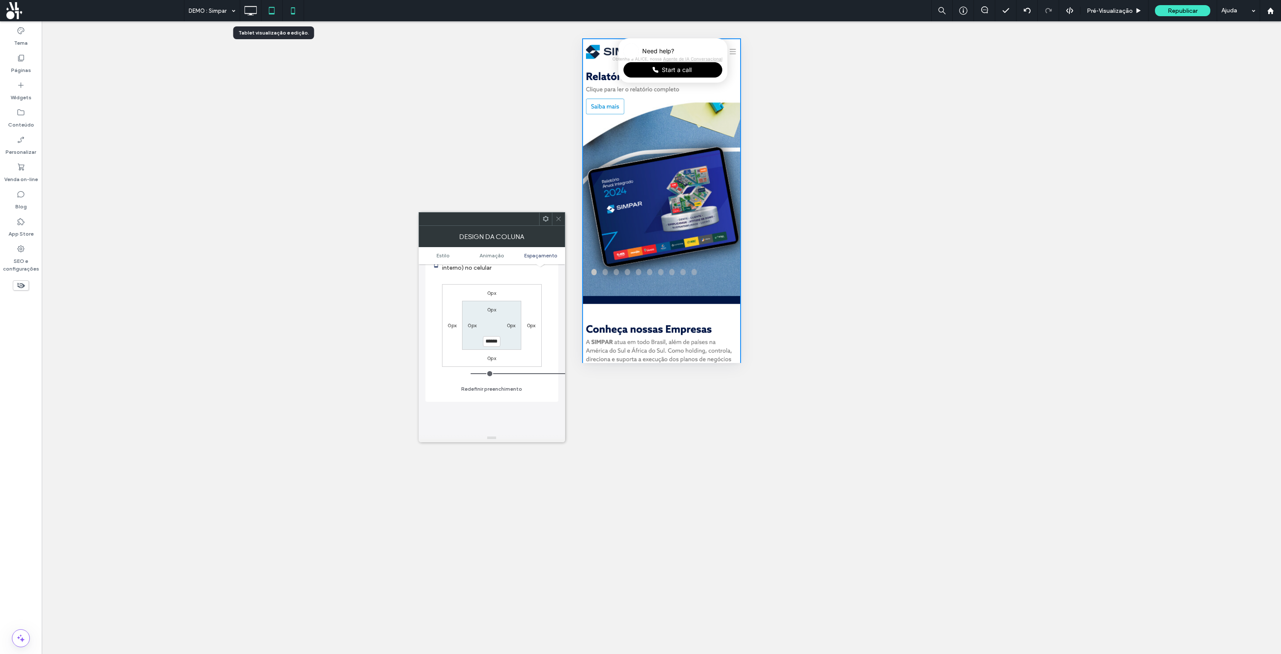
click at [274, 11] on use at bounding box center [272, 10] width 6 height 7
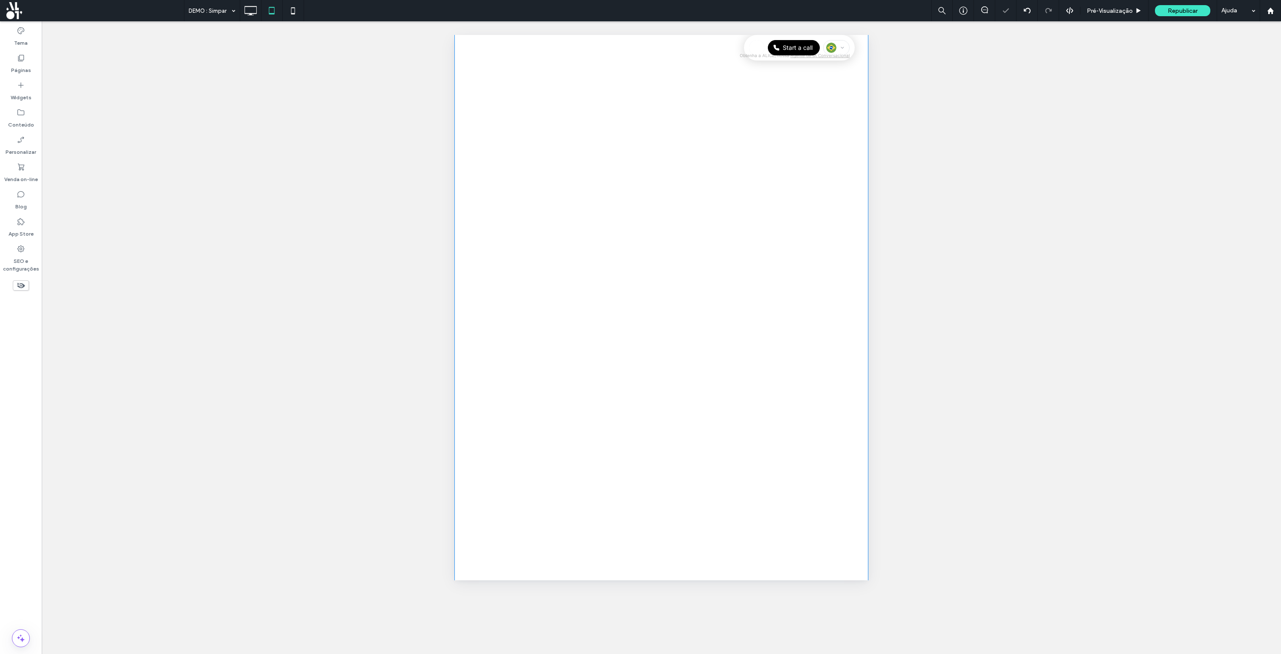
scroll to position [1004, 0]
click at [254, 13] on use at bounding box center [251, 10] width 12 height 9
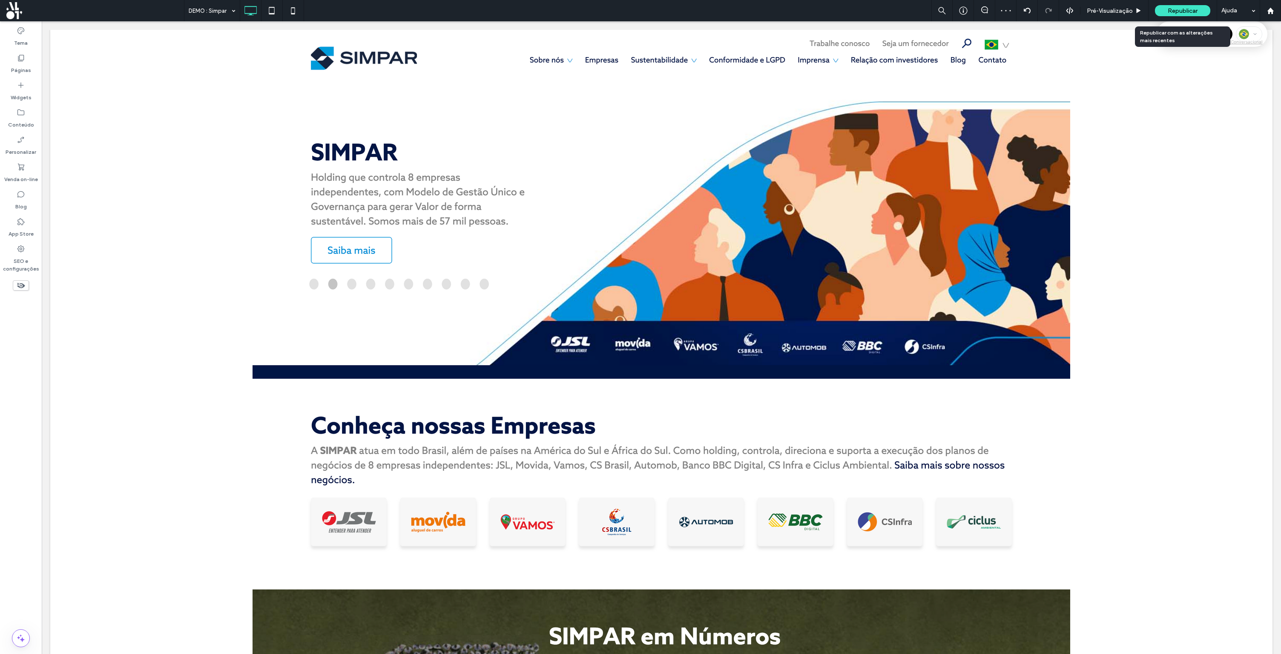
scroll to position [0, 0]
click at [1180, 14] on span "Republicar" at bounding box center [1183, 10] width 30 height 7
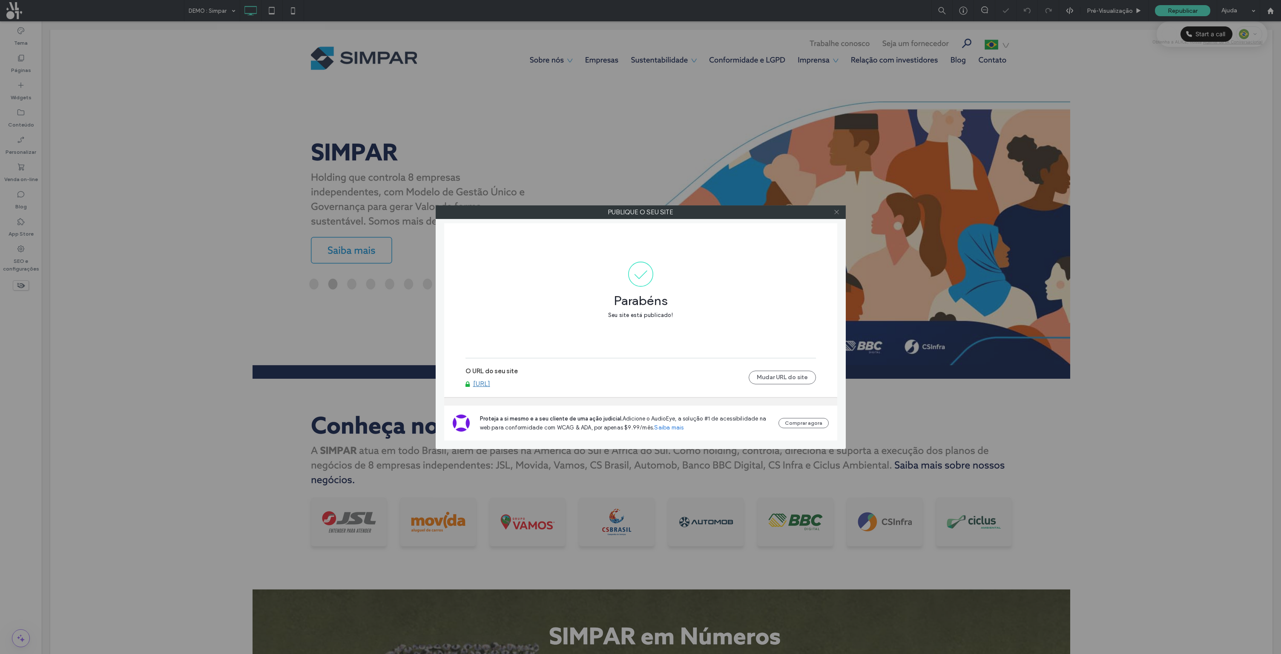
click at [838, 212] on icon at bounding box center [836, 212] width 6 height 6
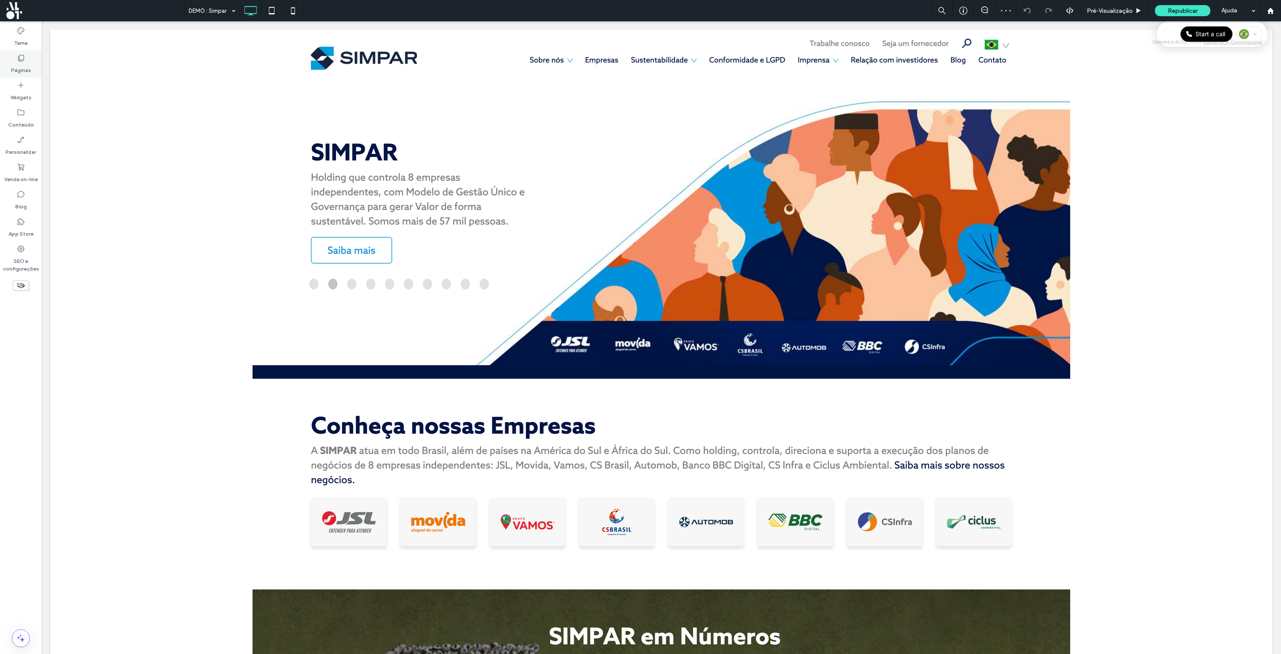
click at [20, 58] on icon at bounding box center [21, 58] width 9 height 9
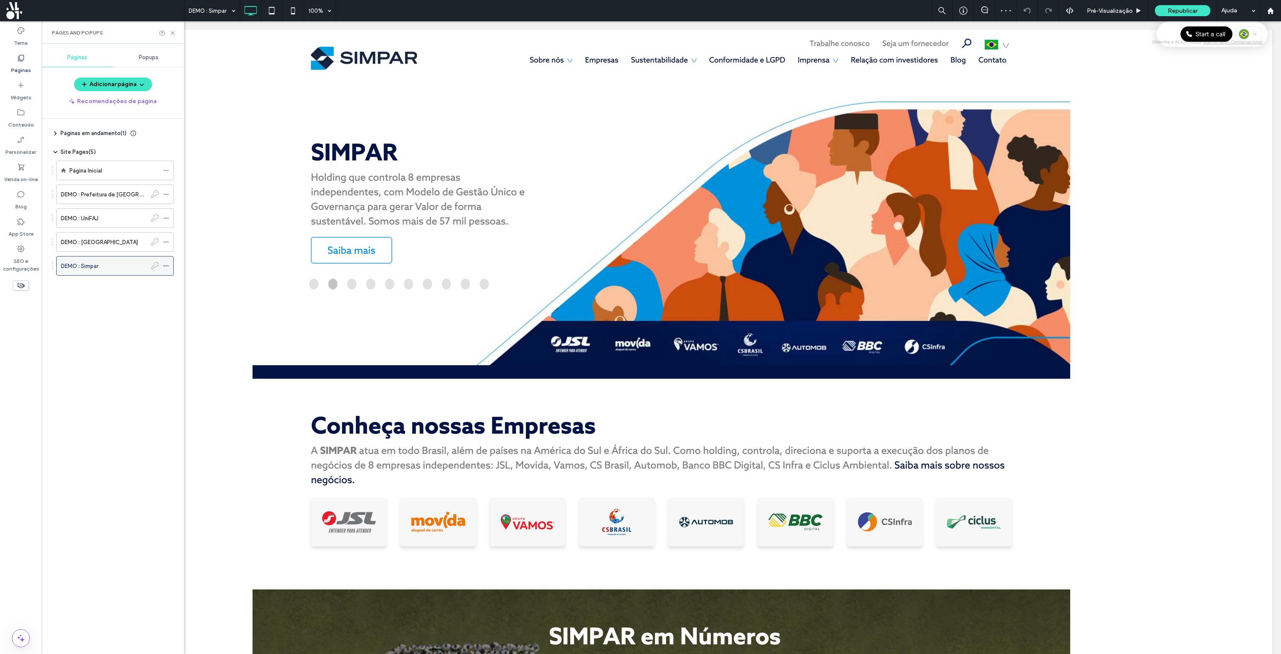
click at [168, 265] on icon at bounding box center [166, 266] width 6 height 6
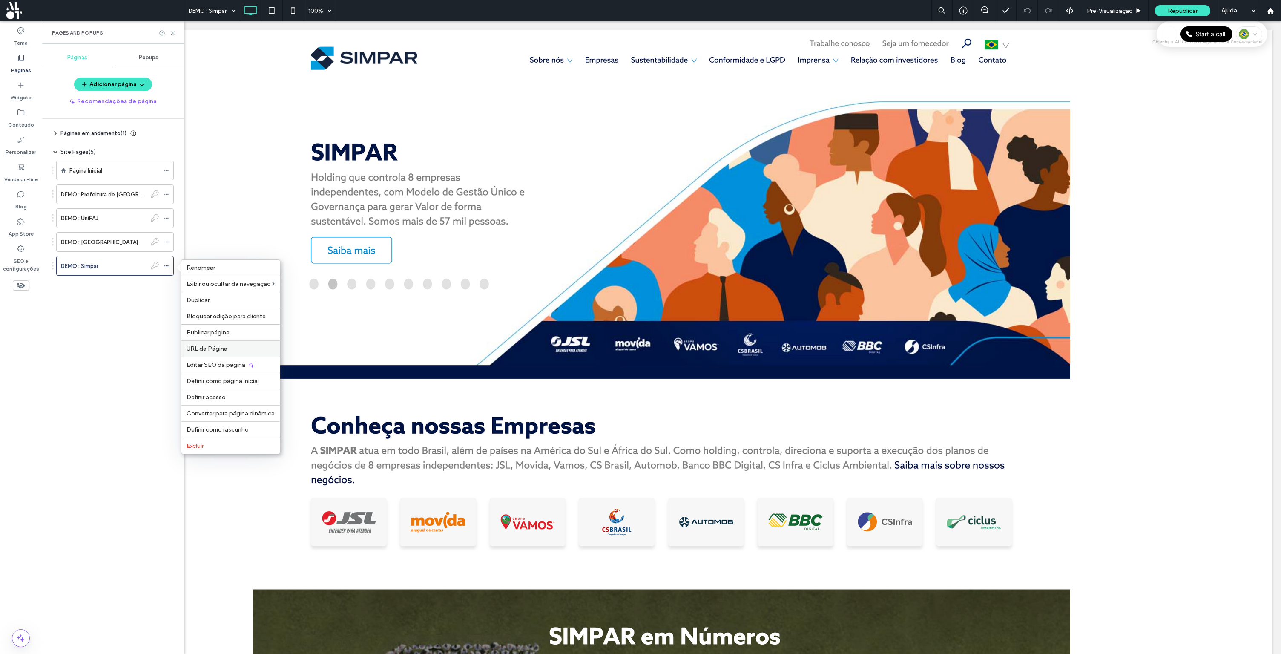
click at [214, 351] on span "URL da Página" at bounding box center [207, 348] width 41 height 7
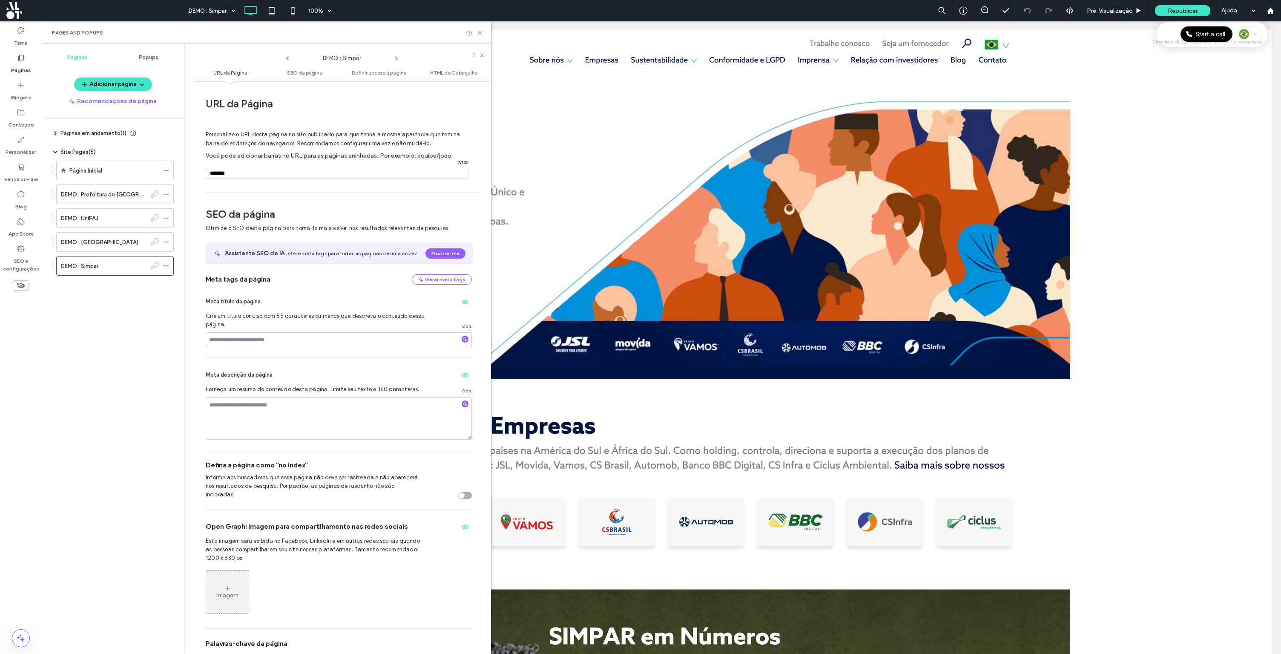
scroll to position [4, 0]
click at [234, 169] on input "notEmpty" at bounding box center [337, 169] width 263 height 11
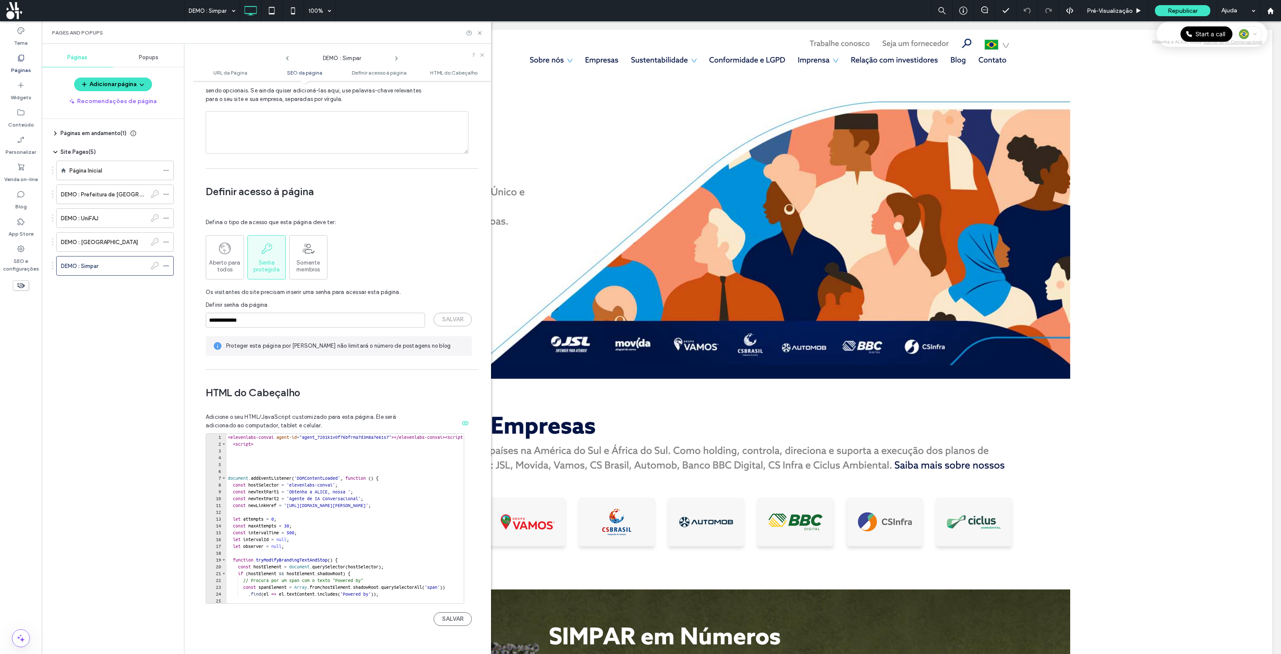
scroll to position [704, 0]
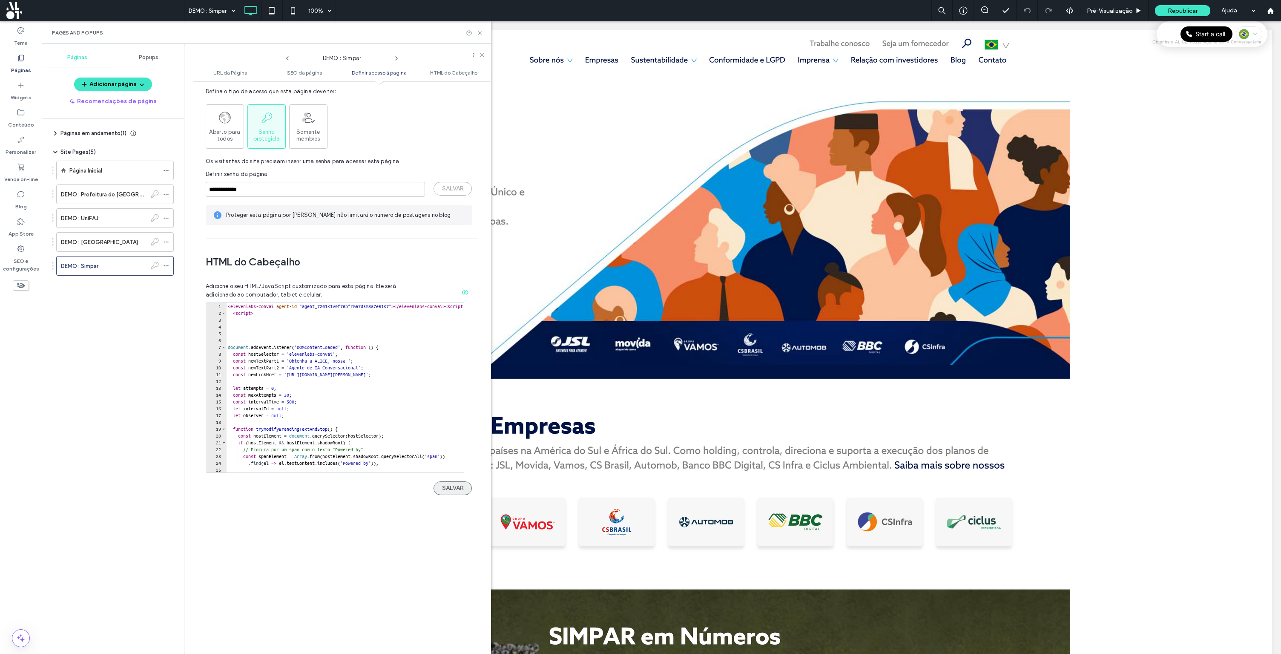
type input "******"
click at [451, 481] on button "SALVAR" at bounding box center [453, 488] width 38 height 14
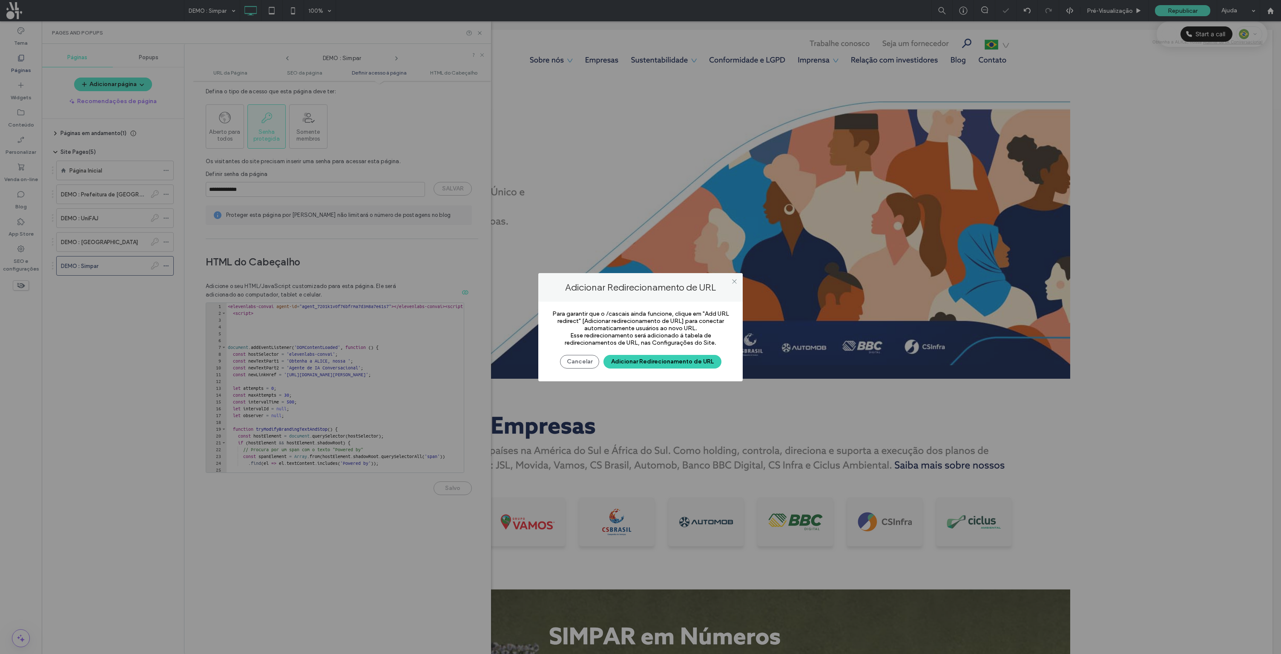
click at [627, 362] on button "Adicionar Redirecionamento de URL" at bounding box center [662, 362] width 118 height 14
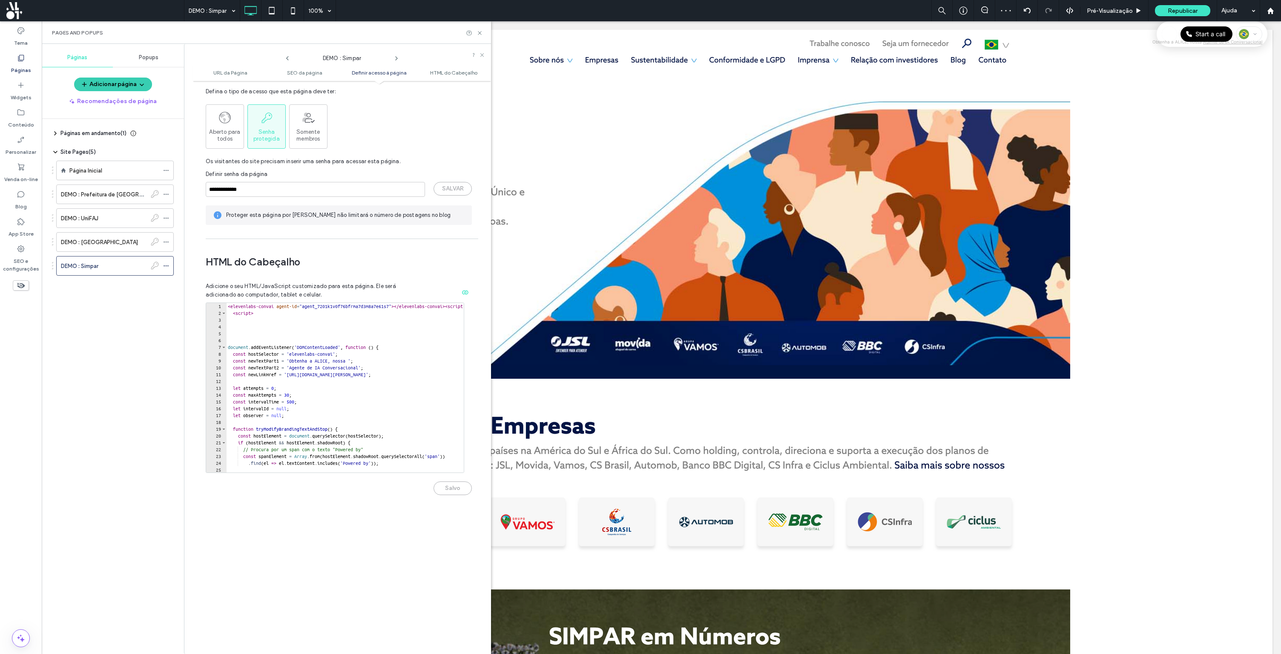
click at [117, 83] on button "Adicionar página" at bounding box center [113, 85] width 78 height 14
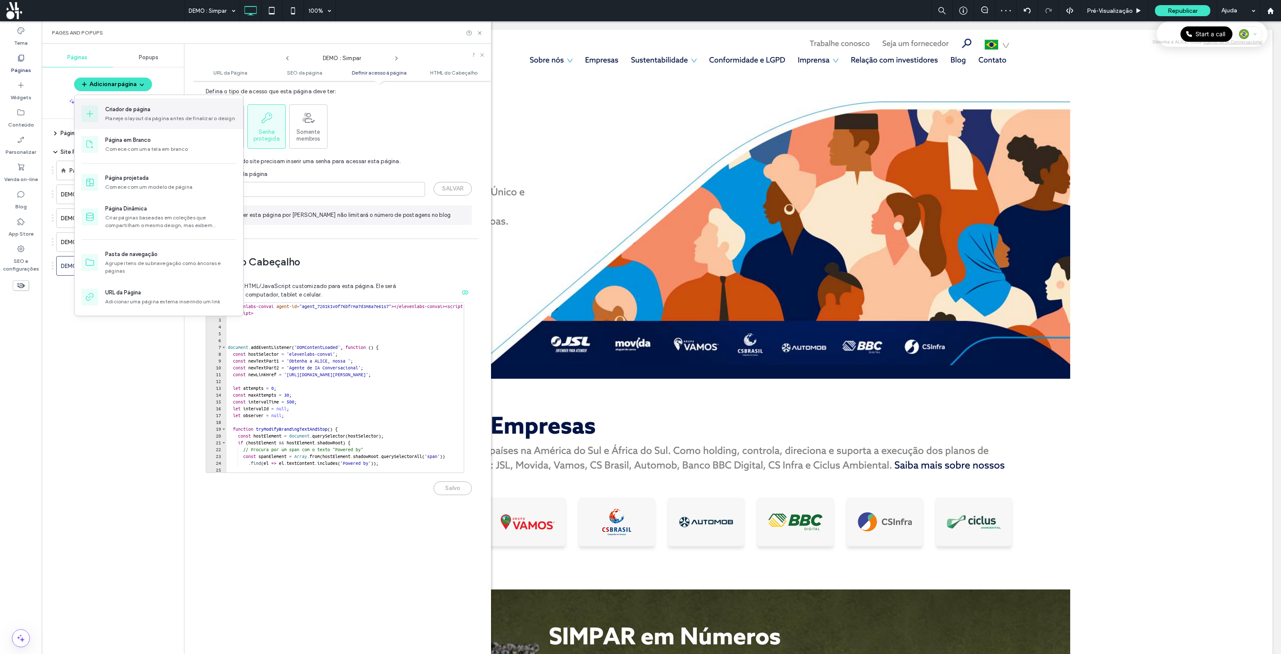
click at [129, 108] on div "Criador de página" at bounding box center [127, 109] width 45 height 9
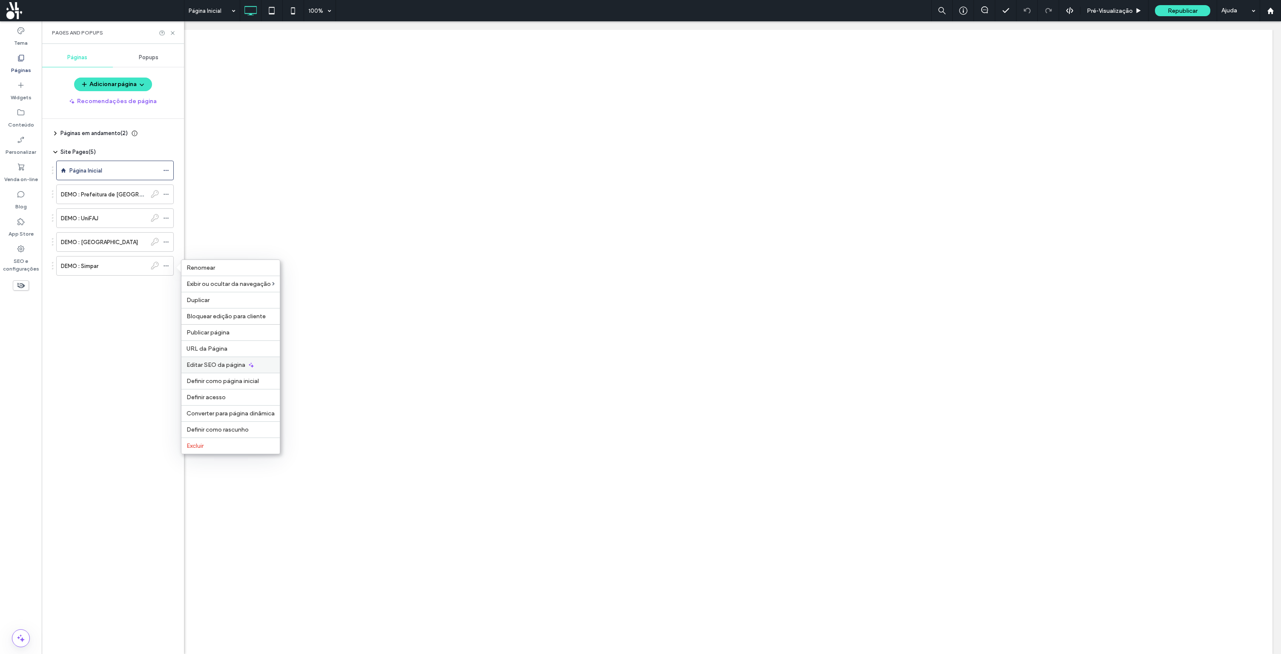
click at [221, 367] on span "Editar SEO da página" at bounding box center [216, 364] width 59 height 7
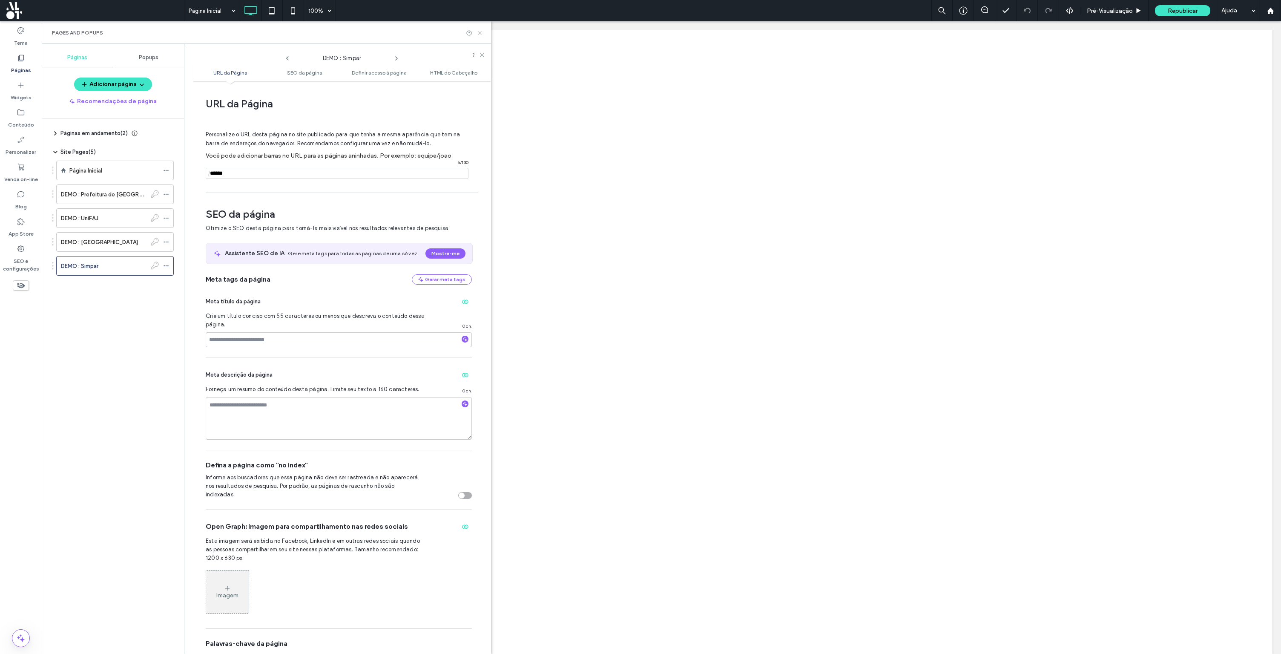
click at [483, 31] on icon at bounding box center [480, 33] width 6 height 6
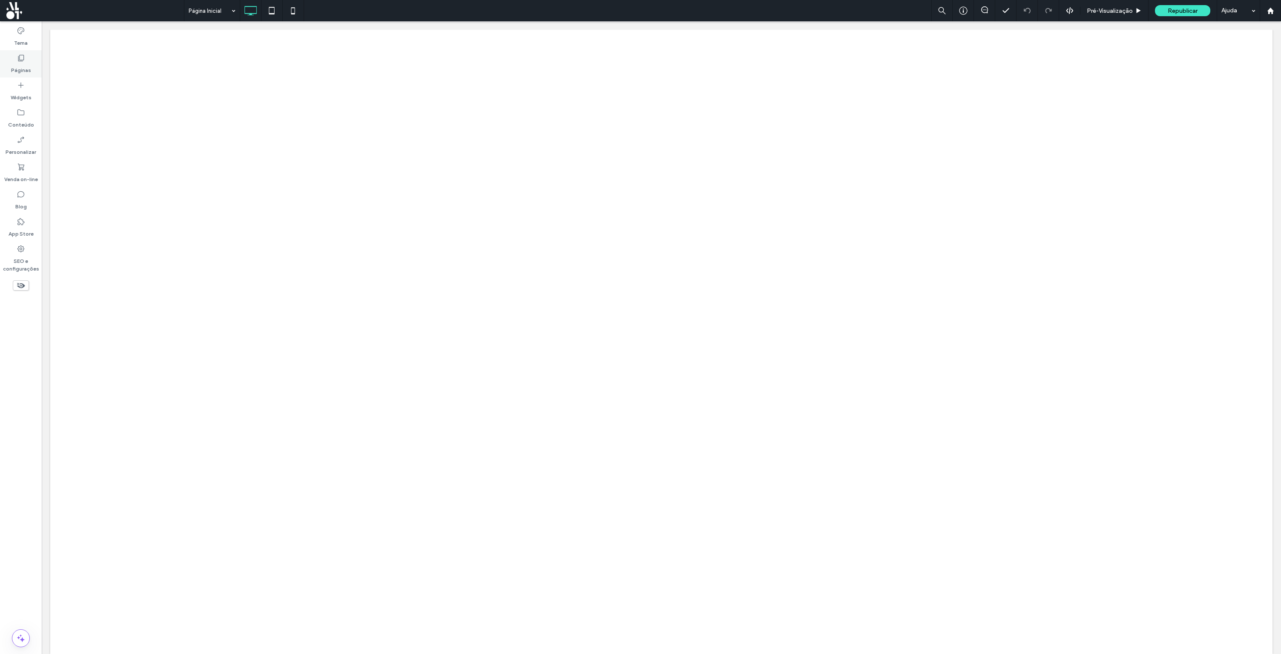
click at [26, 63] on label "Páginas" at bounding box center [21, 68] width 20 height 12
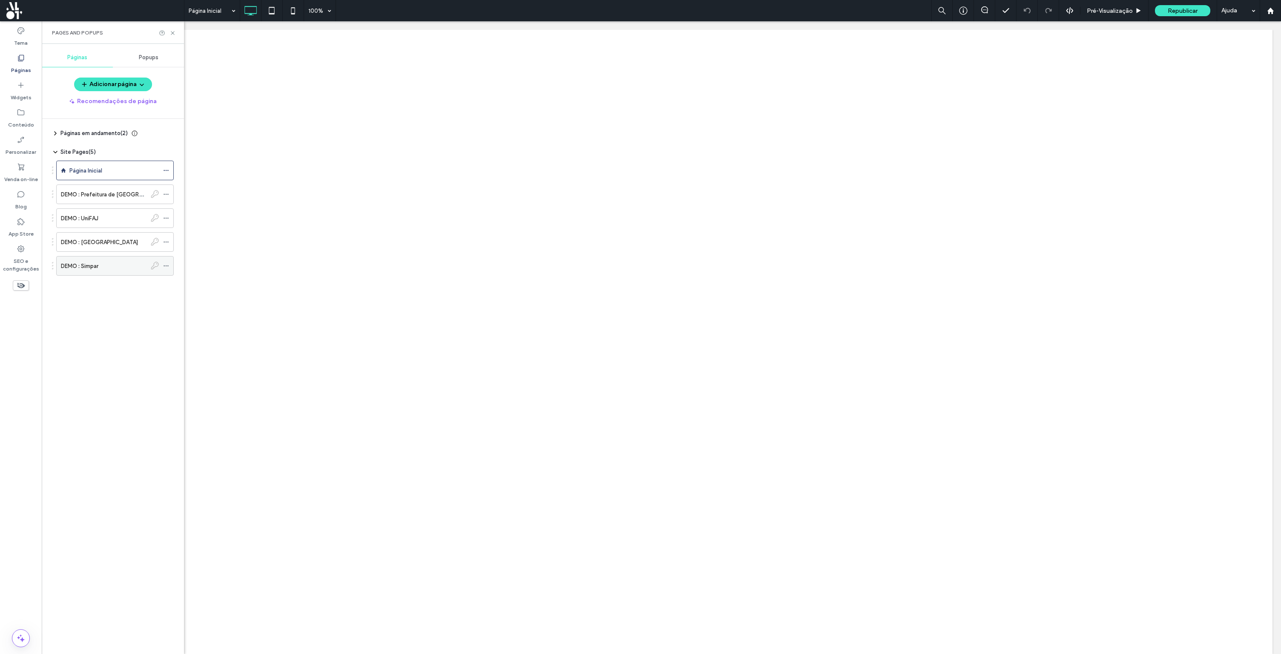
click at [92, 261] on div "DEMO : Simpar" at bounding box center [104, 265] width 86 height 19
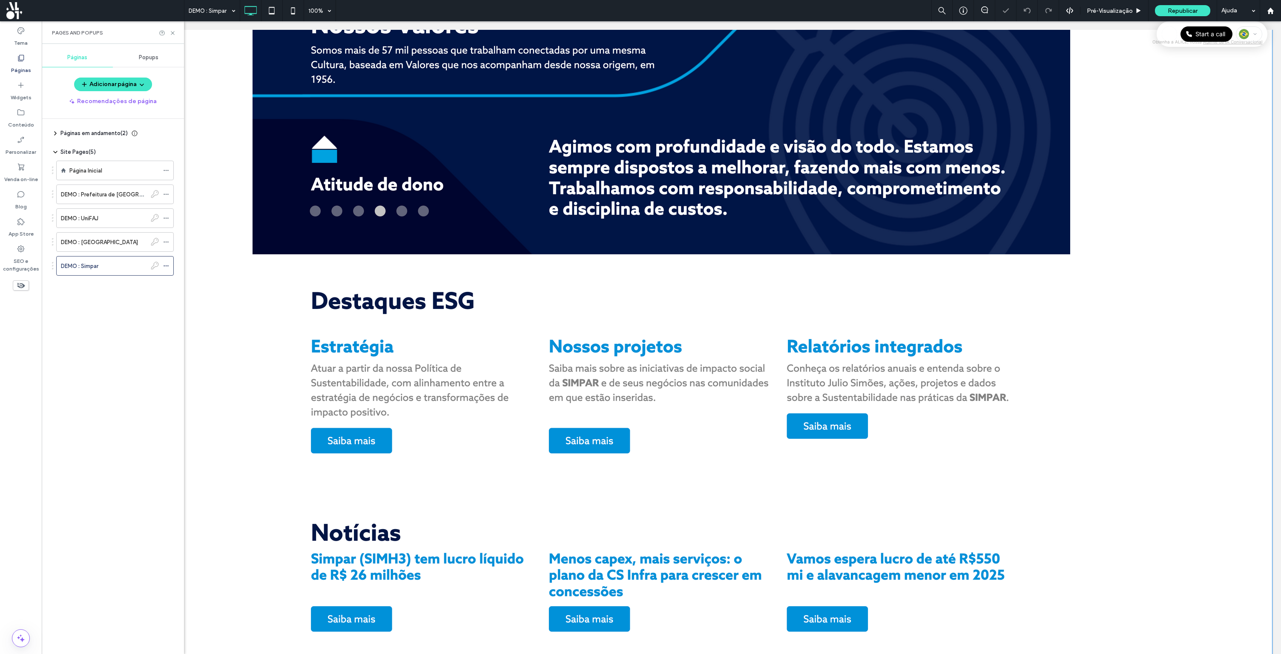
scroll to position [1094, 0]
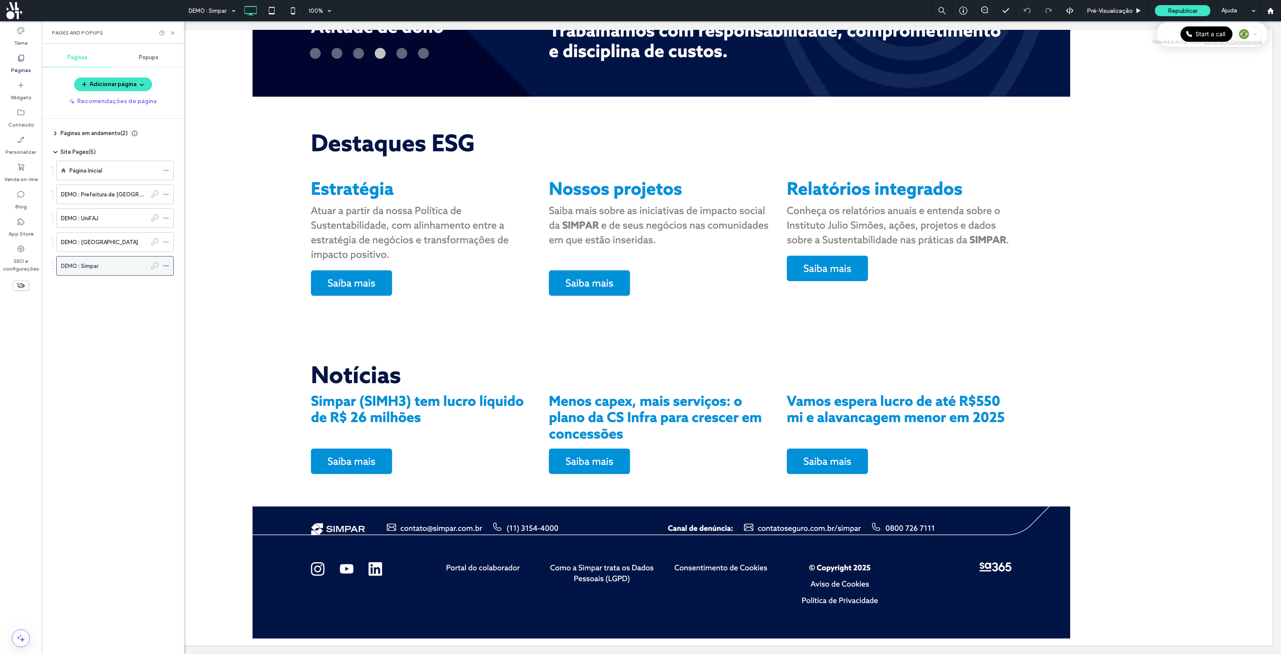
click at [163, 265] on icon at bounding box center [166, 266] width 6 height 6
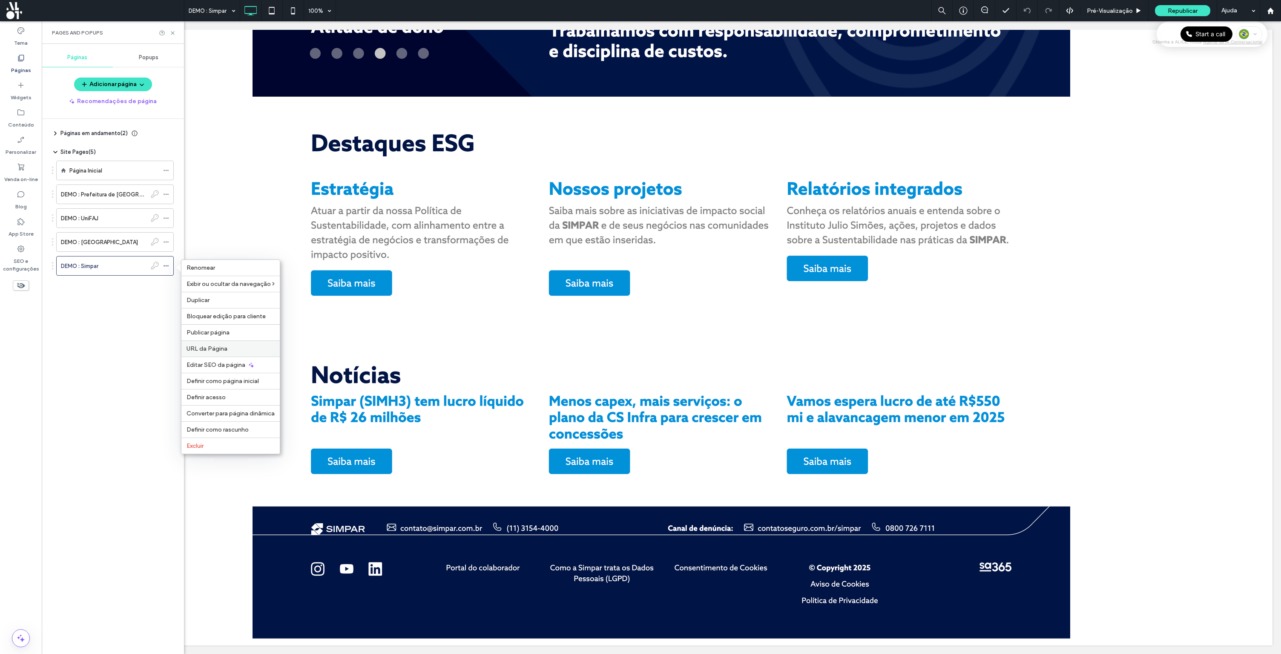
click at [231, 353] on div "URL da Página" at bounding box center [230, 348] width 98 height 16
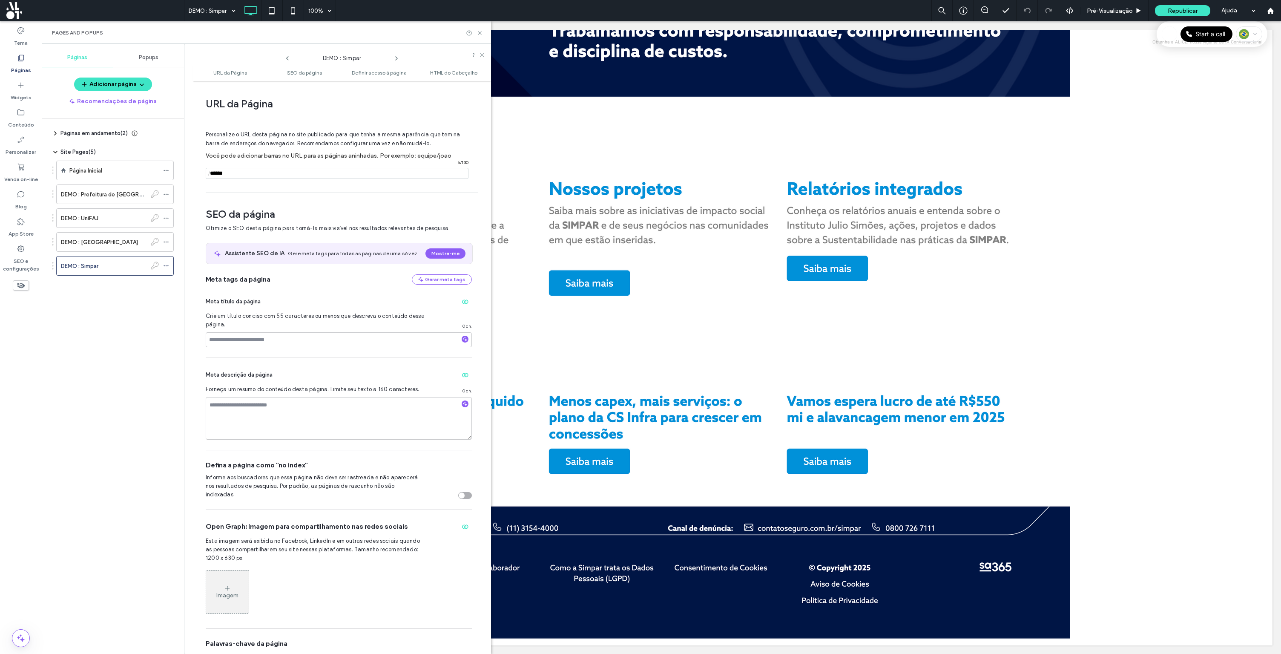
scroll to position [4, 0]
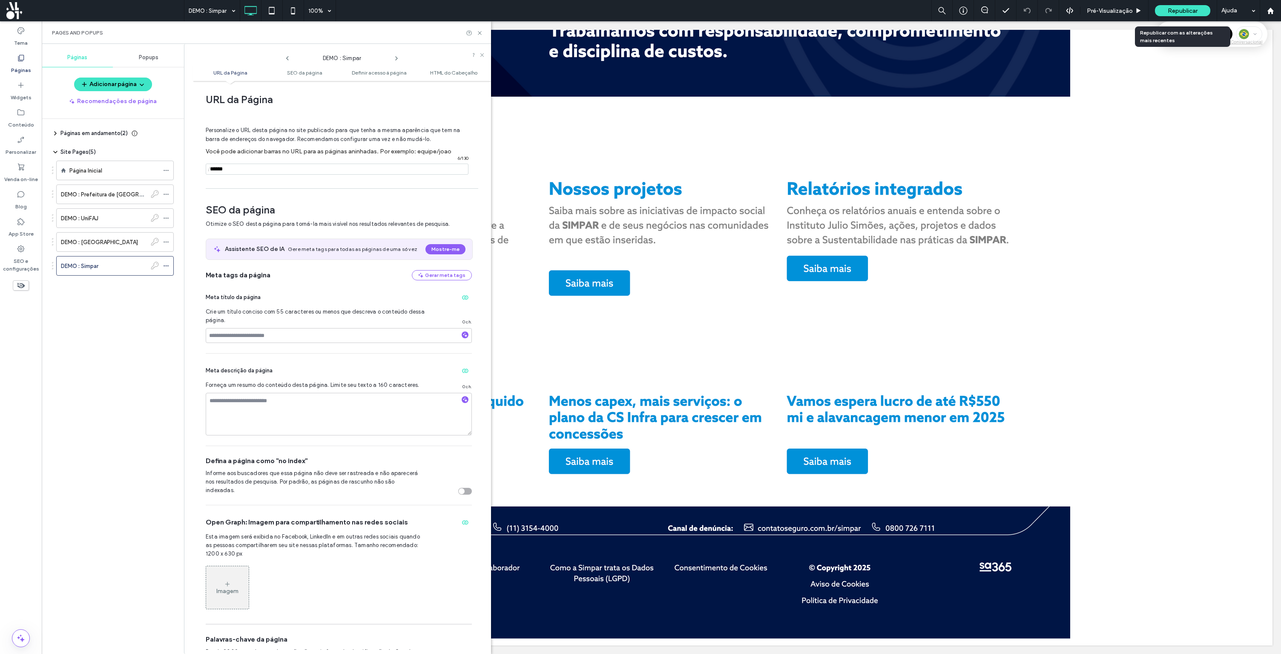
click at [1192, 7] on div "Republicar" at bounding box center [1182, 10] width 55 height 11
click at [1191, 10] on span "Republicar" at bounding box center [1183, 10] width 30 height 7
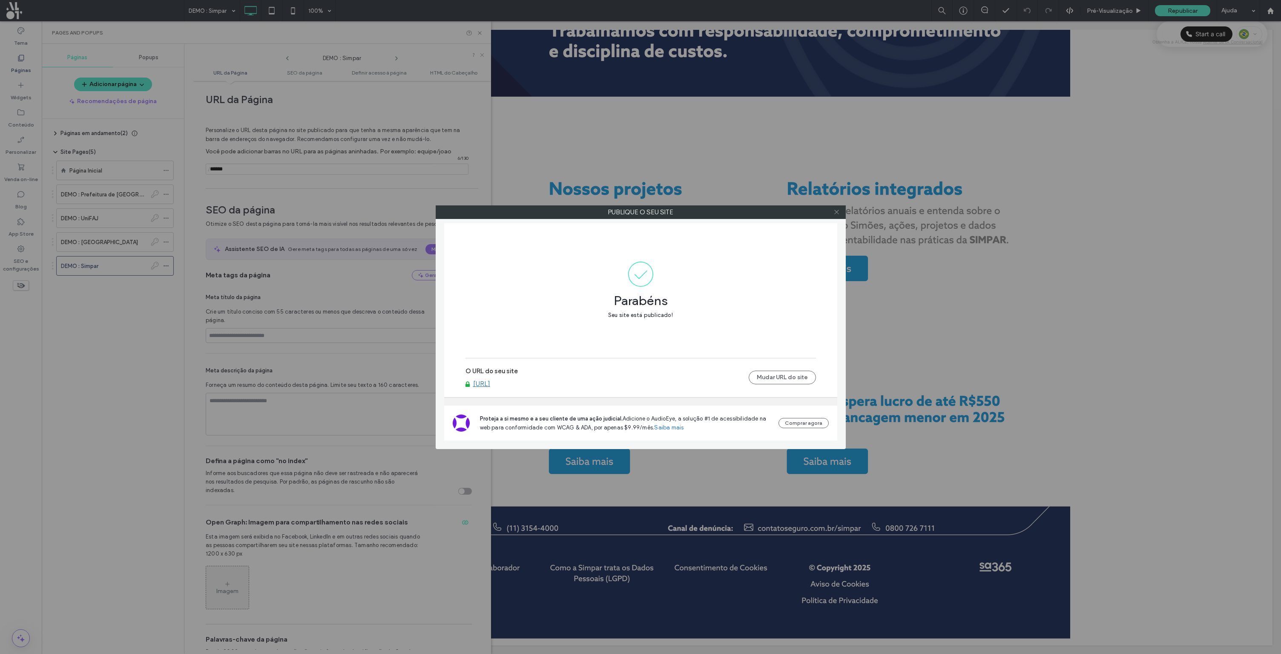
click at [835, 211] on icon at bounding box center [836, 212] width 6 height 6
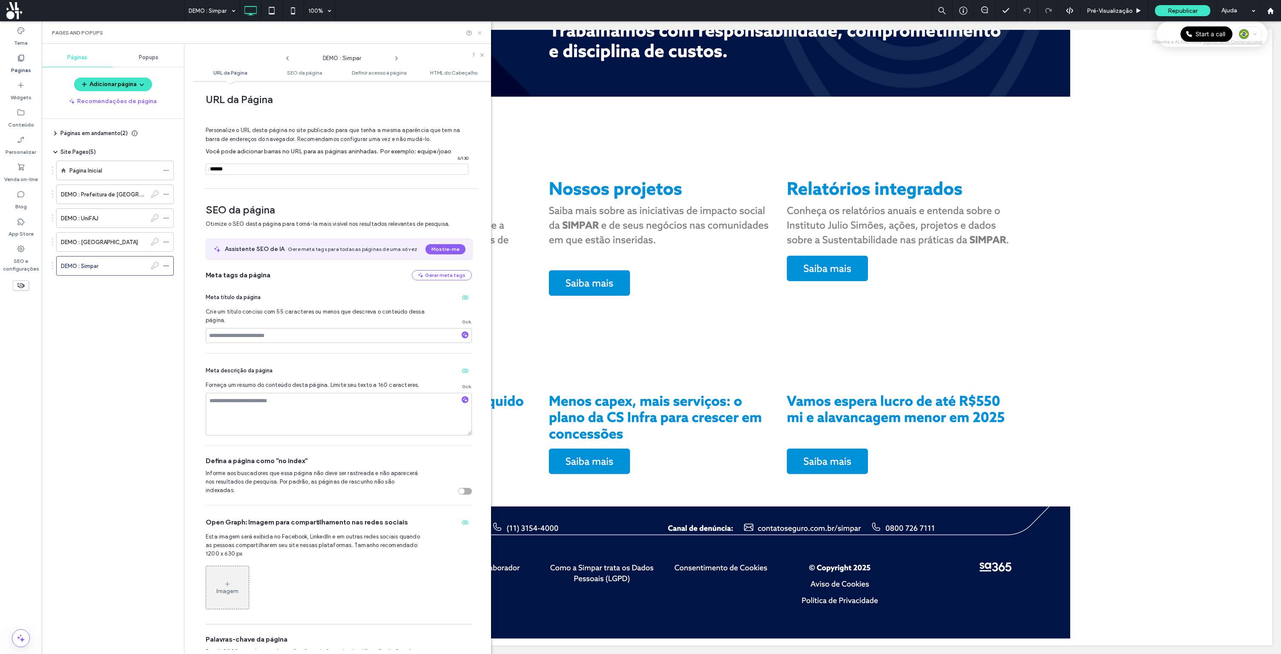
drag, startPoint x: 479, startPoint y: 31, endPoint x: 435, endPoint y: 11, distance: 48.6
click at [479, 31] on icon at bounding box center [480, 33] width 6 height 6
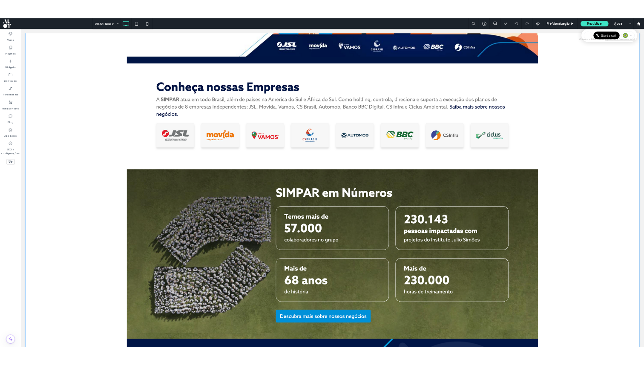
scroll to position [0, 0]
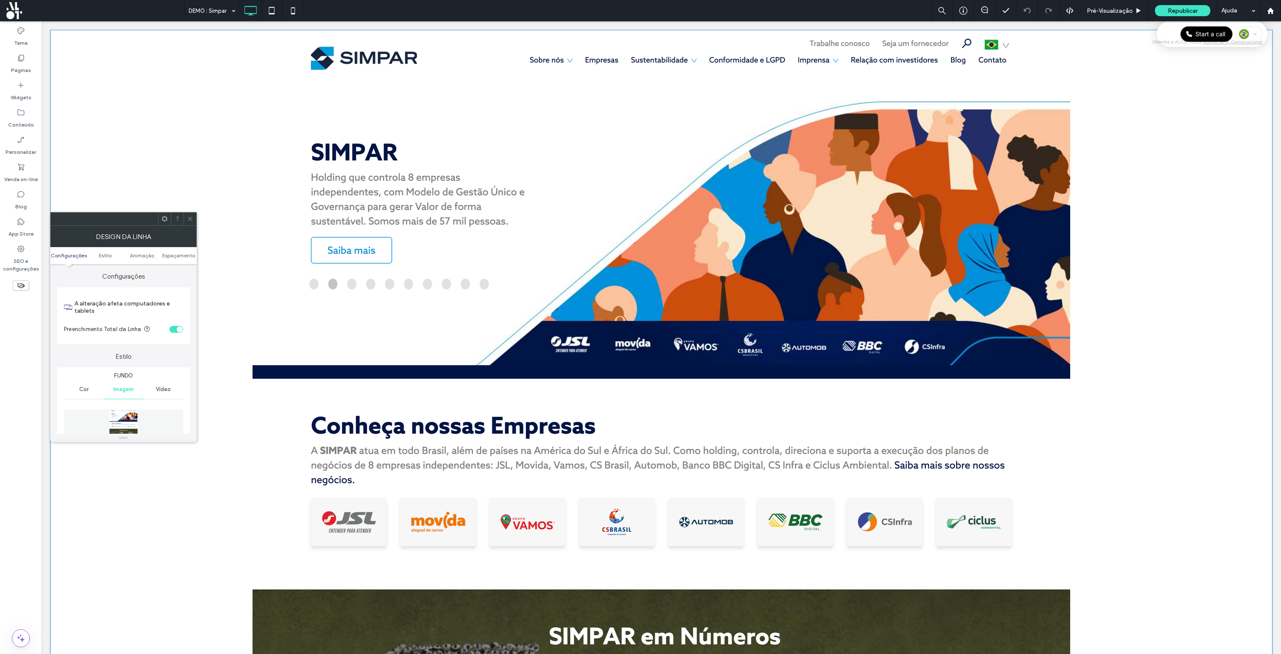
click at [191, 216] on icon at bounding box center [190, 218] width 6 height 6
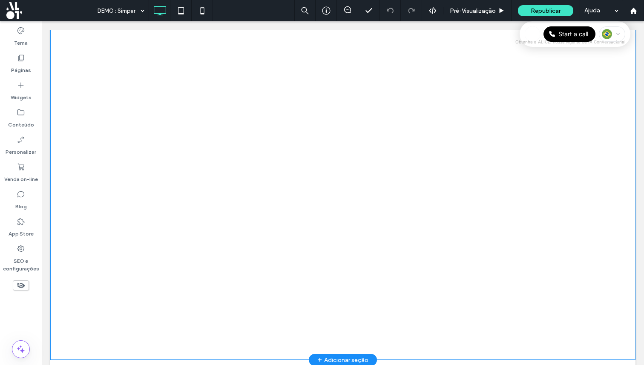
scroll to position [1383, 0]
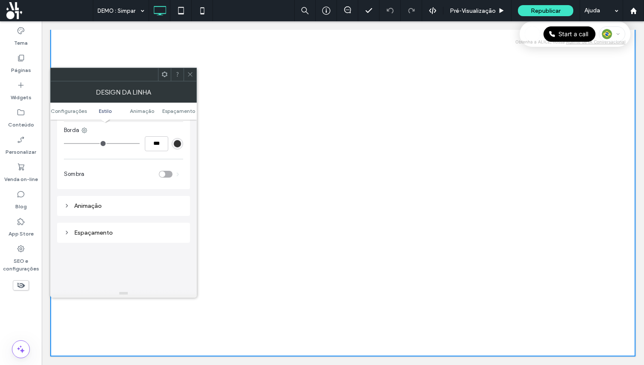
scroll to position [452, 0]
click at [110, 223] on div "Espaçamento" at bounding box center [123, 218] width 119 height 7
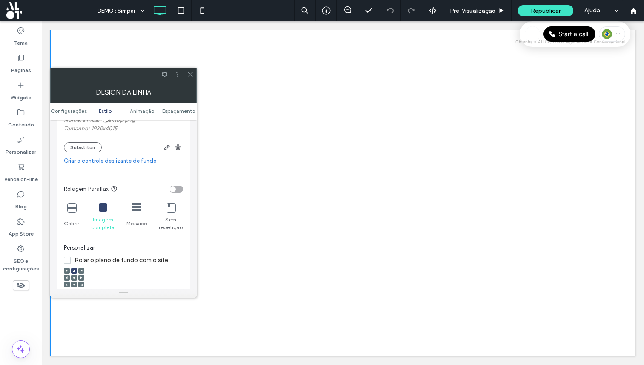
scroll to position [214, 0]
click at [71, 205] on icon at bounding box center [71, 205] width 9 height 9
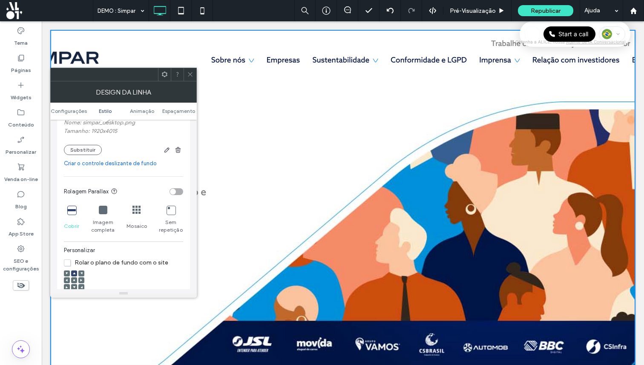
scroll to position [208, 0]
click at [172, 213] on icon at bounding box center [171, 210] width 9 height 9
click at [138, 213] on icon at bounding box center [136, 210] width 9 height 9
click at [102, 209] on icon at bounding box center [103, 210] width 9 height 9
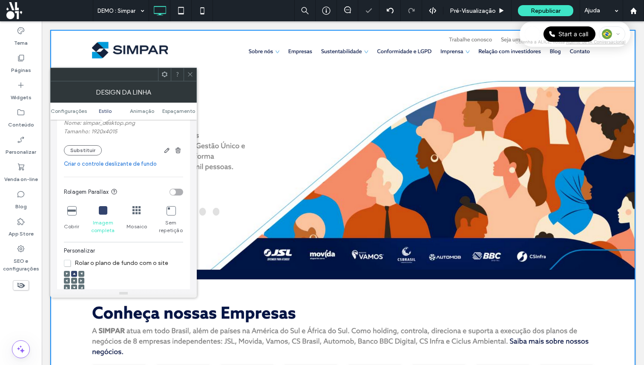
click at [107, 212] on div "Imagem completa" at bounding box center [103, 220] width 25 height 35
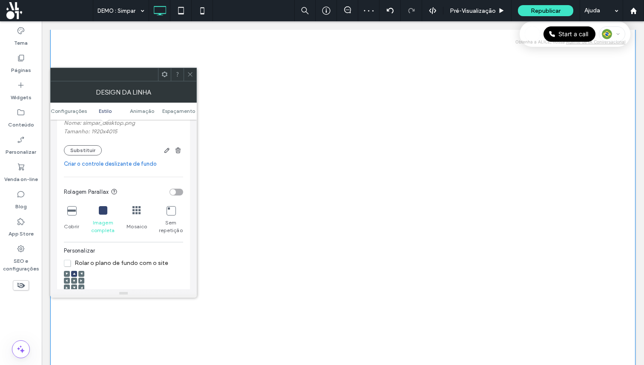
scroll to position [1383, 0]
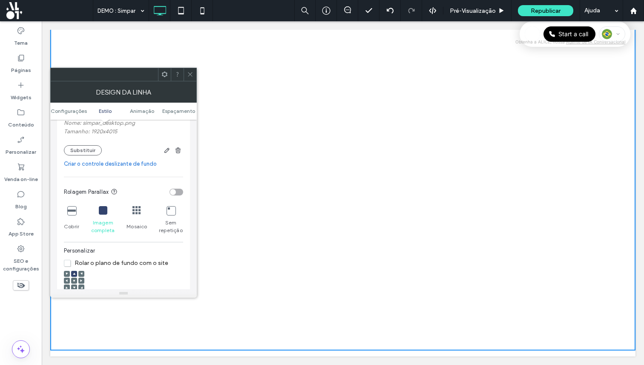
click at [193, 75] on icon at bounding box center [190, 74] width 6 height 6
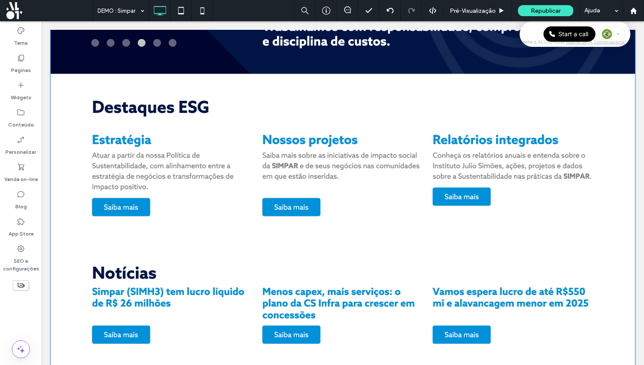
scroll to position [579, 0]
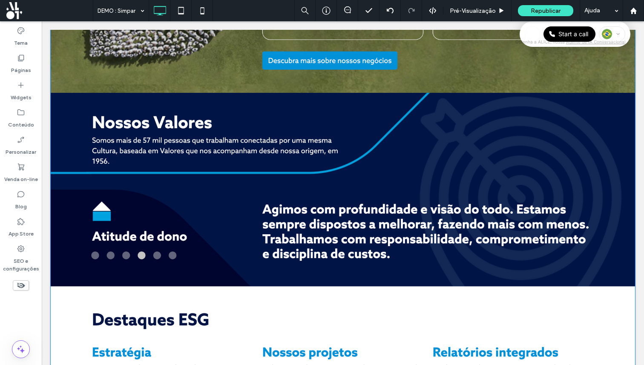
click at [249, 107] on div "Click To Paste Linha + Adicionar seção" at bounding box center [342, 306] width 585 height 1710
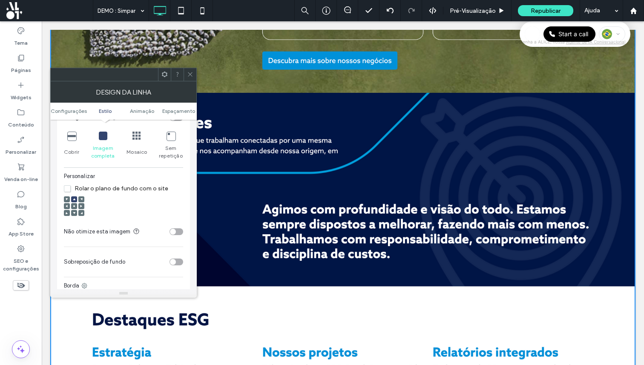
scroll to position [536, 0]
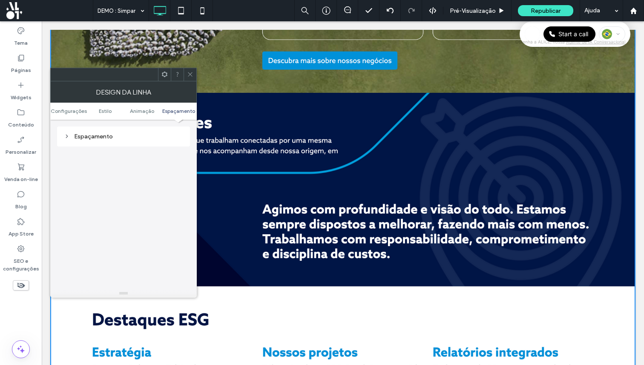
click at [115, 141] on div "Espaçamento" at bounding box center [123, 136] width 119 height 11
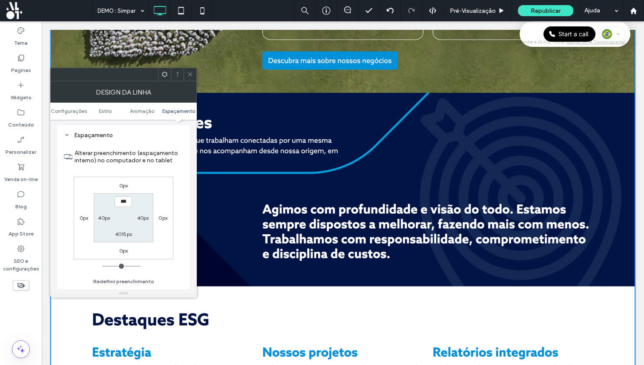
click at [122, 235] on label "4015px" at bounding box center [123, 234] width 17 height 6
type input "***"
type input "****"
type input "***"
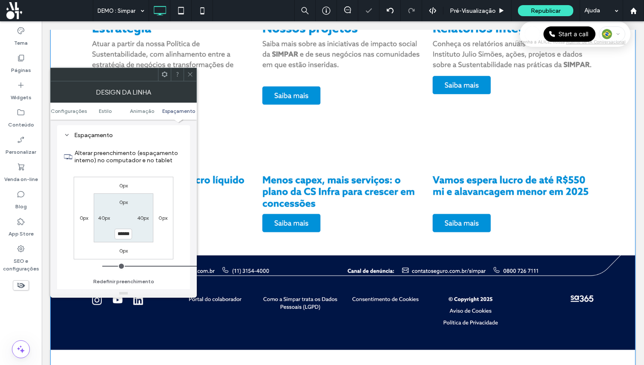
scroll to position [951, 0]
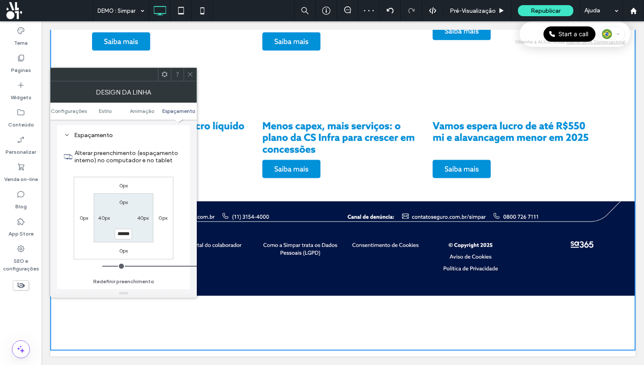
click at [126, 236] on input "******" at bounding box center [123, 234] width 17 height 11
type input "******"
type input "***"
type input "******"
type input "***"
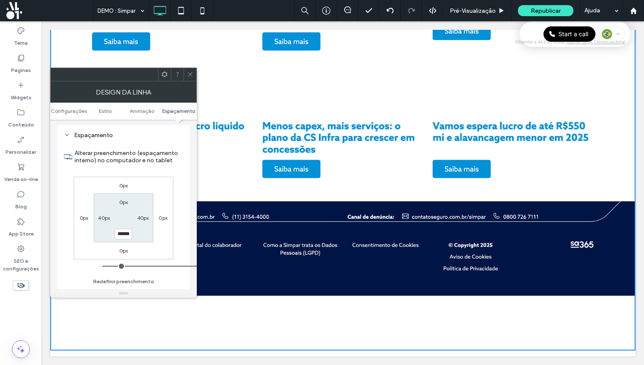
scroll to position [925, 0]
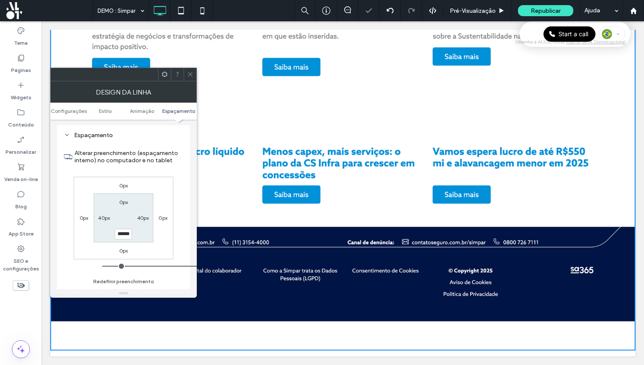
type input "******"
type input "***"
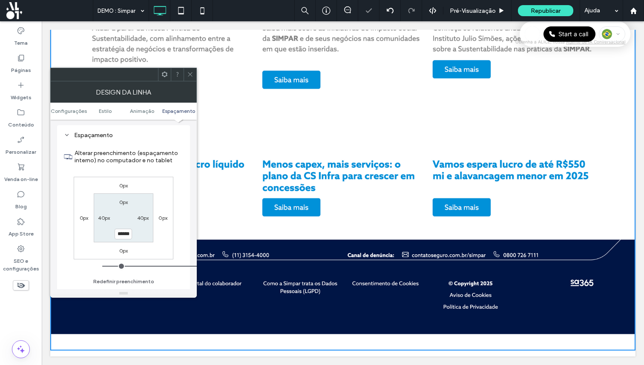
scroll to position [913, 0]
type input "******"
type input "***"
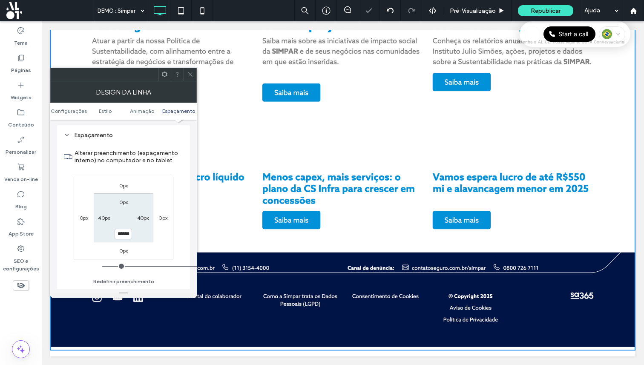
type input "******"
type input "***"
type input "******"
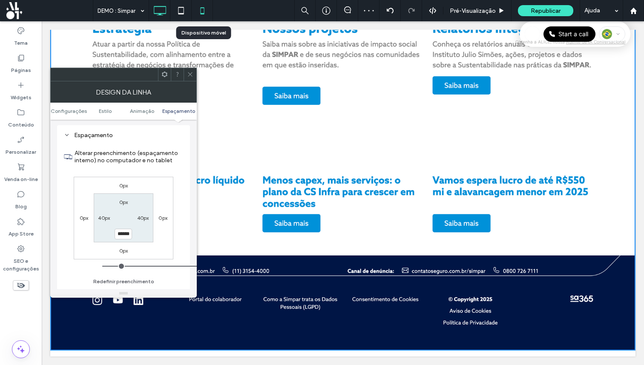
click at [200, 15] on icon at bounding box center [202, 10] width 17 height 17
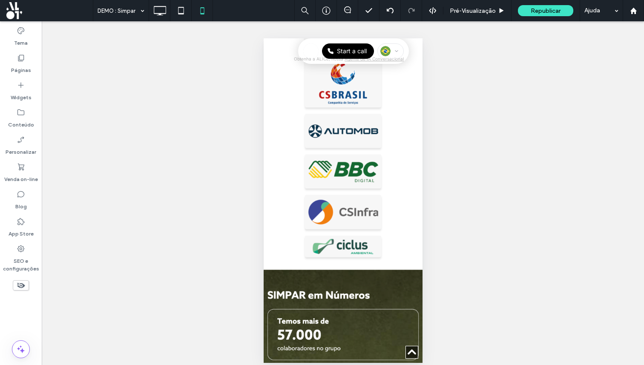
scroll to position [203, 0]
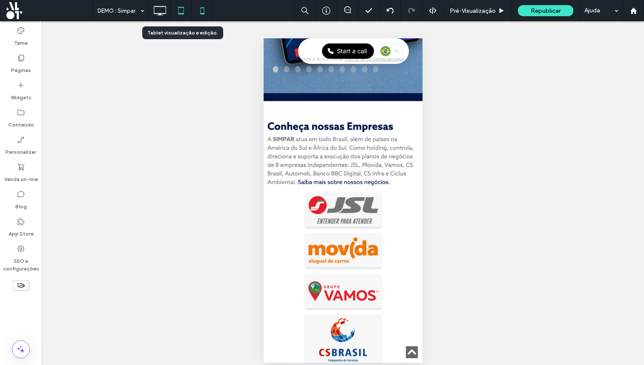
click at [182, 9] on icon at bounding box center [180, 10] width 17 height 17
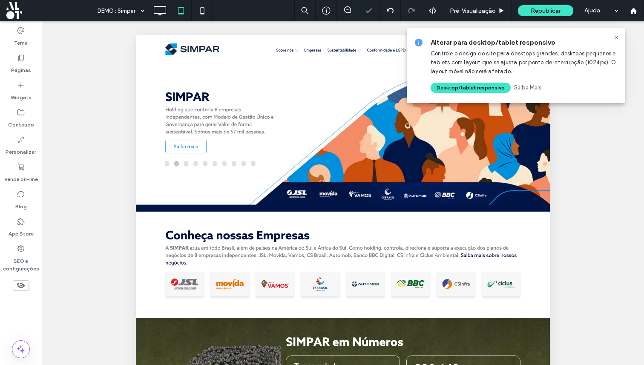
scroll to position [0, 0]
click at [616, 37] on use at bounding box center [616, 37] width 4 height 4
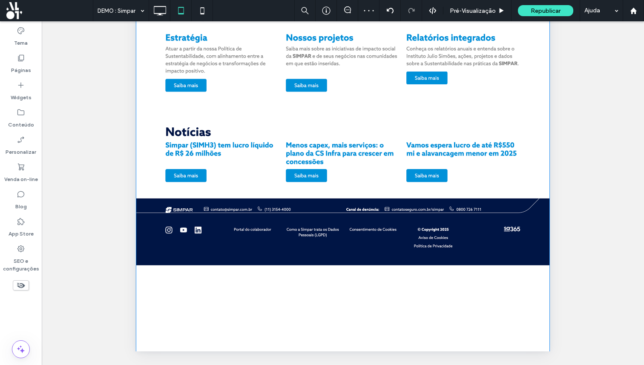
scroll to position [382, 0]
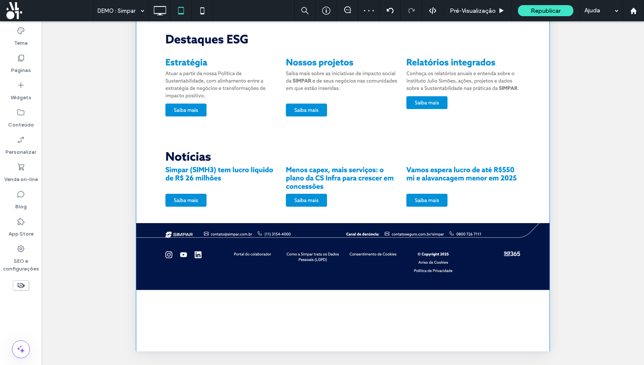
click at [359, 234] on div "Click To Paste Linha + Adicionar seção" at bounding box center [343, 36] width 414 height 1222
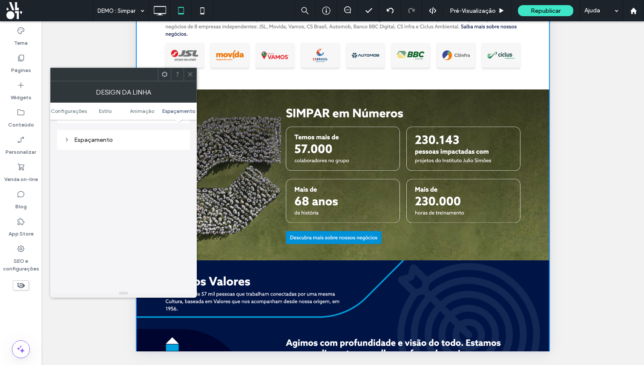
scroll to position [516, 0]
click at [113, 137] on div "Espaçamento" at bounding box center [123, 136] width 119 height 7
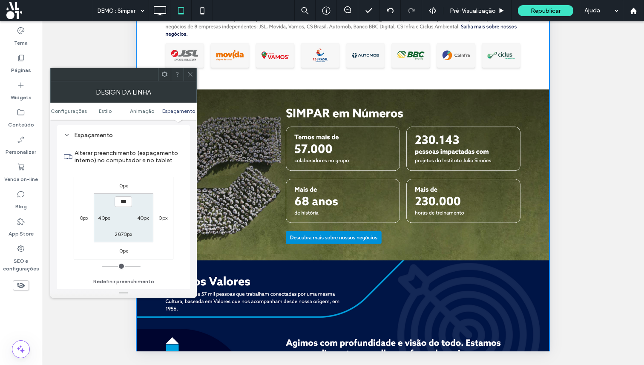
click at [192, 78] on span at bounding box center [190, 74] width 6 height 13
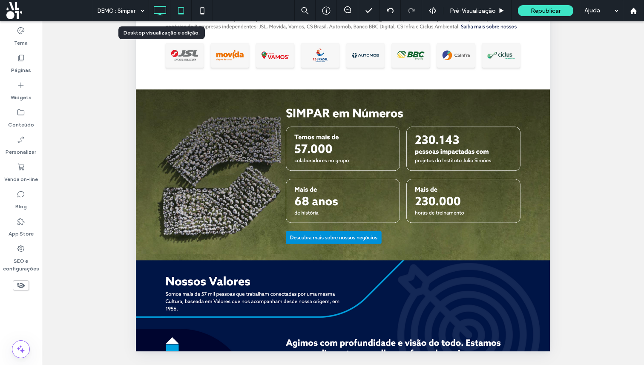
click at [161, 7] on icon at bounding box center [159, 10] width 17 height 17
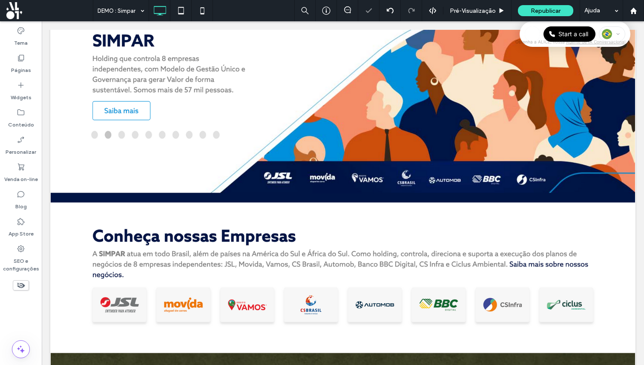
scroll to position [0, 0]
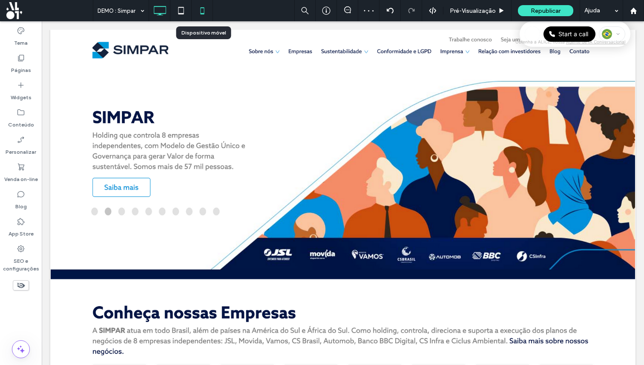
click at [199, 10] on icon at bounding box center [202, 10] width 17 height 17
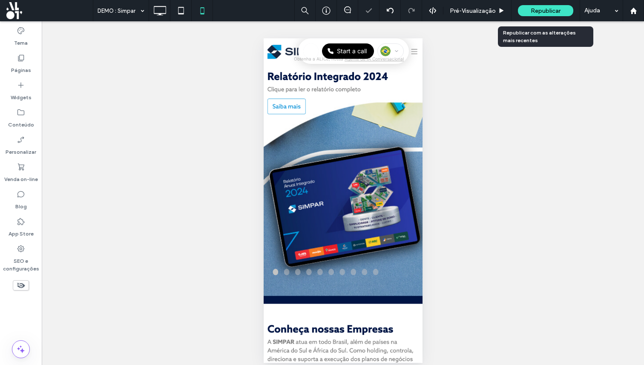
click at [549, 11] on span "Republicar" at bounding box center [546, 10] width 30 height 7
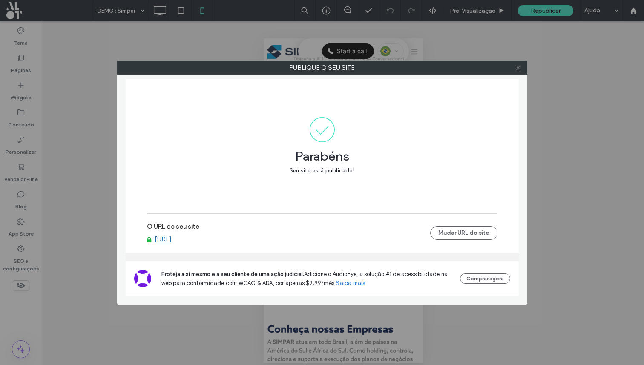
click at [520, 70] on icon at bounding box center [518, 67] width 6 height 6
